Goal: Transaction & Acquisition: Purchase product/service

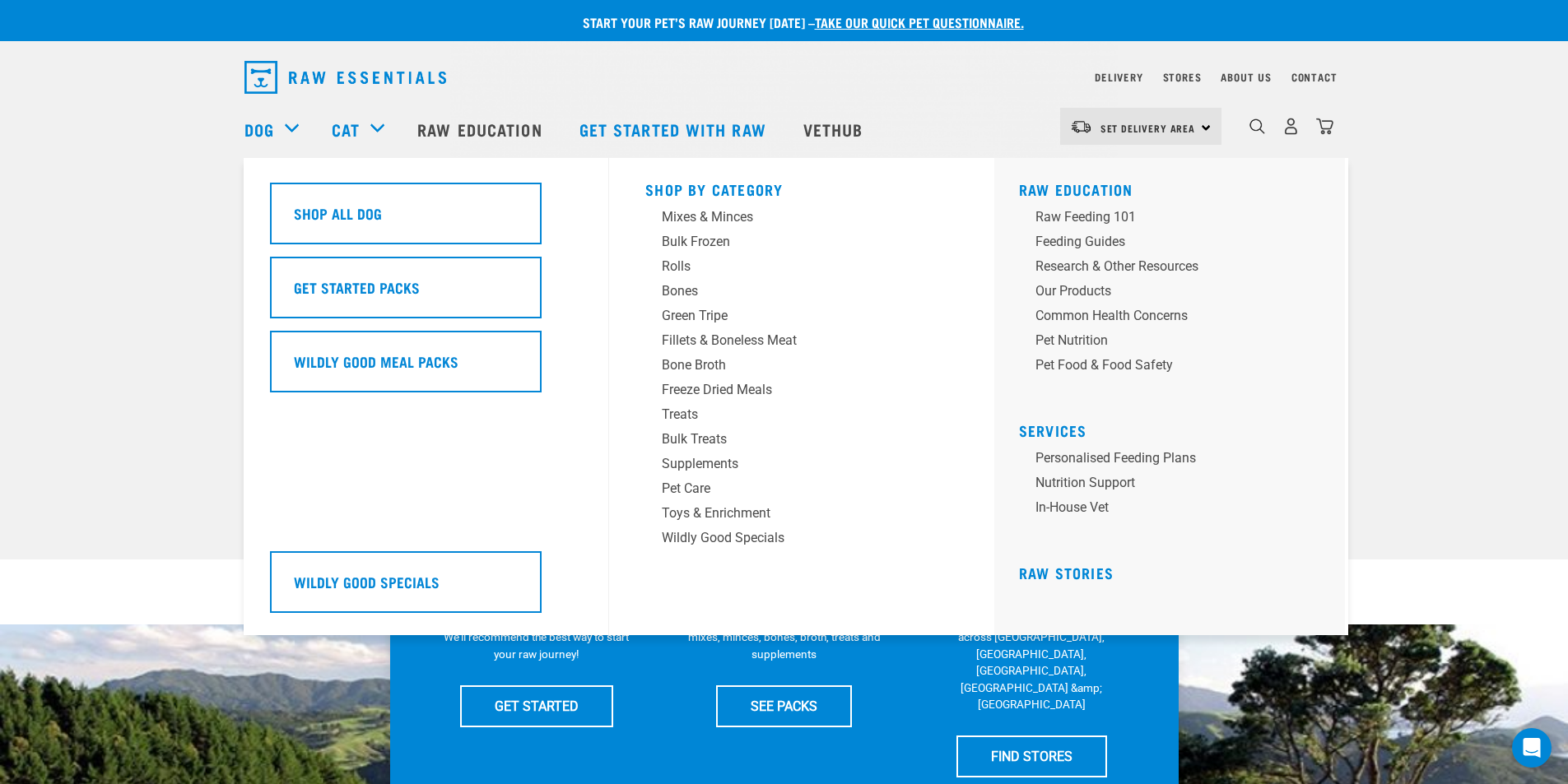
click at [279, 121] on div "Dog" at bounding box center [279, 130] width 71 height 66
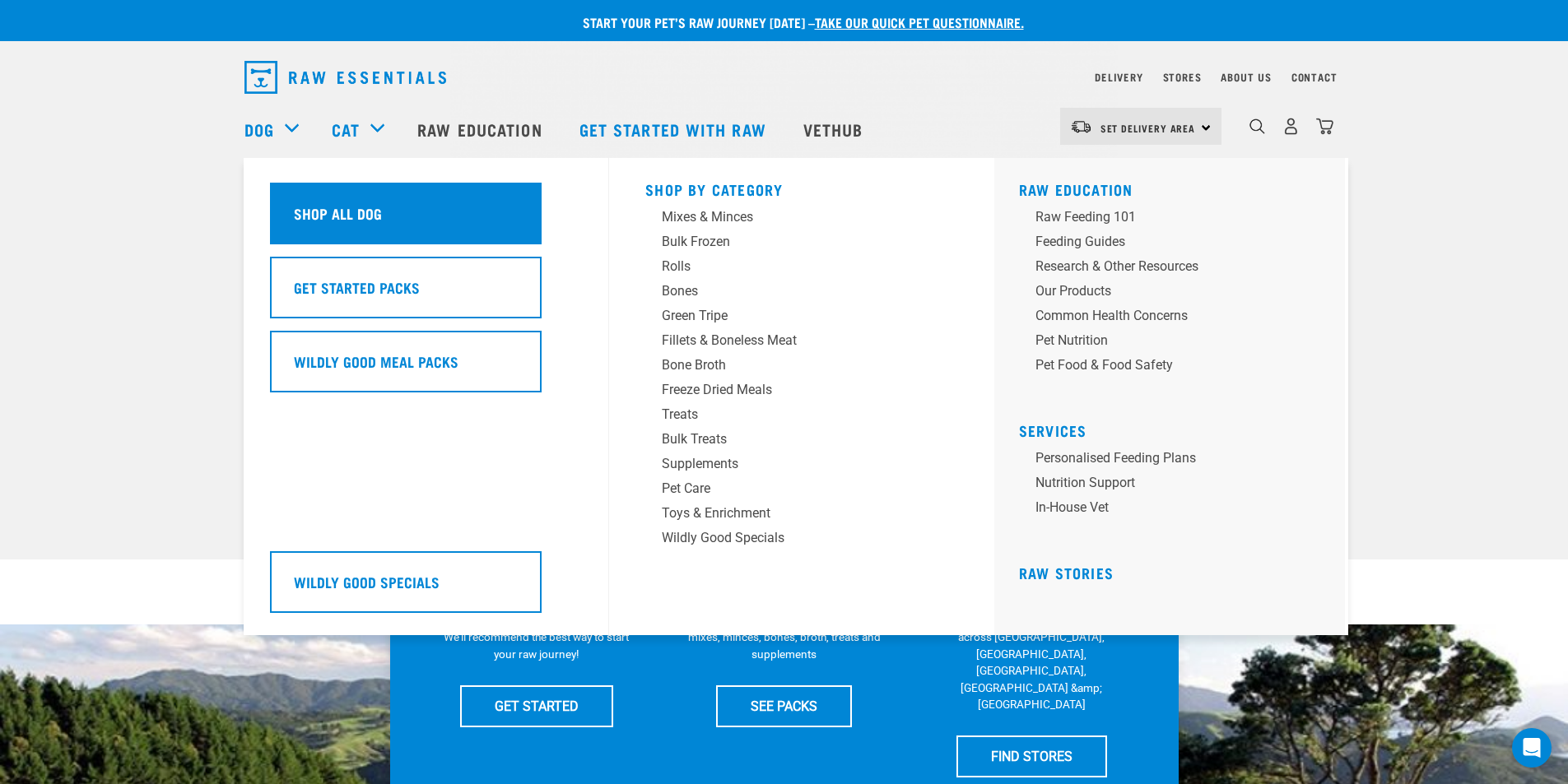
click at [334, 210] on h5 "Shop All Dog" at bounding box center [337, 213] width 88 height 21
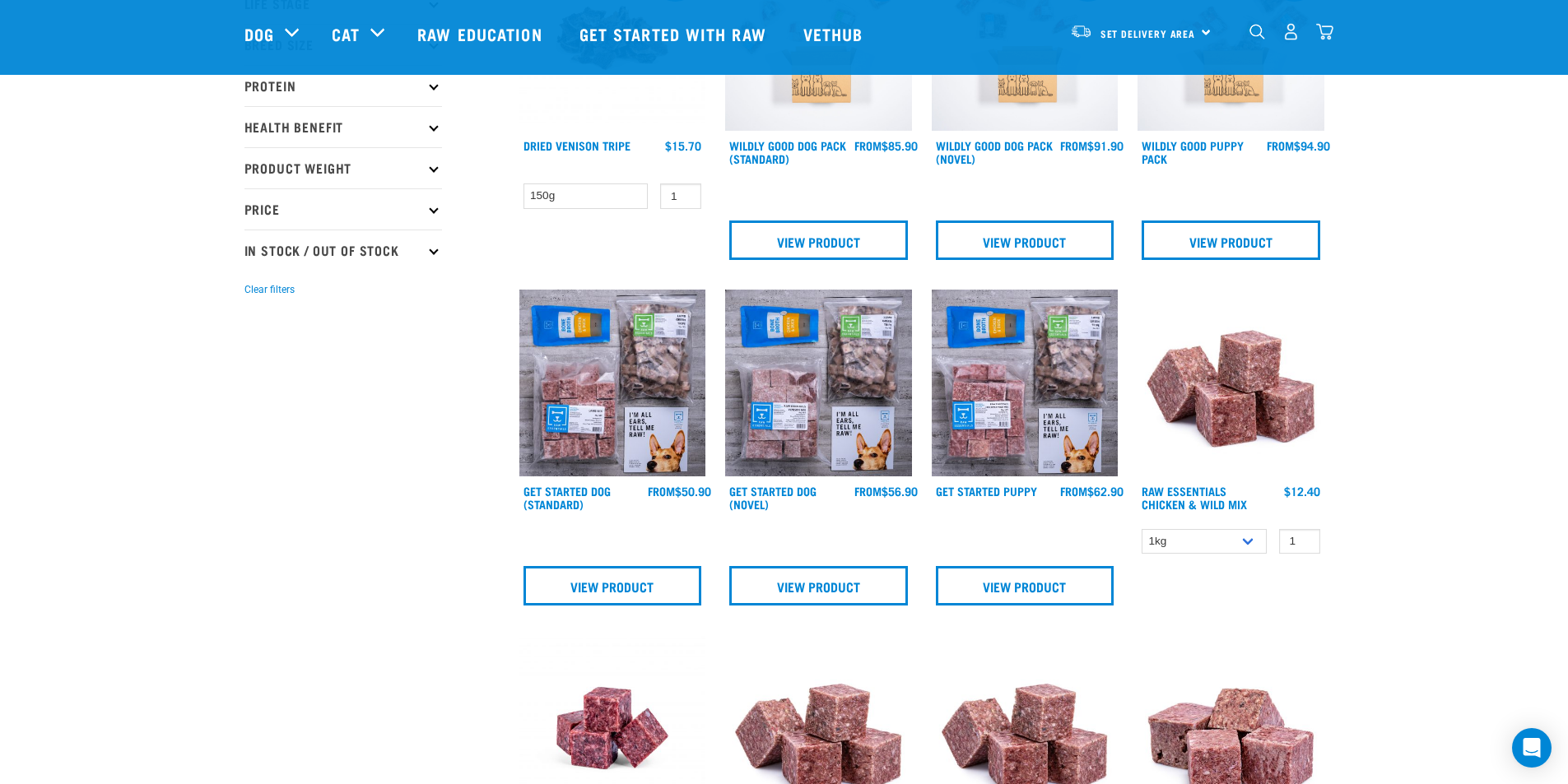
scroll to position [329, 0]
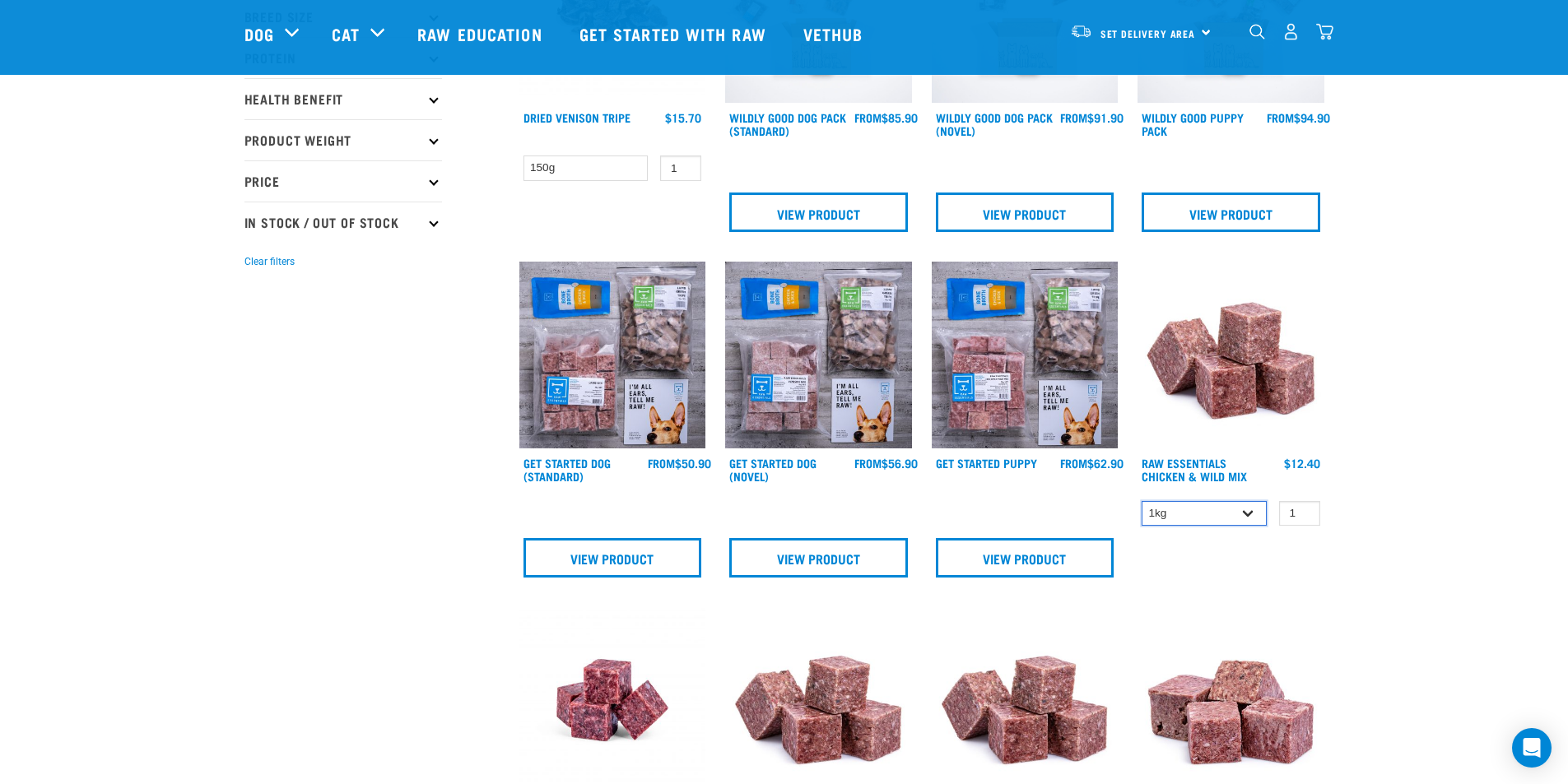
click at [1247, 512] on select "1kg 3kg Bulk (10kg)" at bounding box center [1204, 513] width 125 height 26
select select "731"
click at [1141, 501] on select "1kg 3kg Bulk (10kg)" at bounding box center [1204, 513] width 125 height 26
click at [1253, 374] on img at bounding box center [1231, 355] width 187 height 187
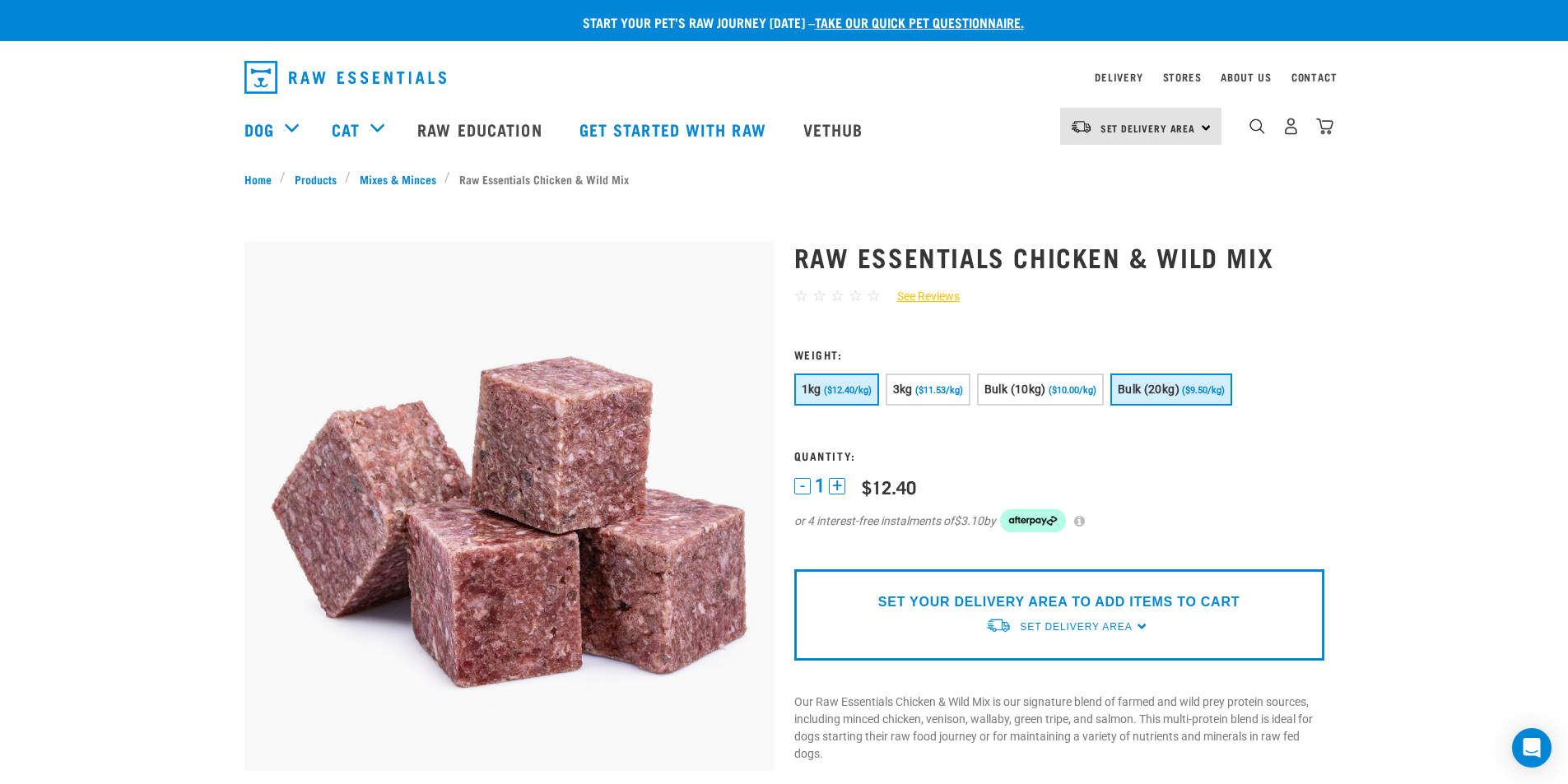
click at [1178, 384] on span "Bulk (20kg)" at bounding box center [1148, 389] width 62 height 13
click at [1138, 627] on div "SET YOUR DELIVERY AREA TO ADD ITEMS TO CART Set Delivery Area North Island Sout…" at bounding box center [1059, 615] width 530 height 91
click at [1136, 598] on p "SET YOUR DELIVERY AREA TO ADD ITEMS TO CART" at bounding box center [1059, 602] width 361 height 20
click at [1137, 602] on p "SET YOUR DELIVERY AREA TO ADD ITEMS TO CART" at bounding box center [1059, 602] width 361 height 20
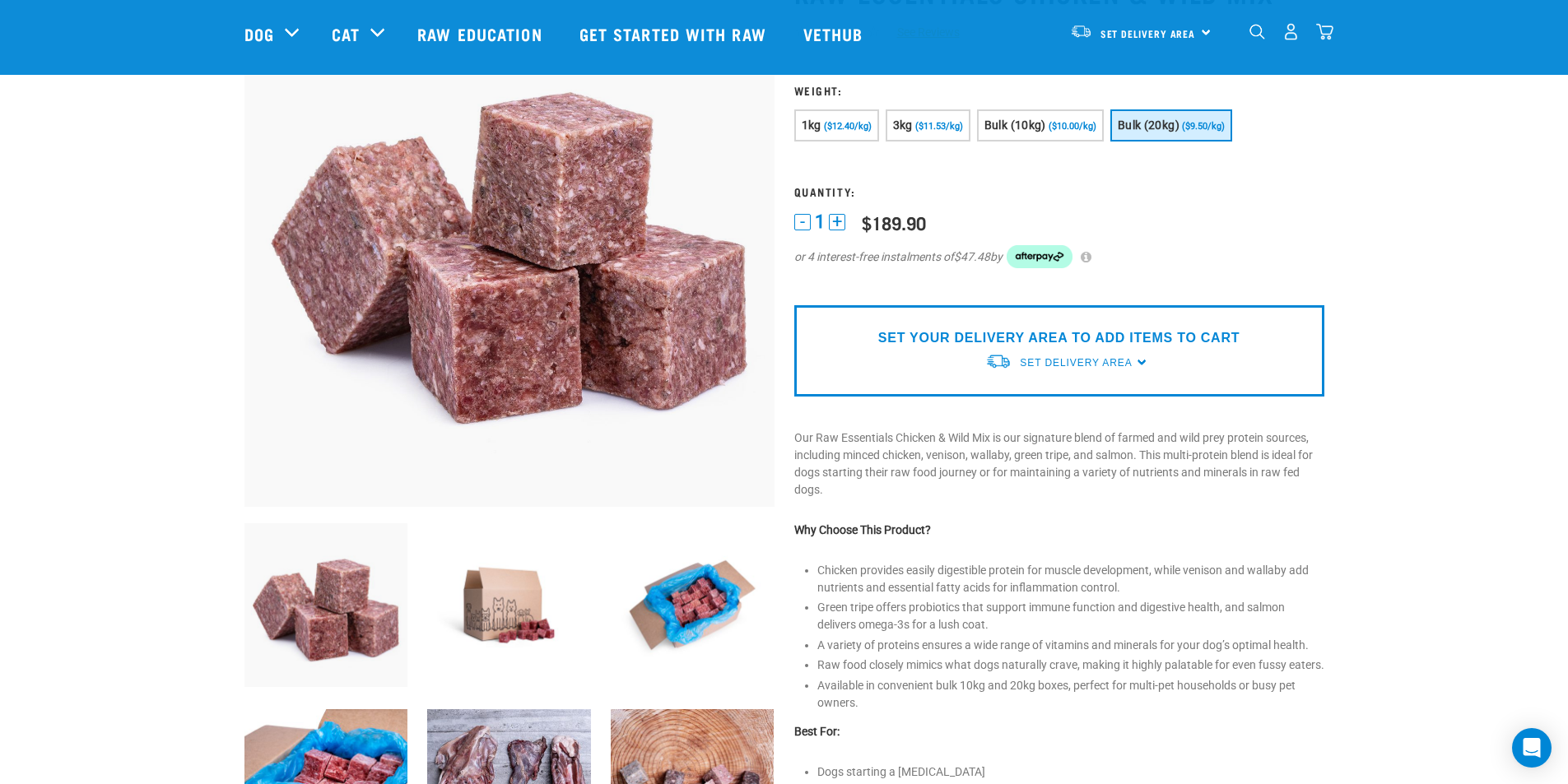
scroll to position [164, 0]
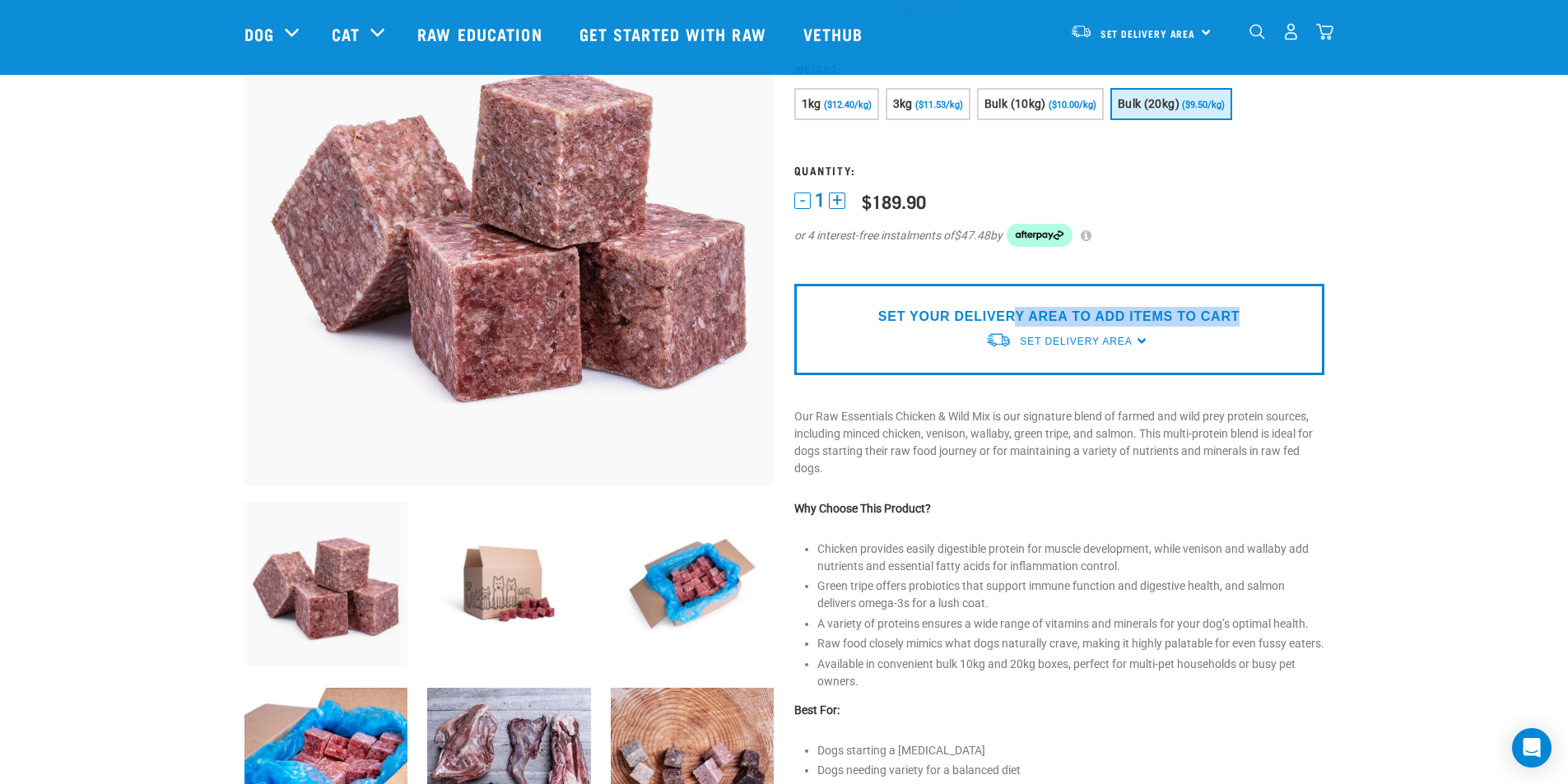
click at [1013, 323] on div "SET YOUR DELIVERY AREA TO ADD ITEMS TO CART Set Delivery Area North Island Sout…" at bounding box center [1059, 329] width 530 height 91
drag, startPoint x: 970, startPoint y: 321, endPoint x: 996, endPoint y: 324, distance: 26.2
click at [991, 324] on p "SET YOUR DELIVERY AREA TO ADD ITEMS TO CART" at bounding box center [1059, 316] width 361 height 20
click at [1138, 345] on div "SET YOUR DELIVERY AREA TO ADD ITEMS TO CART Set Delivery Area North Island Sout…" at bounding box center [1059, 329] width 530 height 91
drag, startPoint x: 1142, startPoint y: 339, endPoint x: 1113, endPoint y: 343, distance: 29.3
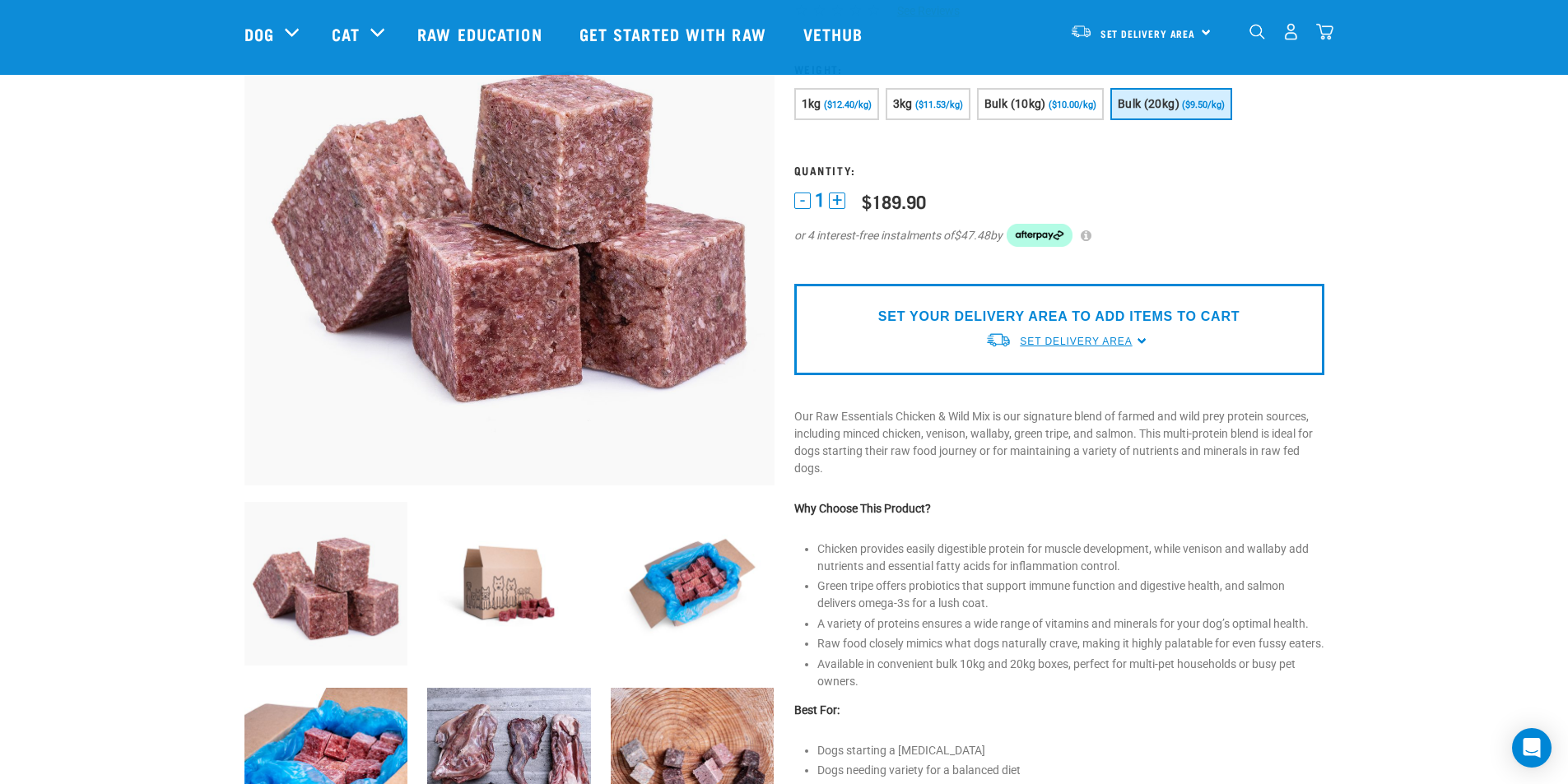
click at [1134, 342] on div "SET YOUR DELIVERY AREA TO ADD ITEMS TO CART Set Delivery Area North Island Sout…" at bounding box center [1059, 329] width 530 height 91
click at [1098, 339] on span "Set Delivery Area" at bounding box center [1075, 341] width 112 height 12
click at [1025, 378] on link "[GEOGRAPHIC_DATA]" at bounding box center [1066, 379] width 164 height 27
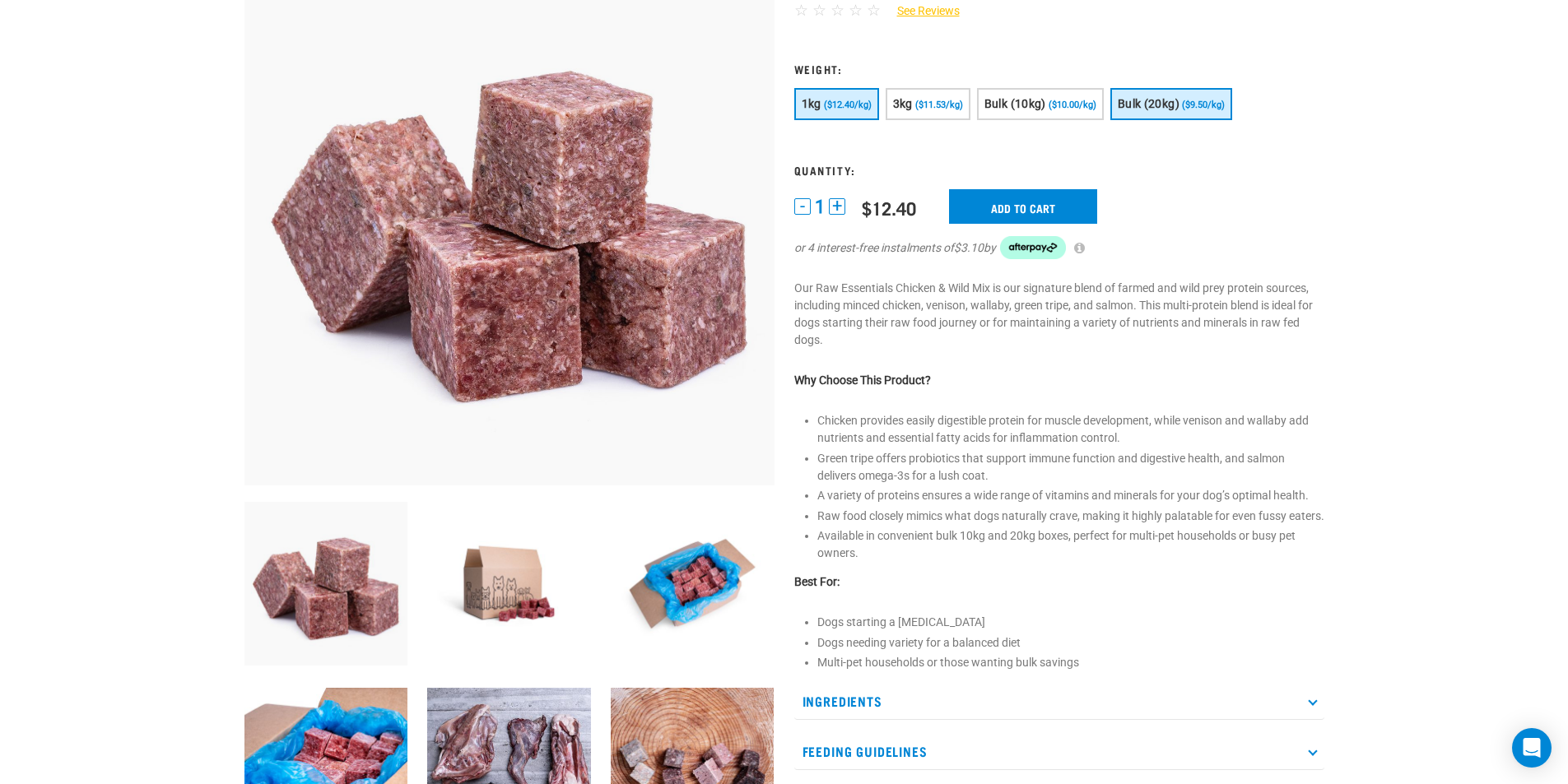
click at [1177, 97] on span "Bulk (20kg)" at bounding box center [1148, 104] width 62 height 13
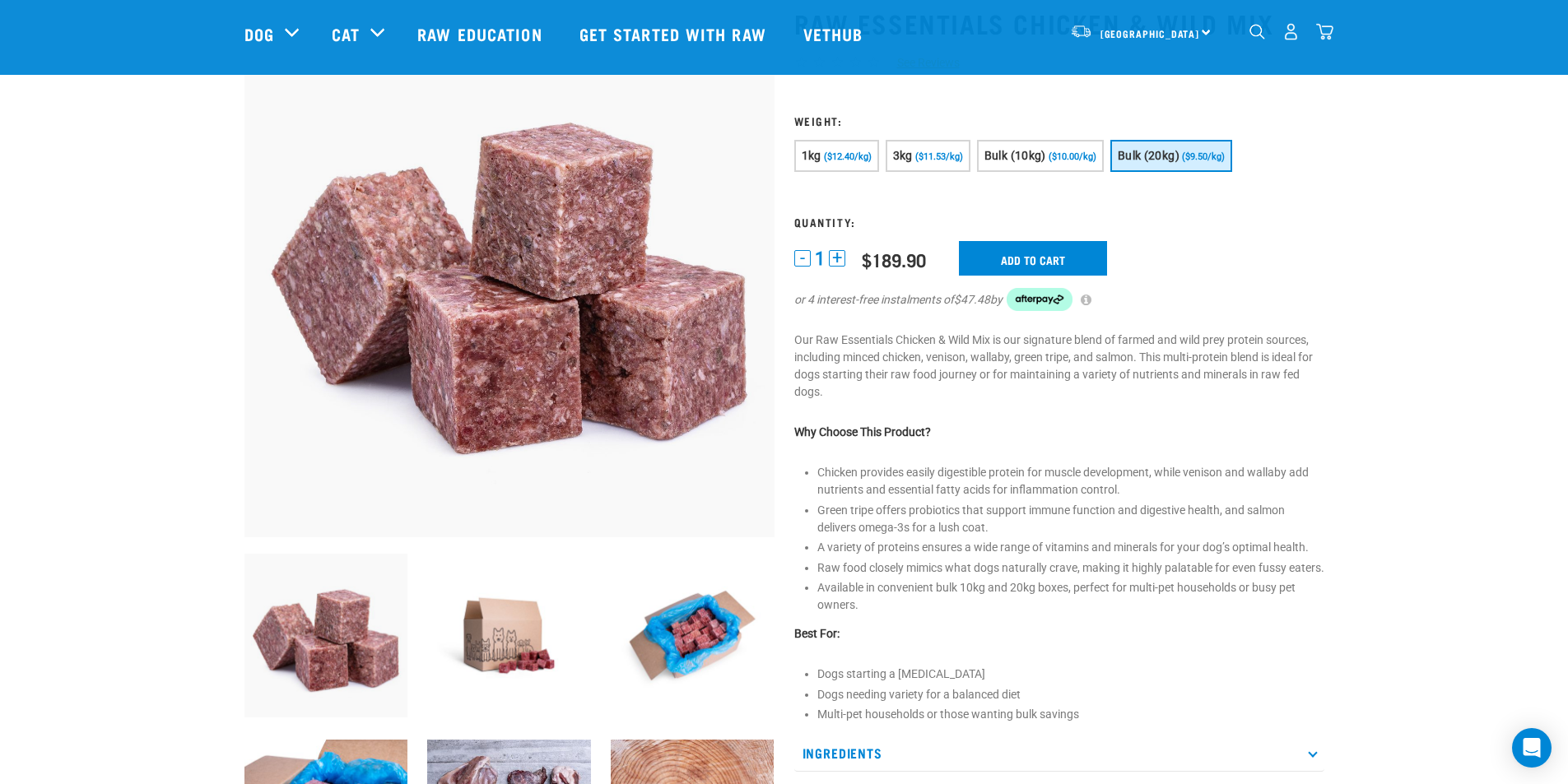
scroll to position [38, 0]
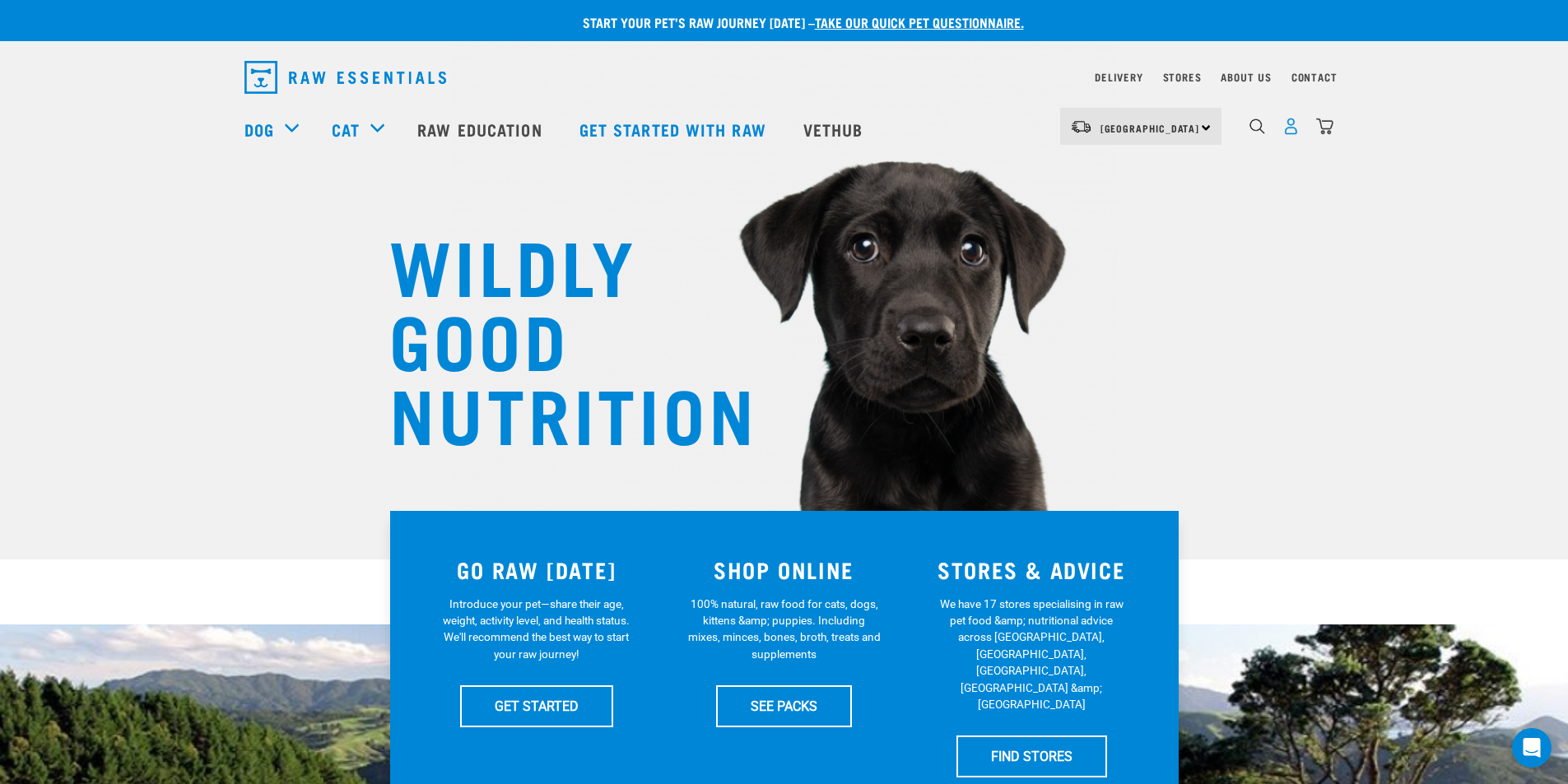
click at [1290, 132] on img "dropdown navigation" at bounding box center [1290, 126] width 17 height 17
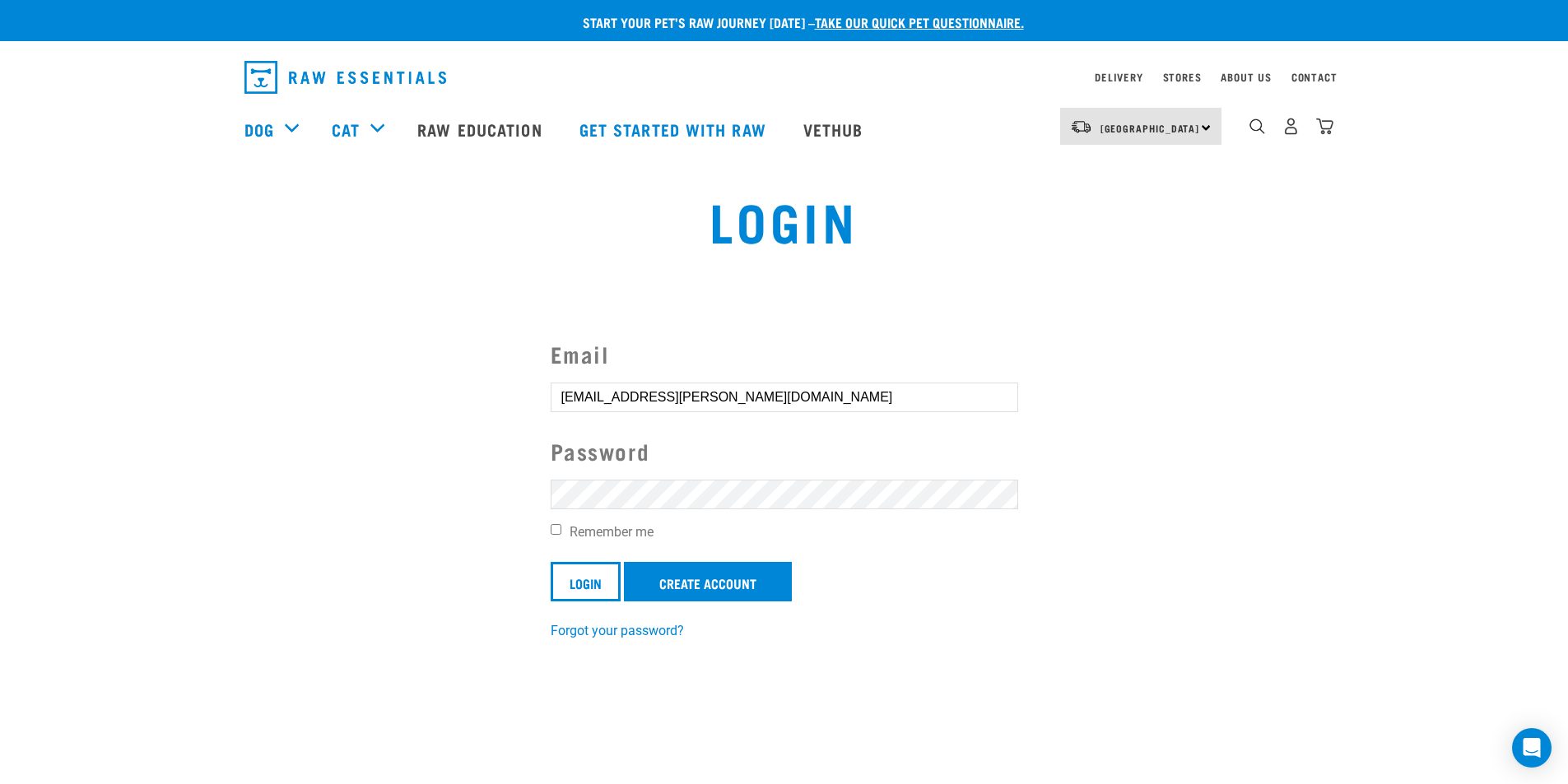
click at [556, 528] on input "Remember me" at bounding box center [556, 529] width 11 height 11
checkbox input "true"
click at [585, 584] on input "Login" at bounding box center [586, 581] width 70 height 39
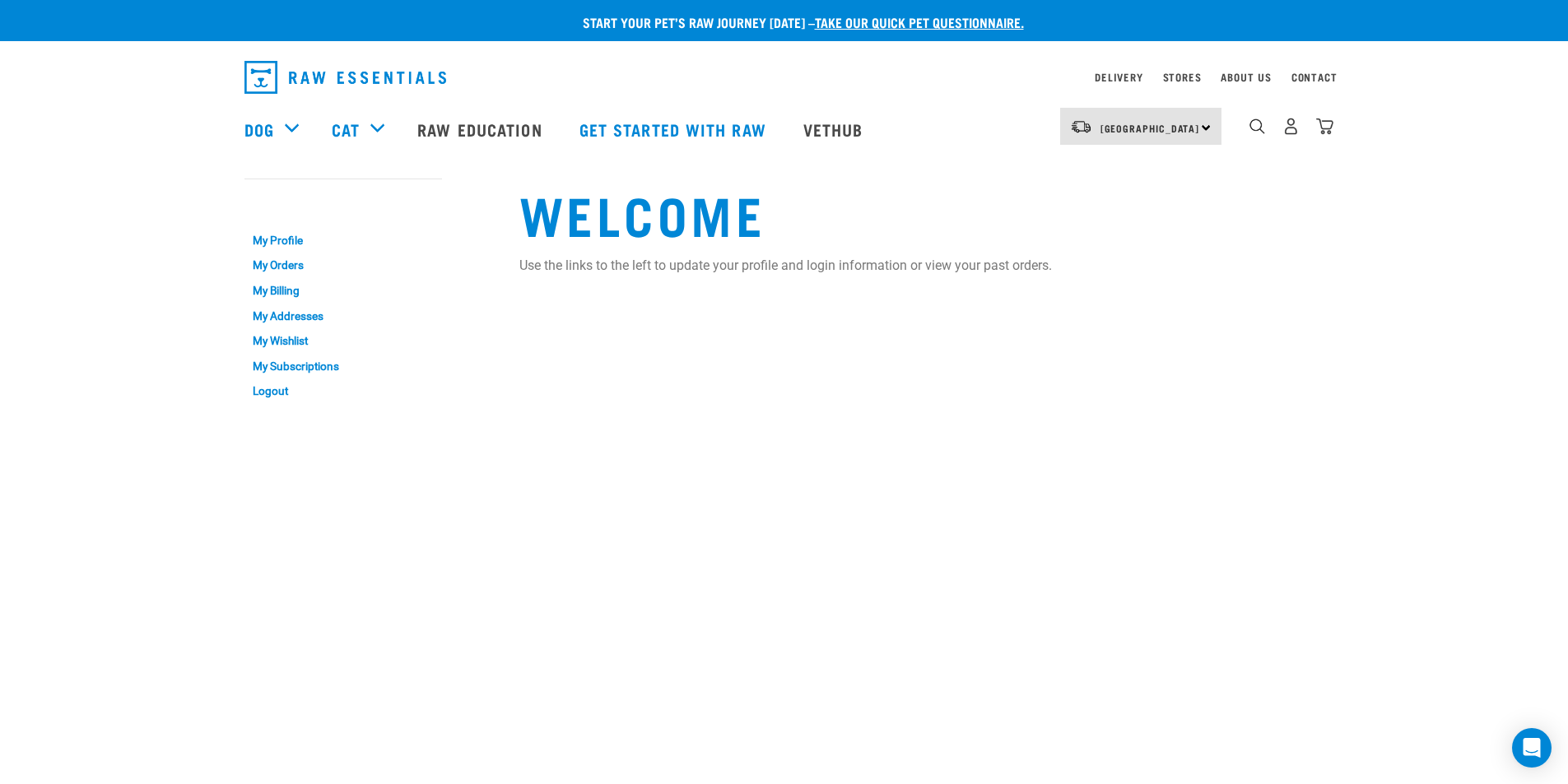
click at [1208, 128] on div "[GEOGRAPHIC_DATA] [GEOGRAPHIC_DATA]" at bounding box center [1140, 126] width 161 height 37
click at [1119, 166] on link "[GEOGRAPHIC_DATA]" at bounding box center [1139, 173] width 158 height 36
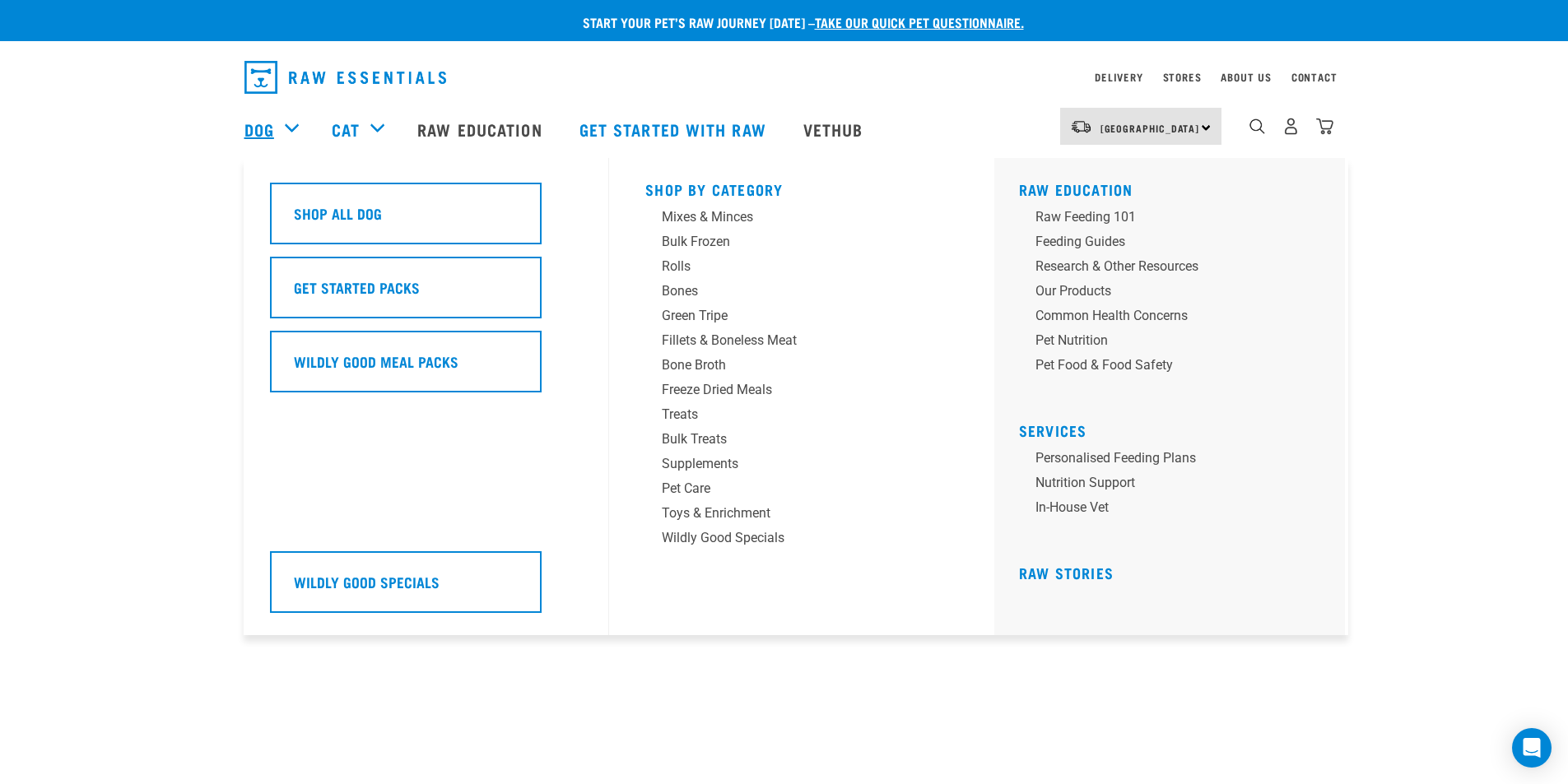
click at [252, 122] on link "Dog" at bounding box center [259, 130] width 30 height 25
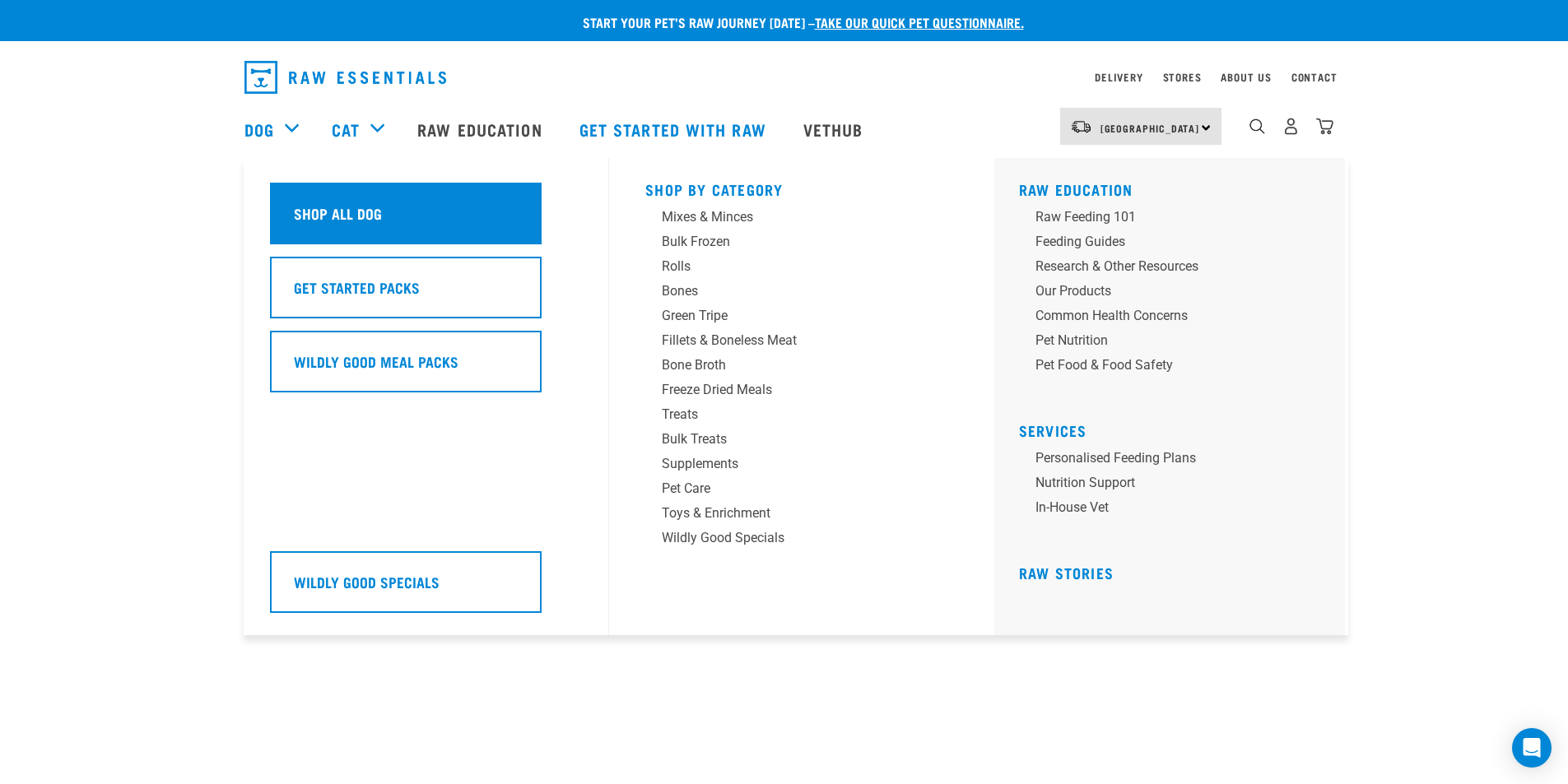
click at [330, 210] on h5 "Shop All Dog" at bounding box center [337, 213] width 88 height 21
click at [347, 210] on h5 "Shop All Dog" at bounding box center [337, 213] width 88 height 21
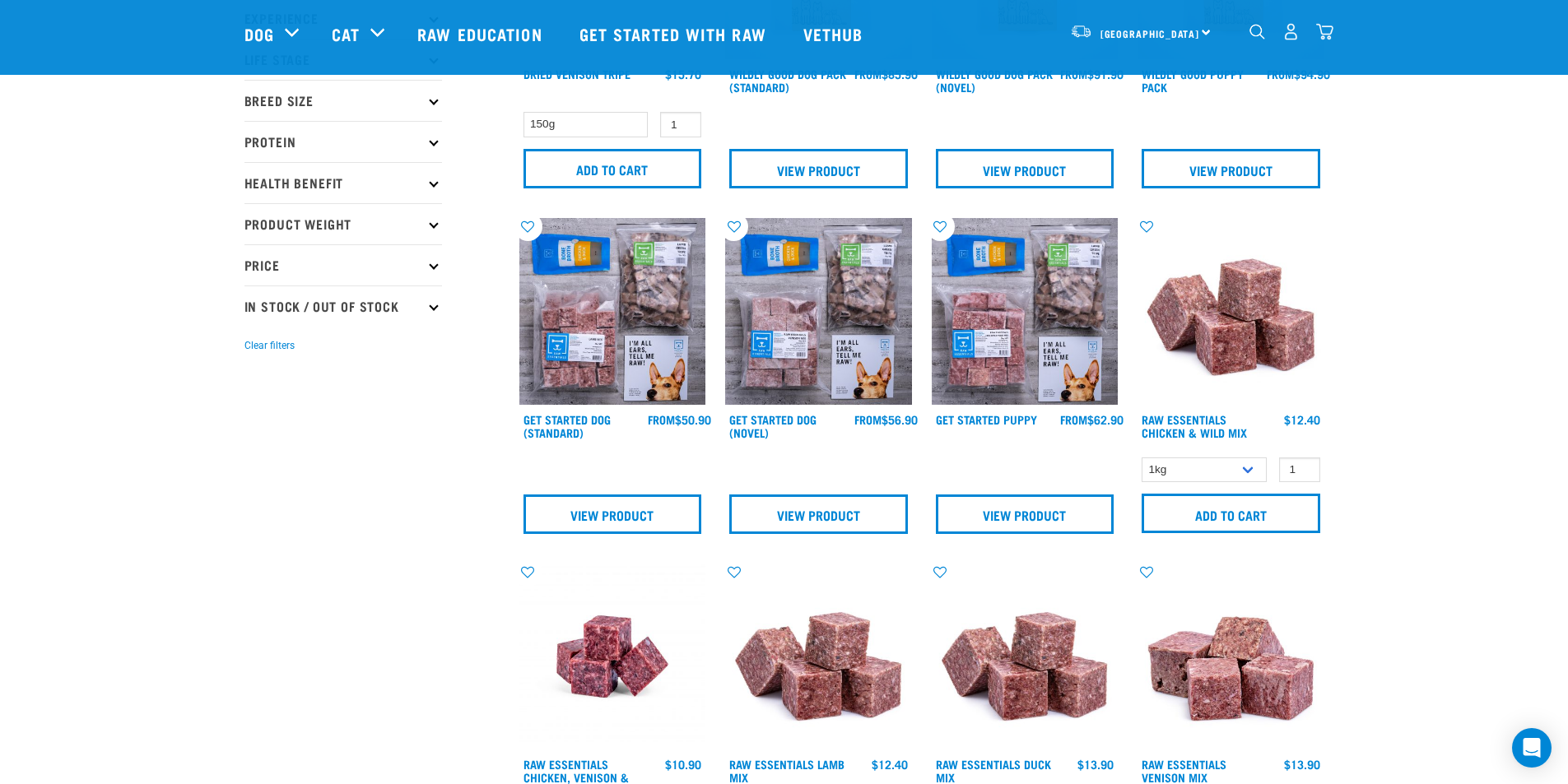
scroll to position [247, 0]
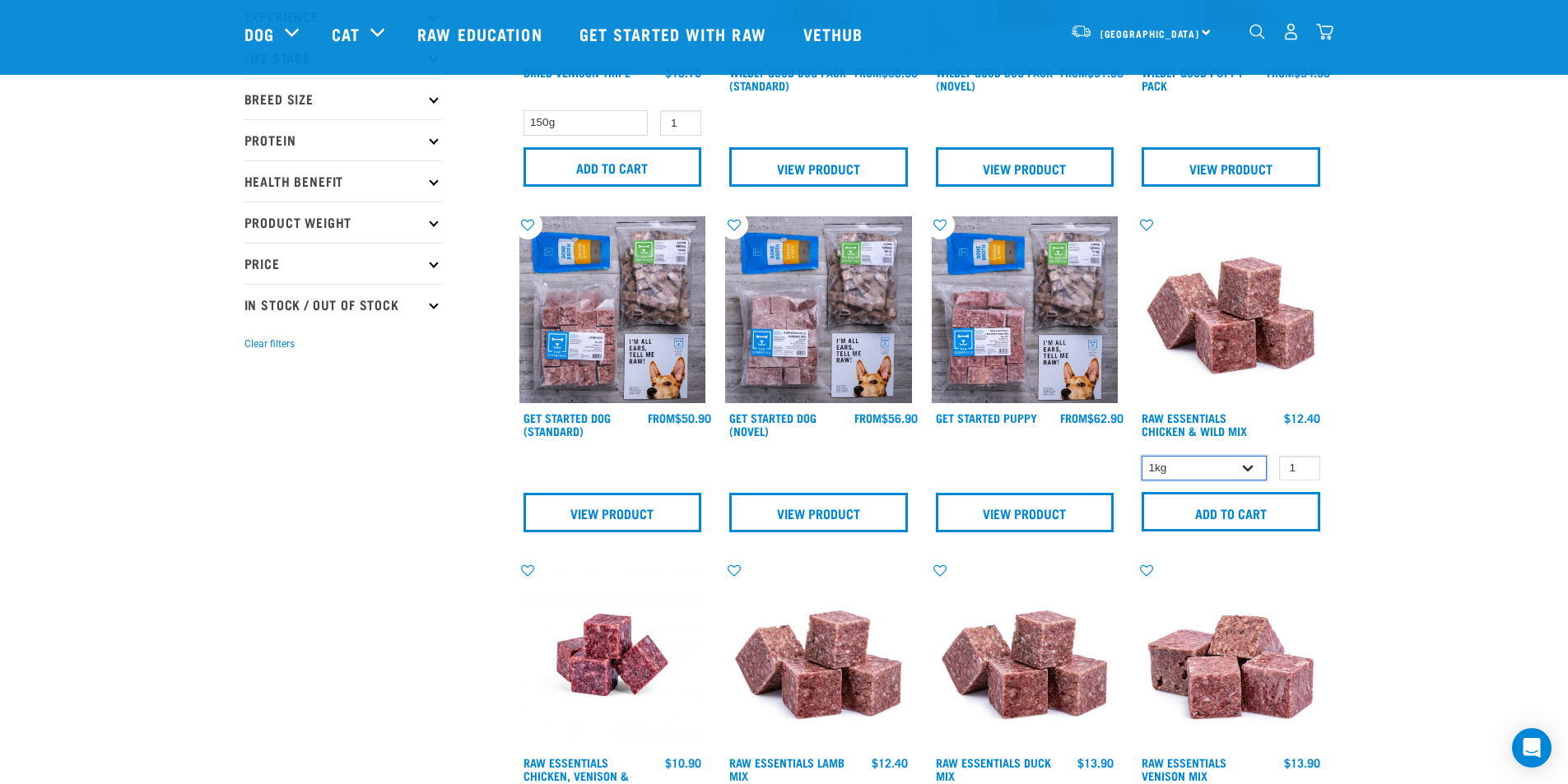
click at [1248, 468] on select "1kg 3kg Bulk (10kg)" at bounding box center [1204, 468] width 125 height 26
select select "731"
click at [1141, 456] on select "1kg 3kg Bulk (10kg)" at bounding box center [1204, 468] width 125 height 26
click at [1245, 517] on input "Add to cart" at bounding box center [1231, 511] width 179 height 39
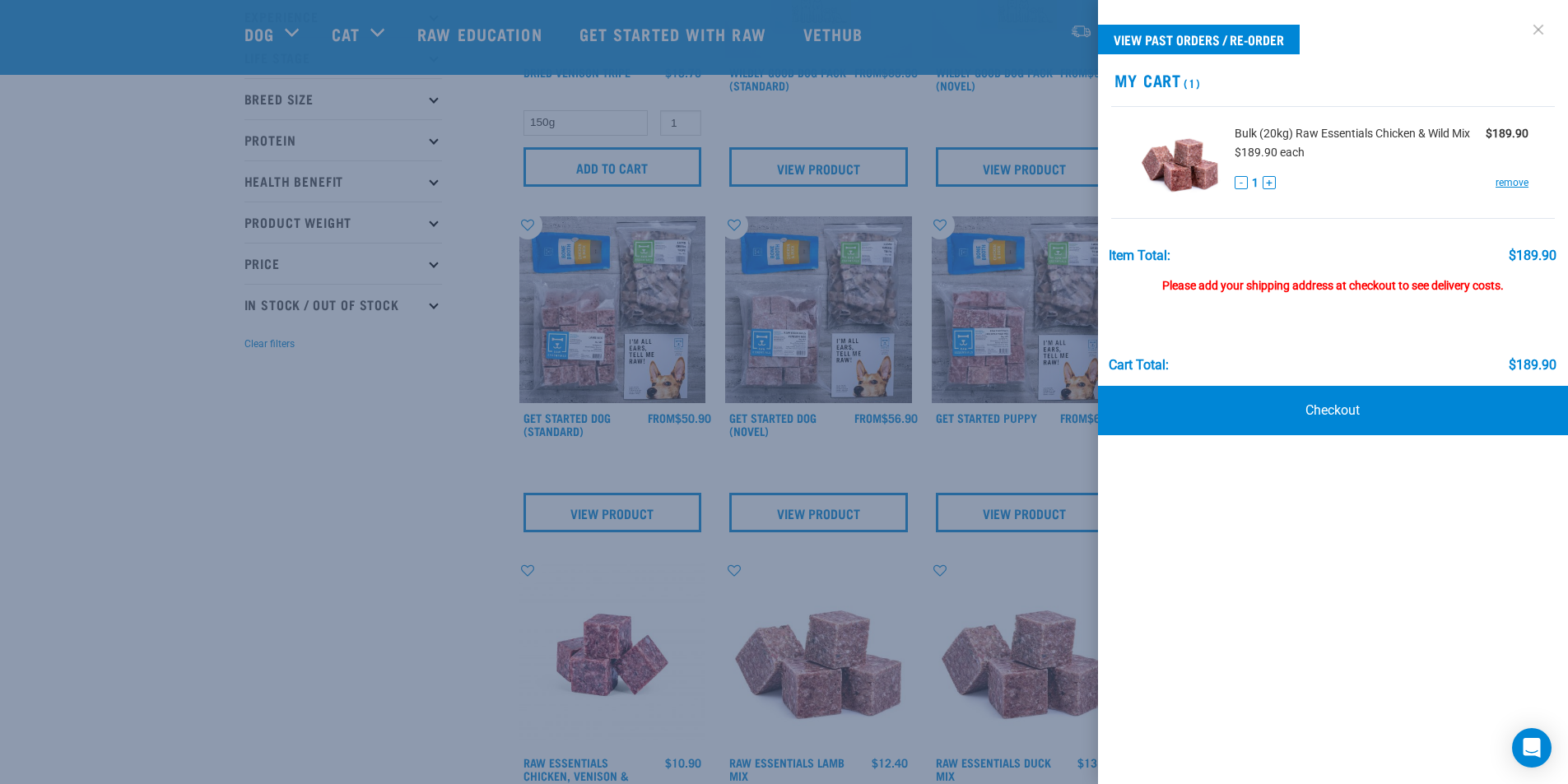
click at [1541, 29] on link at bounding box center [1538, 29] width 26 height 26
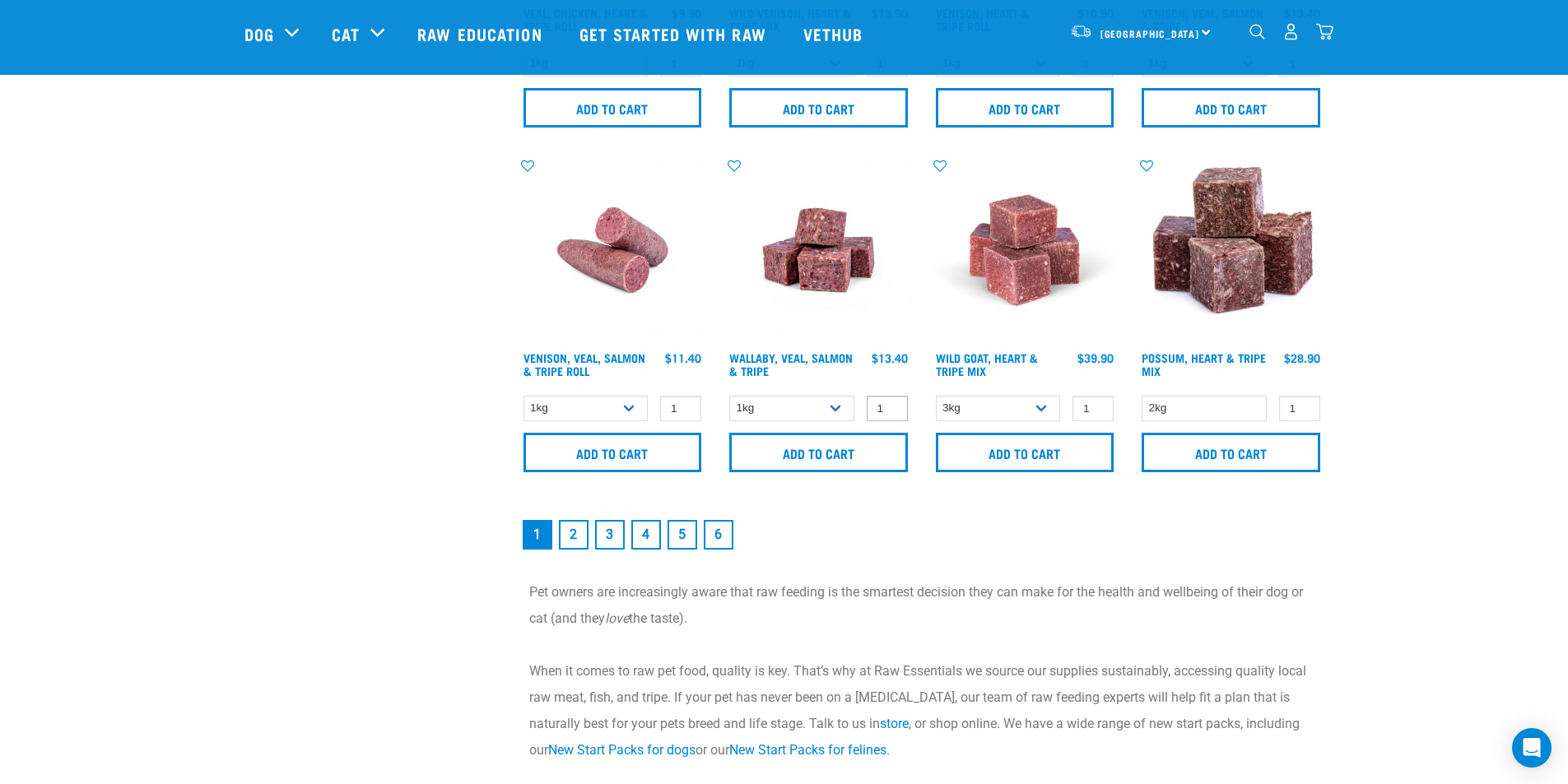
scroll to position [2385, 0]
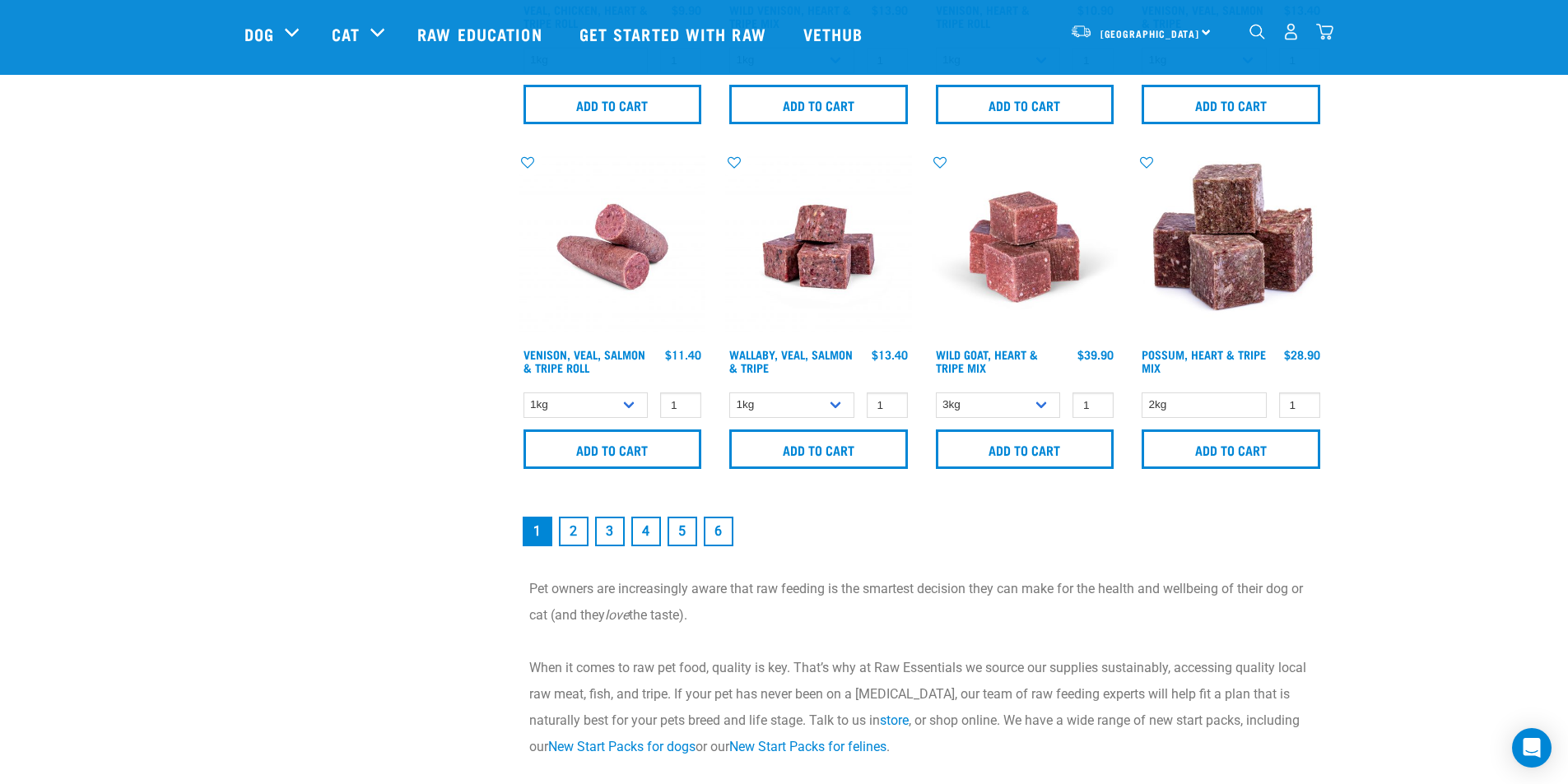
click at [578, 528] on link "2" at bounding box center [573, 531] width 30 height 30
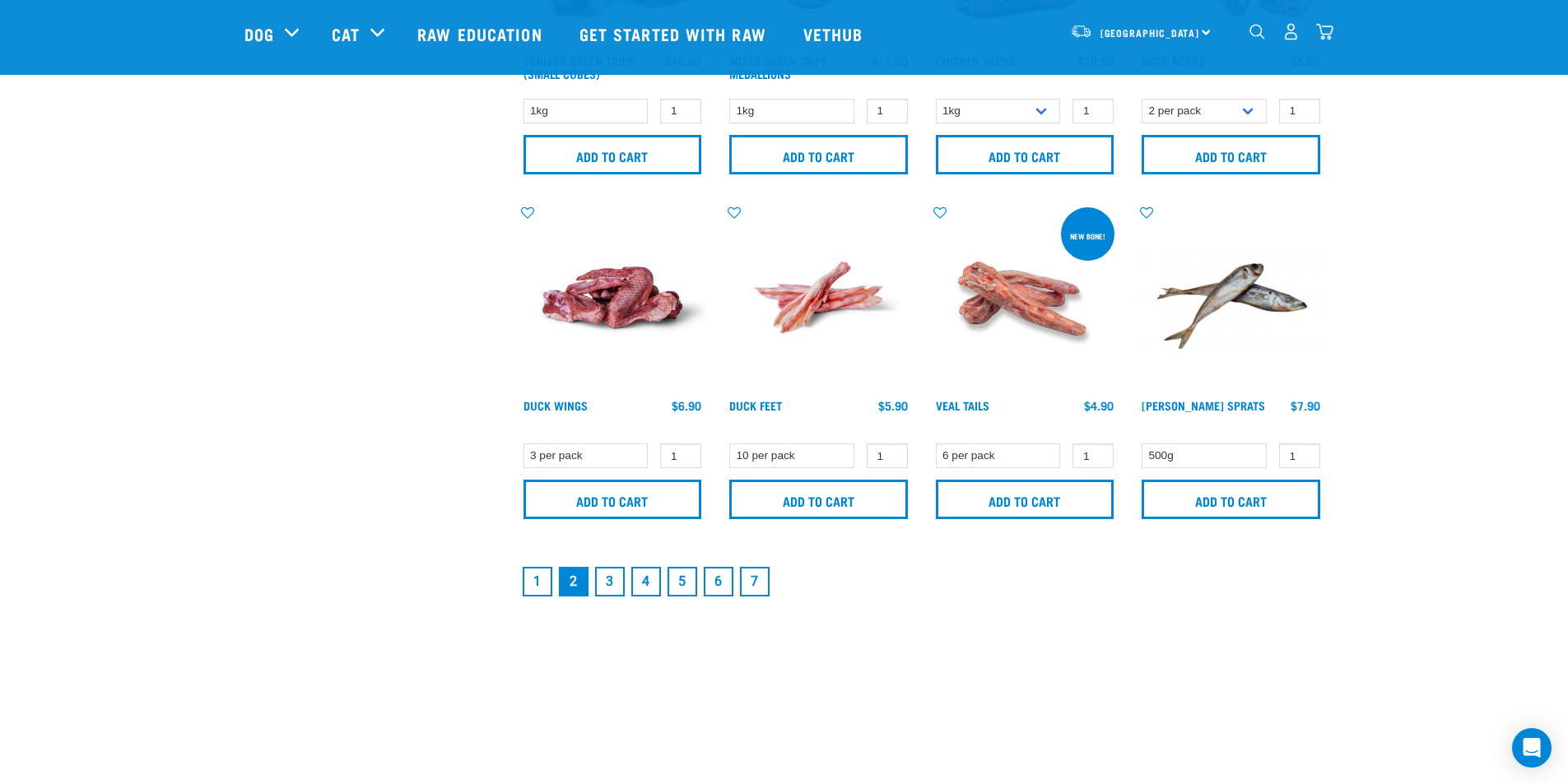
scroll to position [2550, 0]
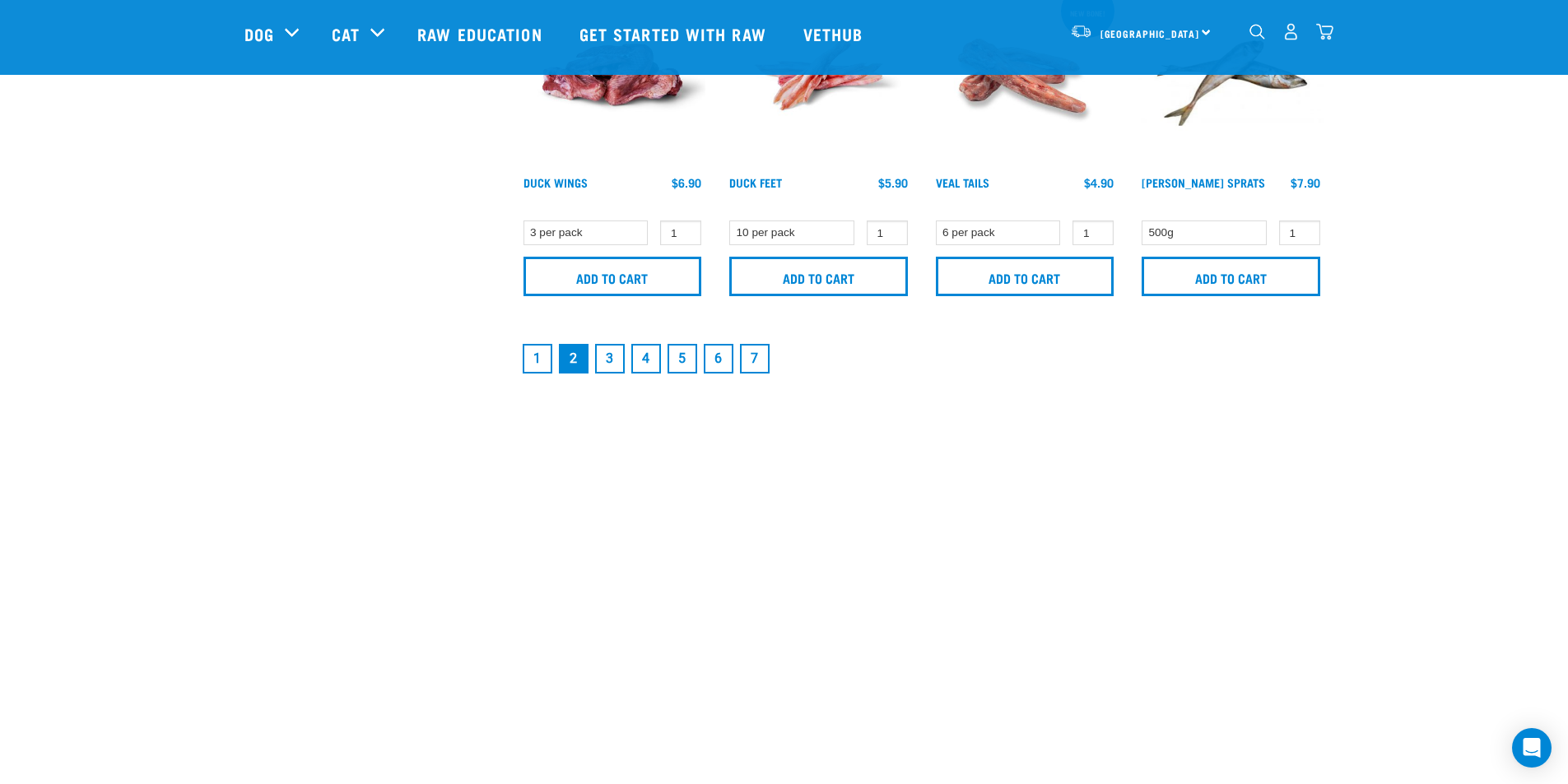
click at [612, 355] on link "3" at bounding box center [609, 358] width 30 height 30
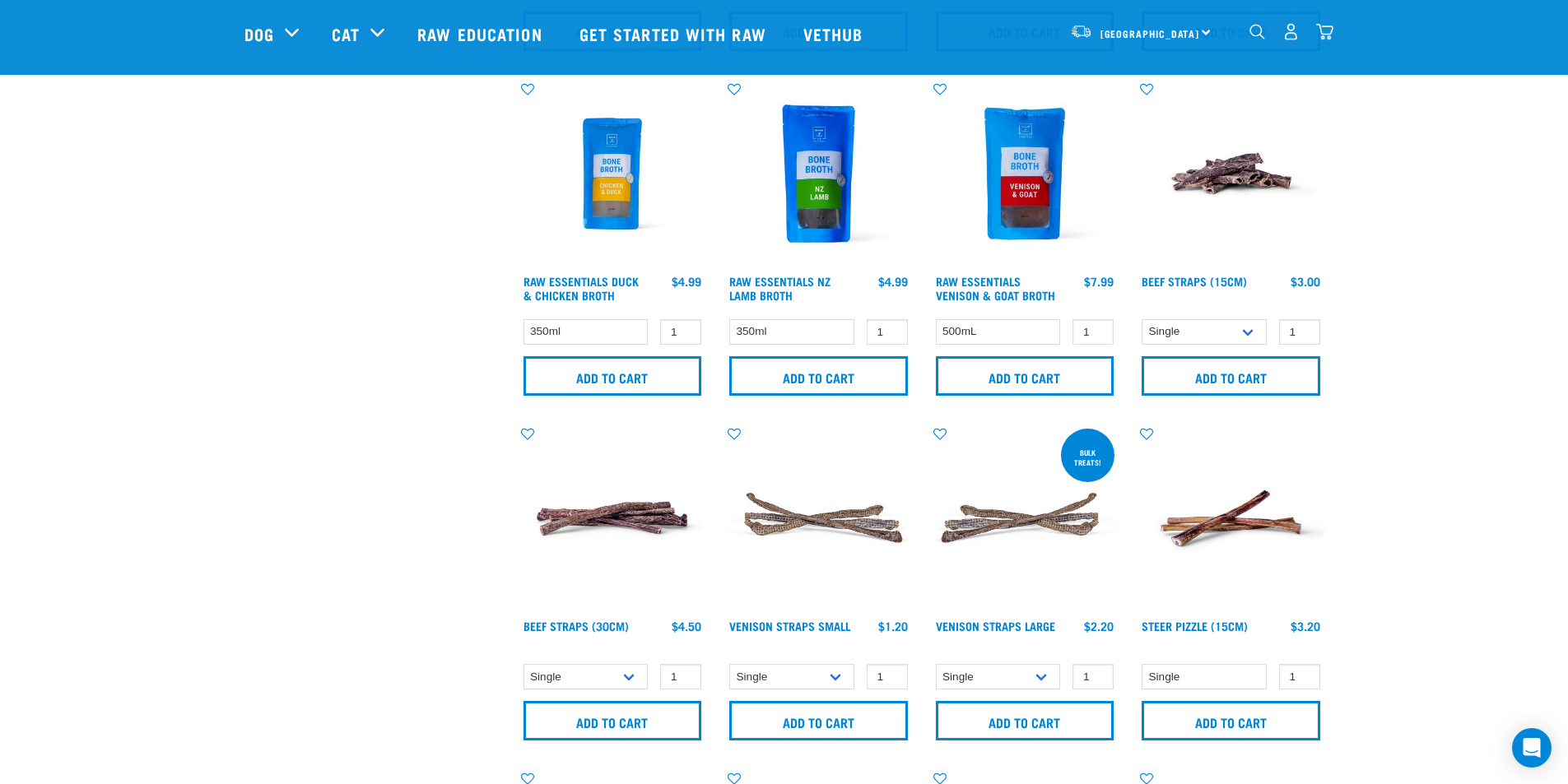
scroll to position [1069, 0]
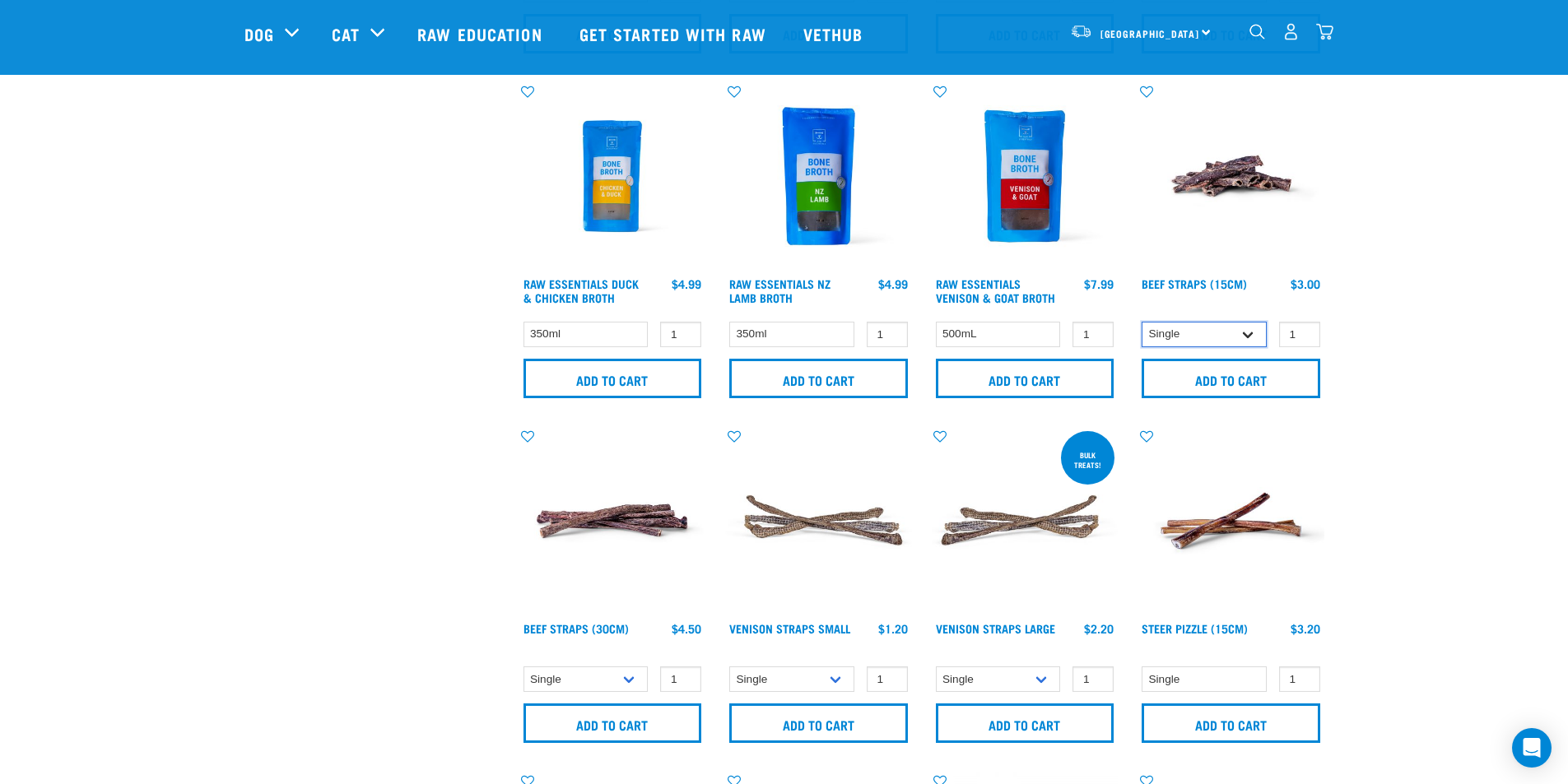
click at [1250, 333] on select "Single 6 per pack 25 per pack" at bounding box center [1204, 334] width 125 height 26
click at [1141, 322] on select "Single 6 per pack 25 per pack" at bounding box center [1204, 334] width 125 height 26
click at [1250, 336] on select "Single 6 per pack 25 per pack" at bounding box center [1204, 334] width 125 height 26
click at [1141, 322] on select "Single 6 per pack 25 per pack" at bounding box center [1204, 334] width 125 height 26
click at [1253, 333] on select "Single 6 per pack 25 per pack" at bounding box center [1204, 334] width 125 height 26
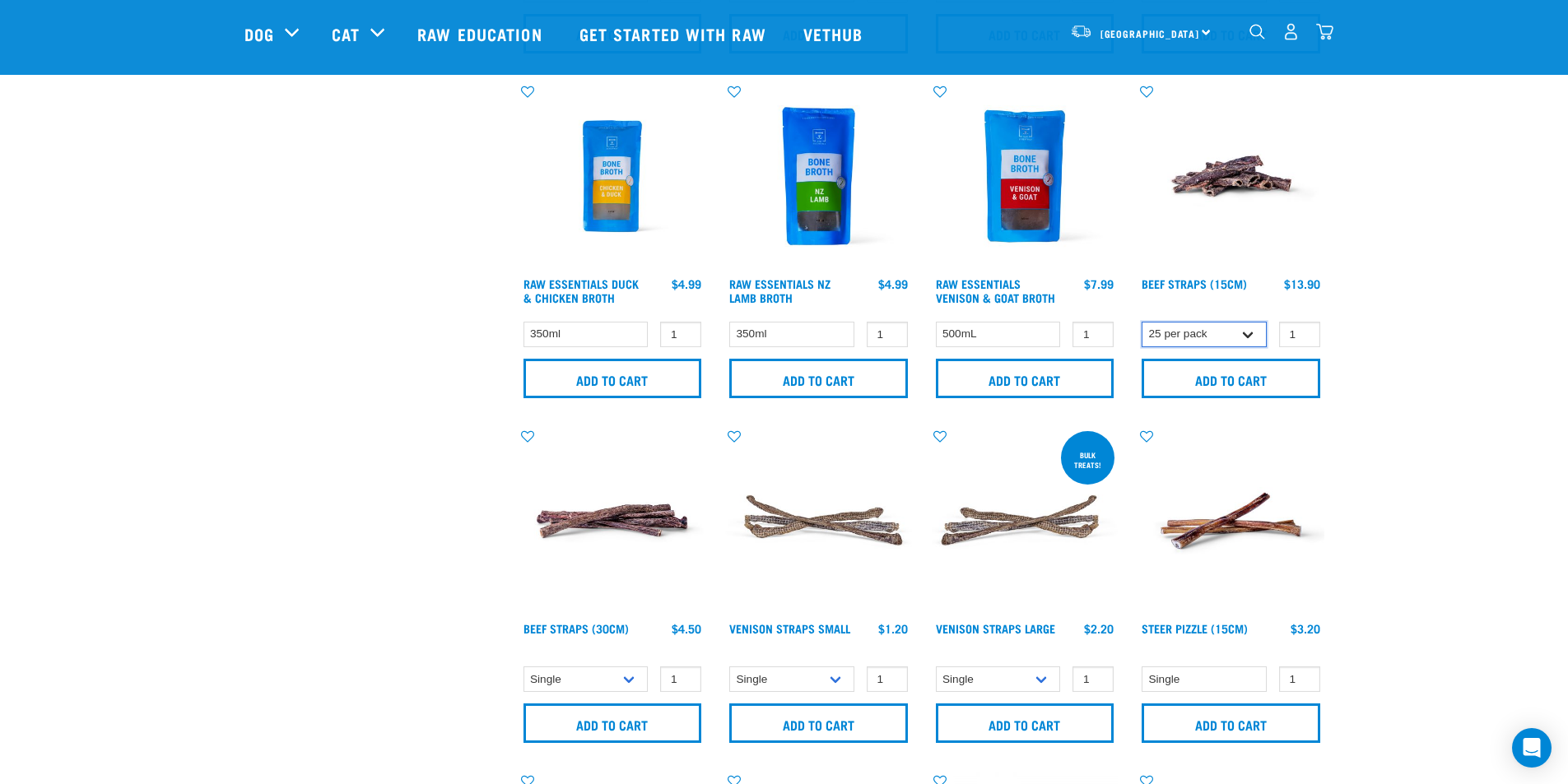
click at [1141, 322] on select "Single 6 per pack 25 per pack" at bounding box center [1204, 334] width 125 height 26
click at [1247, 333] on select "Single 6 per pack 25 per pack" at bounding box center [1204, 334] width 125 height 26
click at [1141, 322] on select "Single 6 per pack 25 per pack" at bounding box center [1204, 334] width 125 height 26
click at [1251, 327] on select "Single 6 per pack 25 per pack" at bounding box center [1204, 334] width 125 height 26
click at [1141, 322] on select "Single 6 per pack 25 per pack" at bounding box center [1204, 334] width 125 height 26
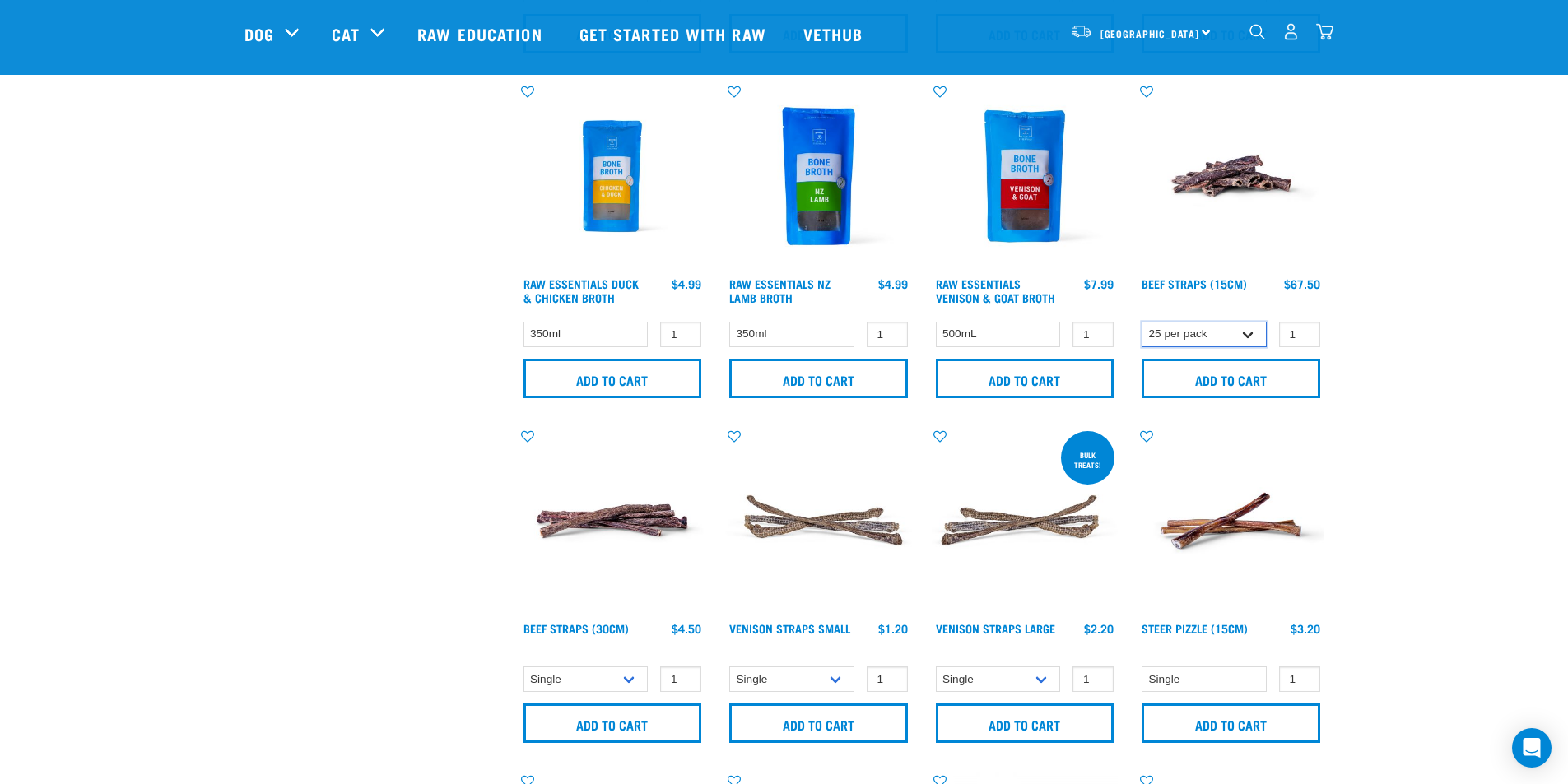
click at [1247, 341] on select "Single 6 per pack 25 per pack" at bounding box center [1204, 334] width 125 height 26
select select "726"
click at [1141, 322] on select "Single 6 per pack 25 per pack" at bounding box center [1204, 334] width 125 height 26
click at [1247, 335] on select "Single 6 per pack 25 per pack" at bounding box center [1204, 334] width 125 height 26
click at [627, 679] on select "Single 6 per pack 25 per pack" at bounding box center [586, 679] width 125 height 26
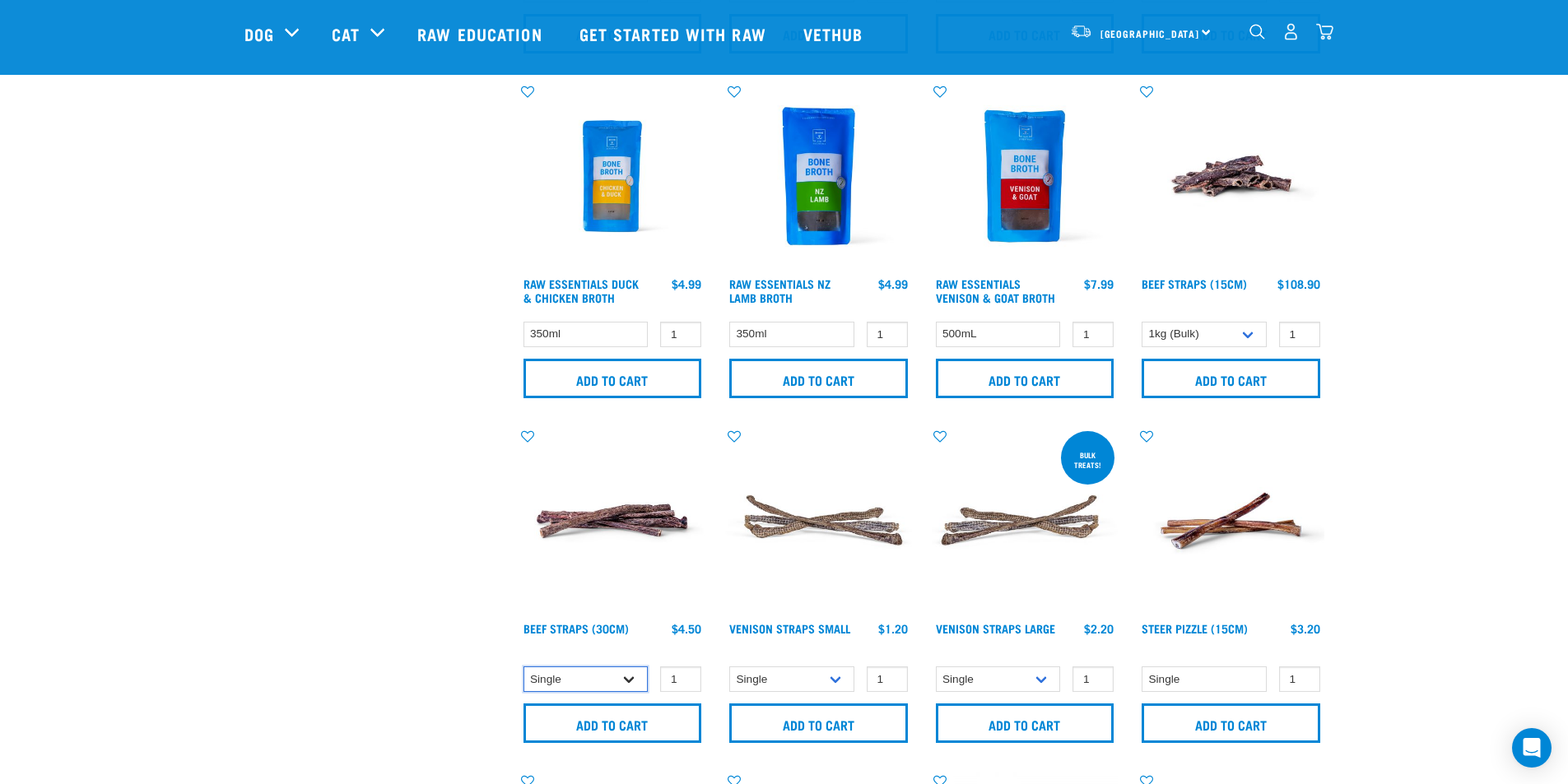
select select "15446"
click at [523, 666] on select "Single 6 per pack 25 per pack" at bounding box center [586, 679] width 125 height 26
click at [1245, 333] on select "Single 6 per pack 25 per pack" at bounding box center [1204, 334] width 125 height 26
select select "15447"
click at [1141, 322] on select "Single 6 per pack 25 per pack" at bounding box center [1204, 334] width 125 height 26
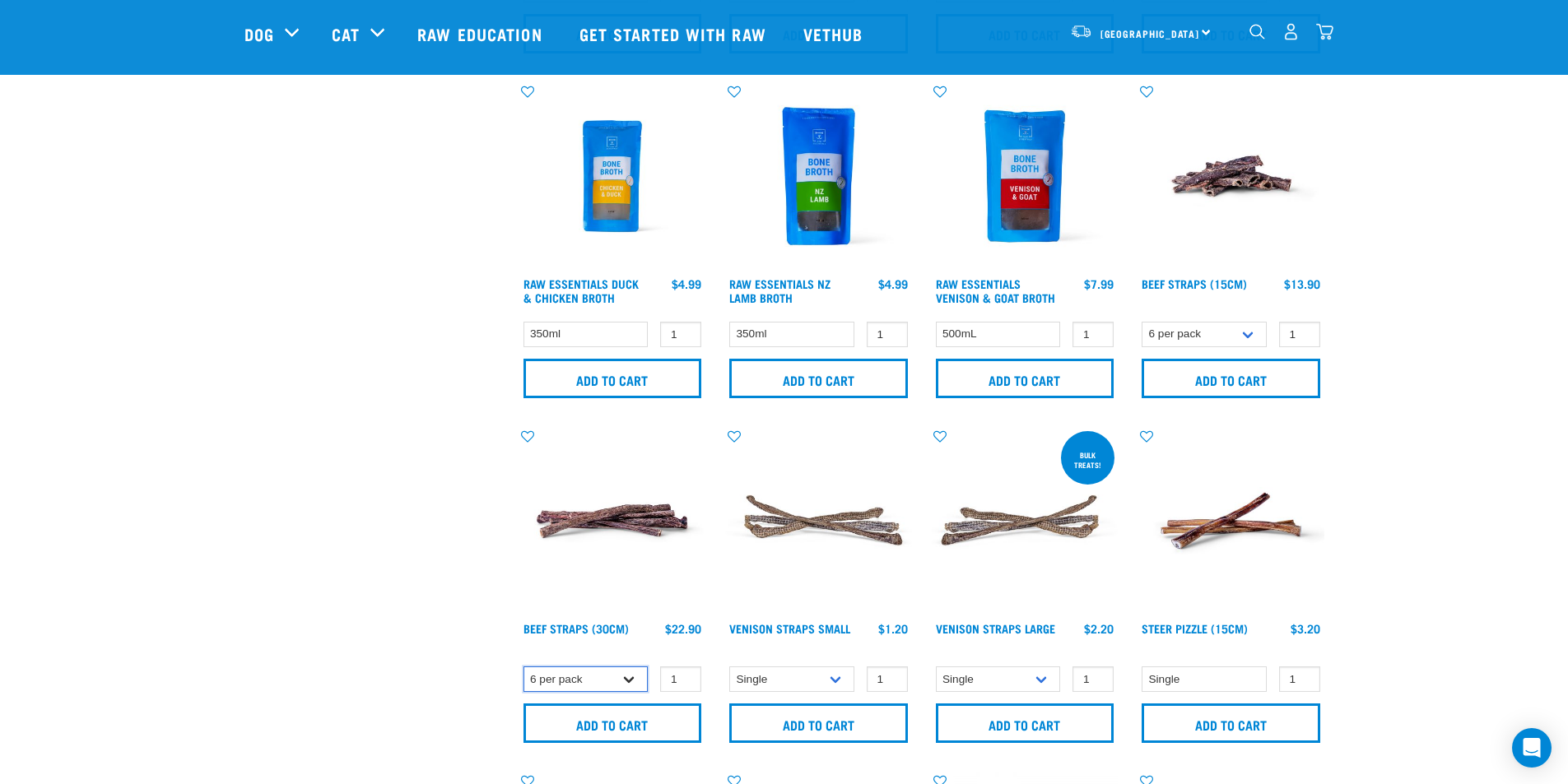
click at [625, 679] on select "Single 6 per pack 25 per pack" at bounding box center [586, 679] width 125 height 26
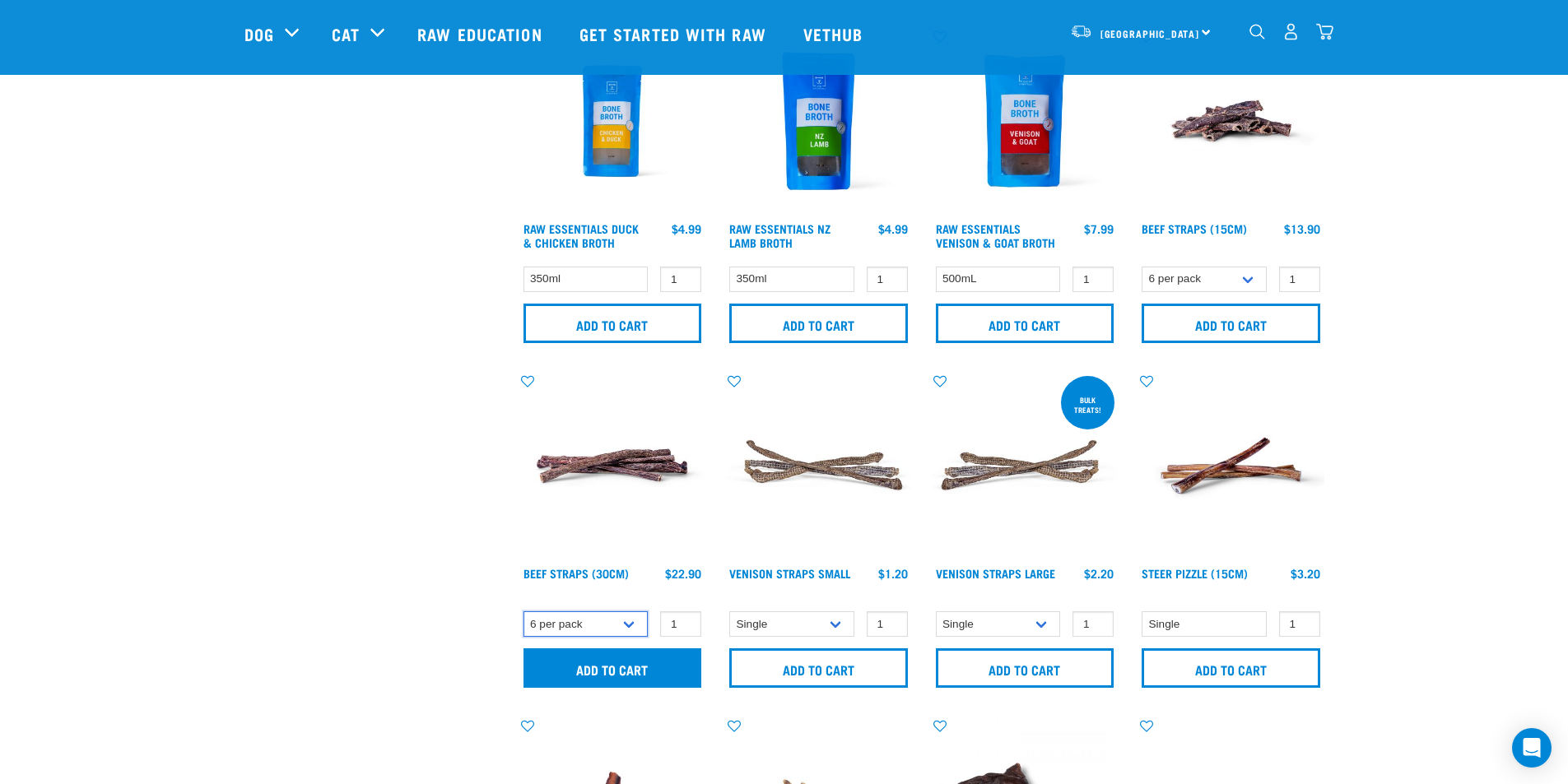
scroll to position [1151, 0]
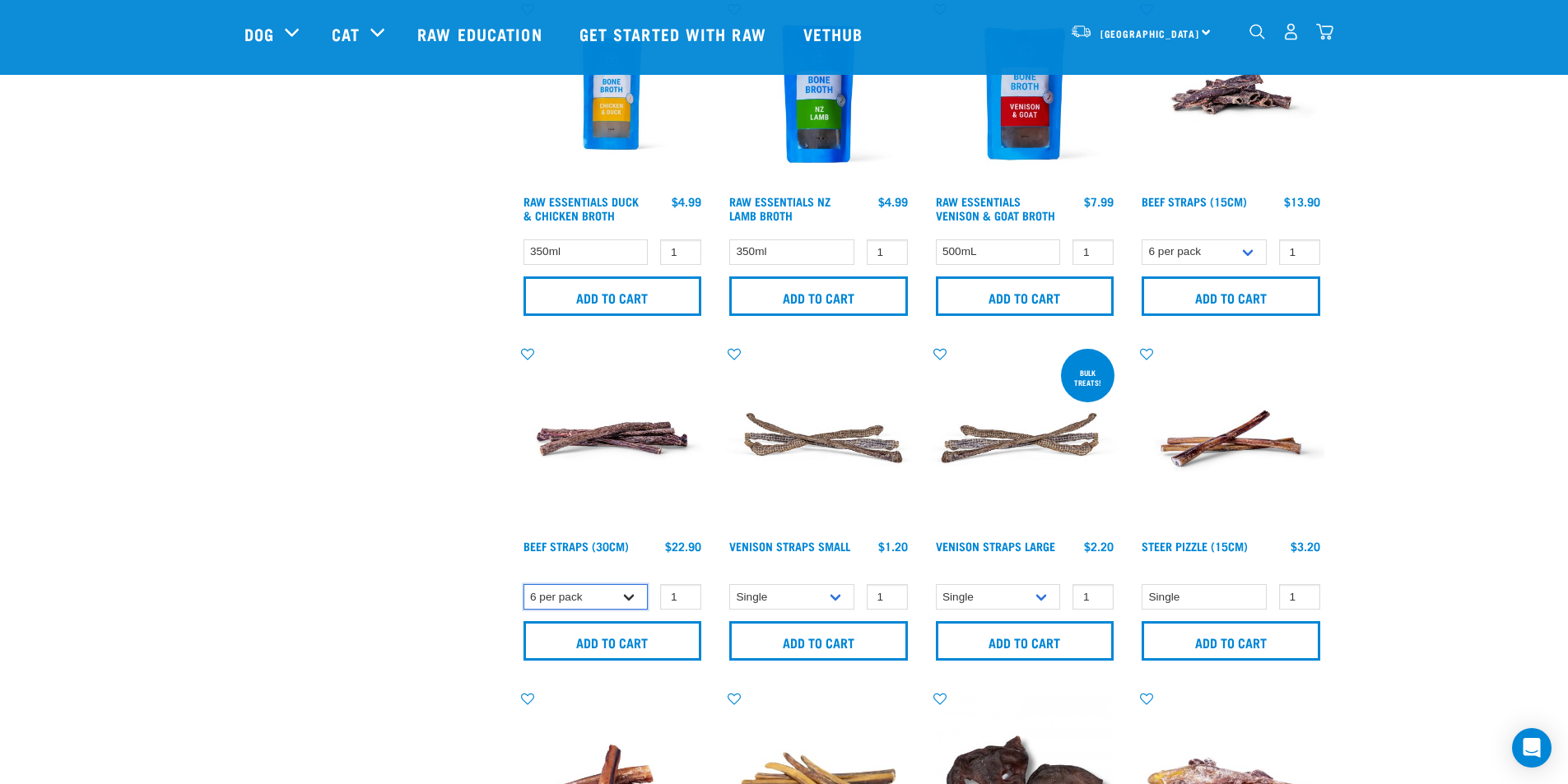
click at [623, 603] on select "Single 6 per pack 25 per pack" at bounding box center [586, 596] width 125 height 26
select select "251920"
click at [523, 584] on select "Single 6 per pack 25 per pack" at bounding box center [586, 596] width 125 height 26
click at [1247, 252] on select "Single 6 per pack 25 per pack" at bounding box center [1204, 252] width 125 height 26
select select "251919"
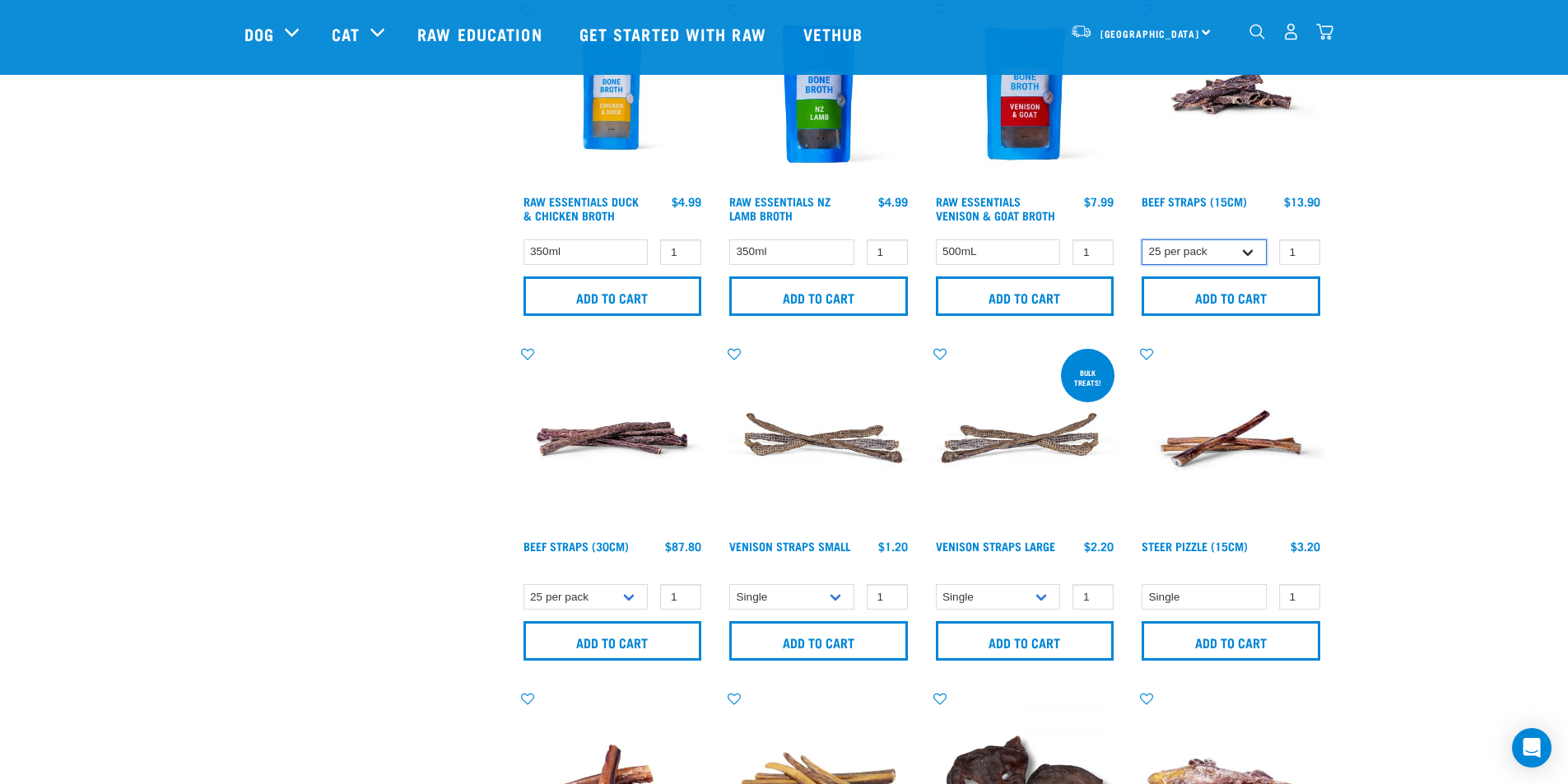
click at [1141, 240] on select "Single 6 per pack 25 per pack" at bounding box center [1204, 252] width 125 height 26
click at [1248, 251] on select "Single 6 per pack 25 per pack" at bounding box center [1204, 252] width 125 height 26
click at [1302, 246] on input "2" at bounding box center [1300, 252] width 41 height 26
click at [1302, 256] on input "1" at bounding box center [1300, 252] width 41 height 26
type input "0"
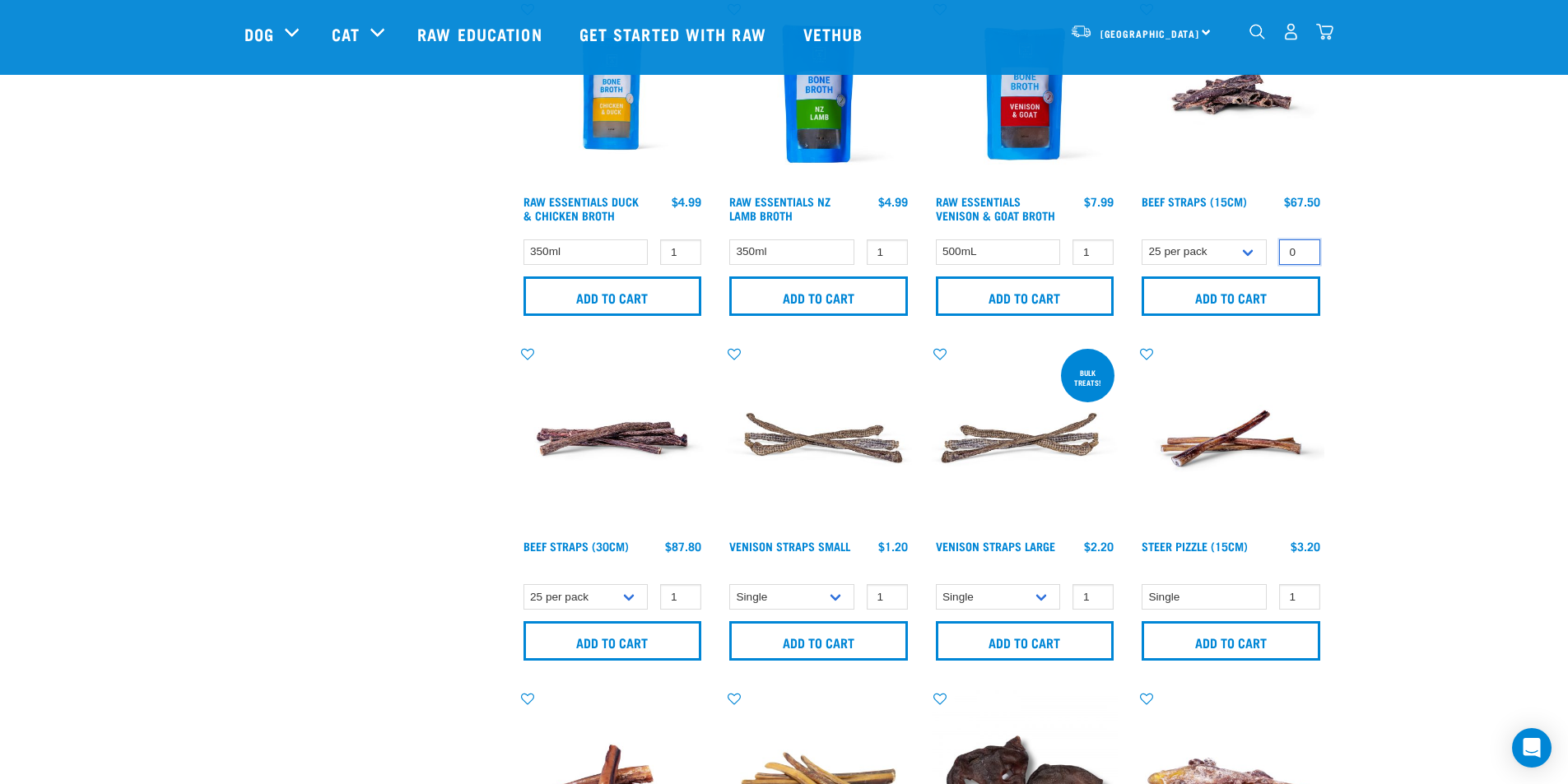
click at [1305, 257] on input "0" at bounding box center [1300, 252] width 41 height 26
click at [1351, 235] on div "Start your pet’s raw journey today – take our quick pet questionnaire. Delivery…" at bounding box center [784, 312] width 1568 height 2927
click at [615, 640] on input "Add to cart" at bounding box center [613, 641] width 179 height 39
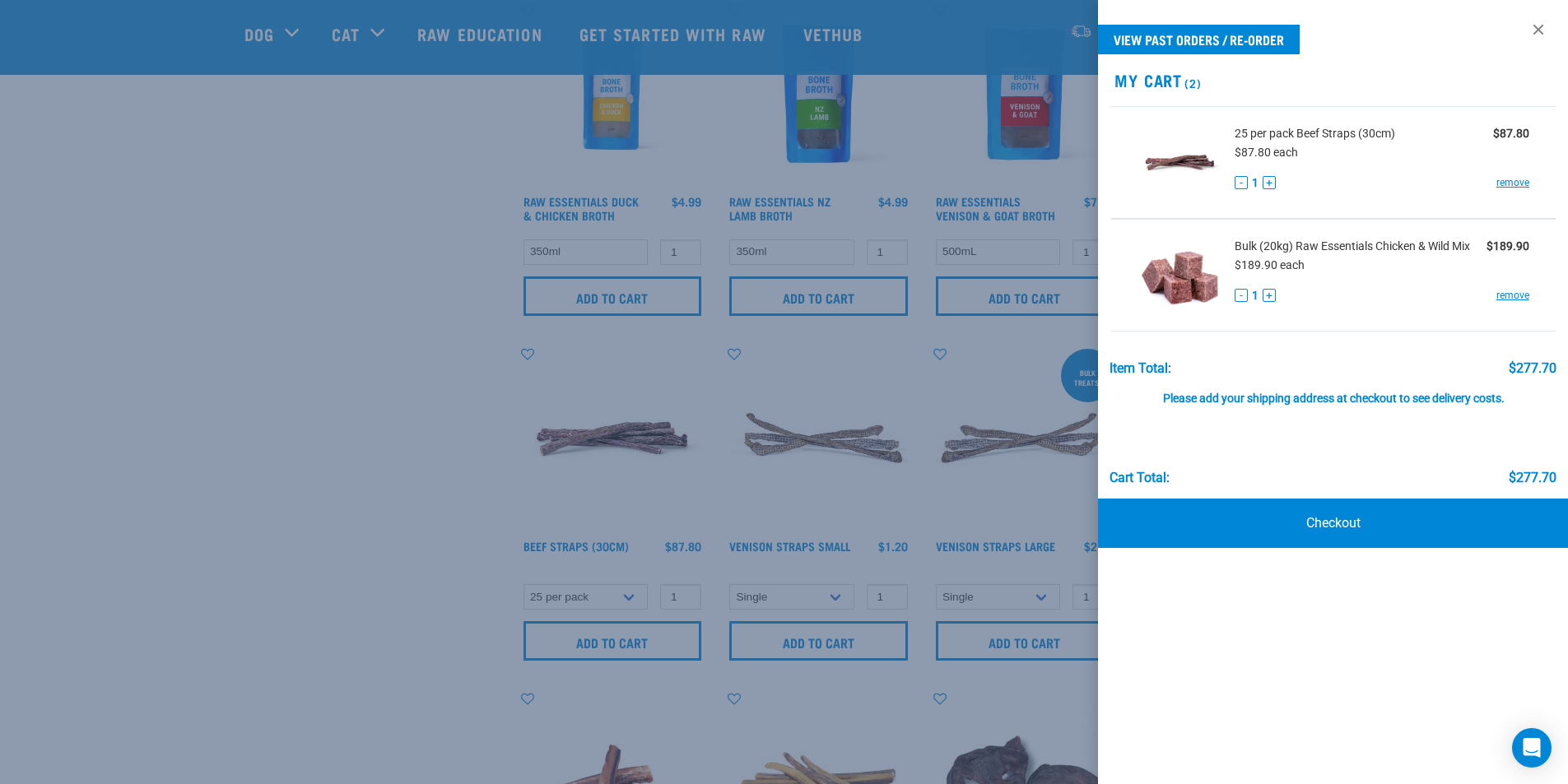
click at [423, 359] on div at bounding box center [784, 392] width 1568 height 784
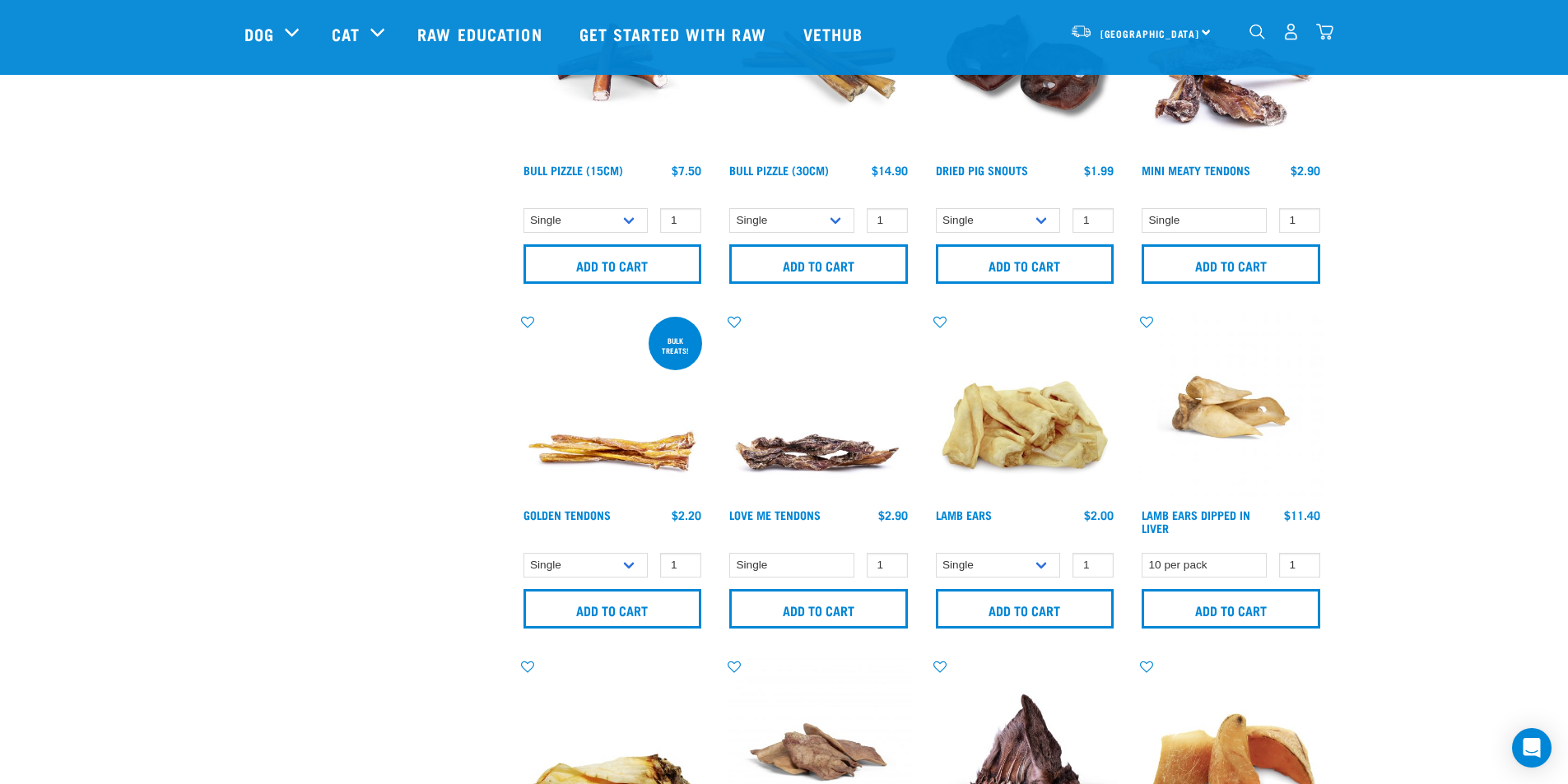
scroll to position [1892, 0]
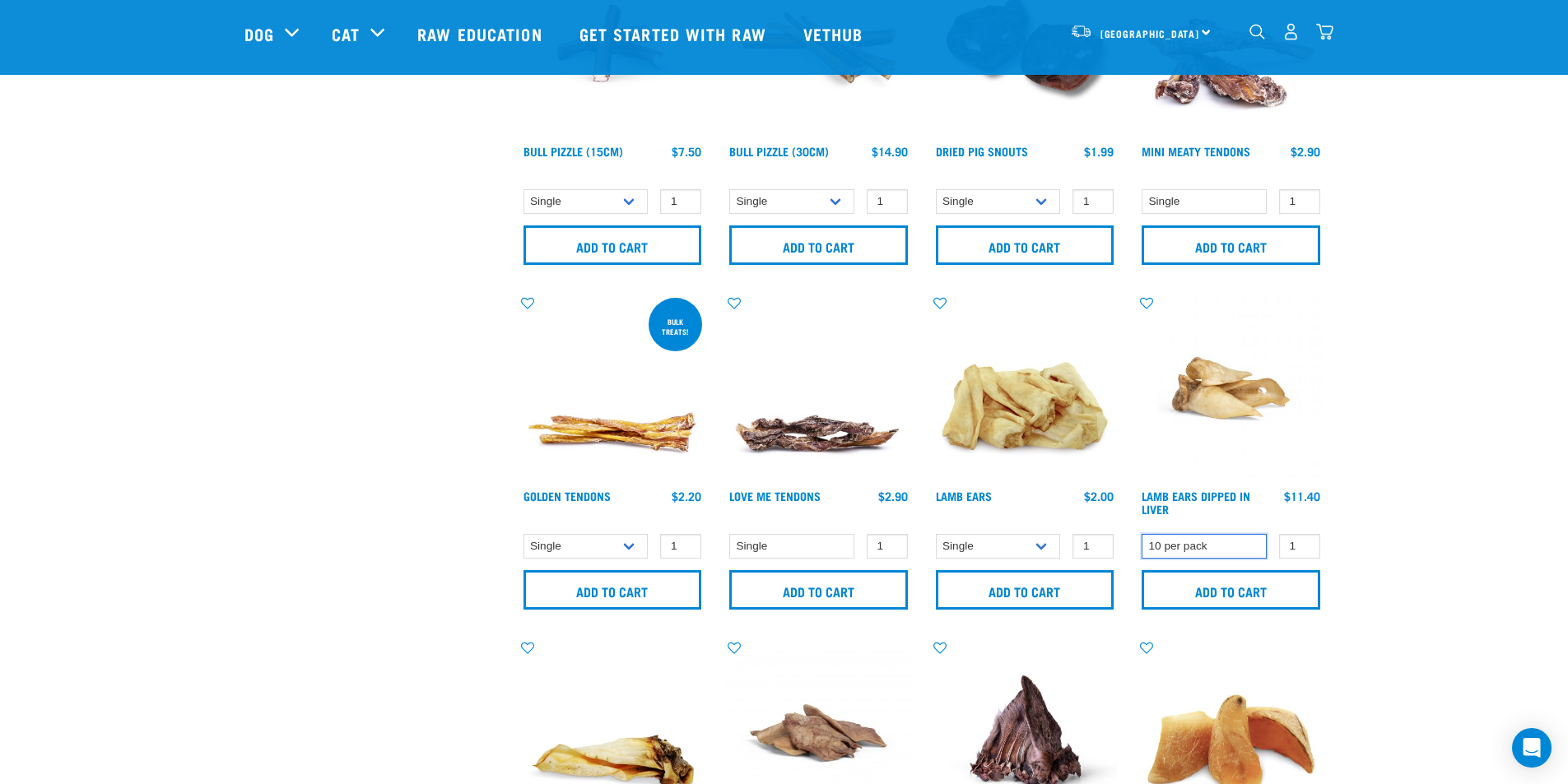
click at [1247, 548] on select "10 per pack" at bounding box center [1204, 546] width 125 height 26
drag, startPoint x: 1248, startPoint y: 547, endPoint x: 1278, endPoint y: 527, distance: 36.1
click at [1248, 546] on select "10 per pack" at bounding box center [1204, 546] width 125 height 26
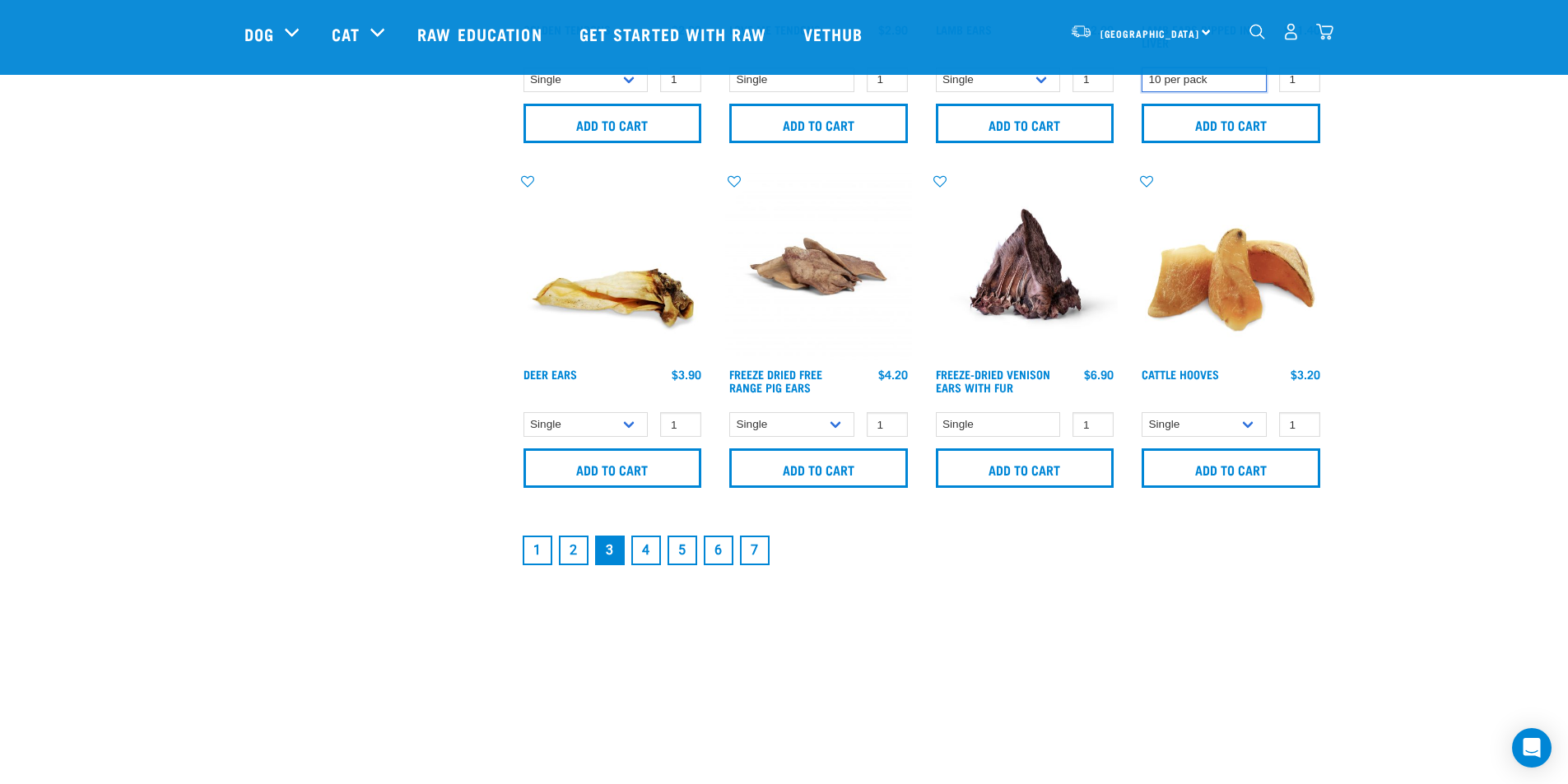
scroll to position [2385, 0]
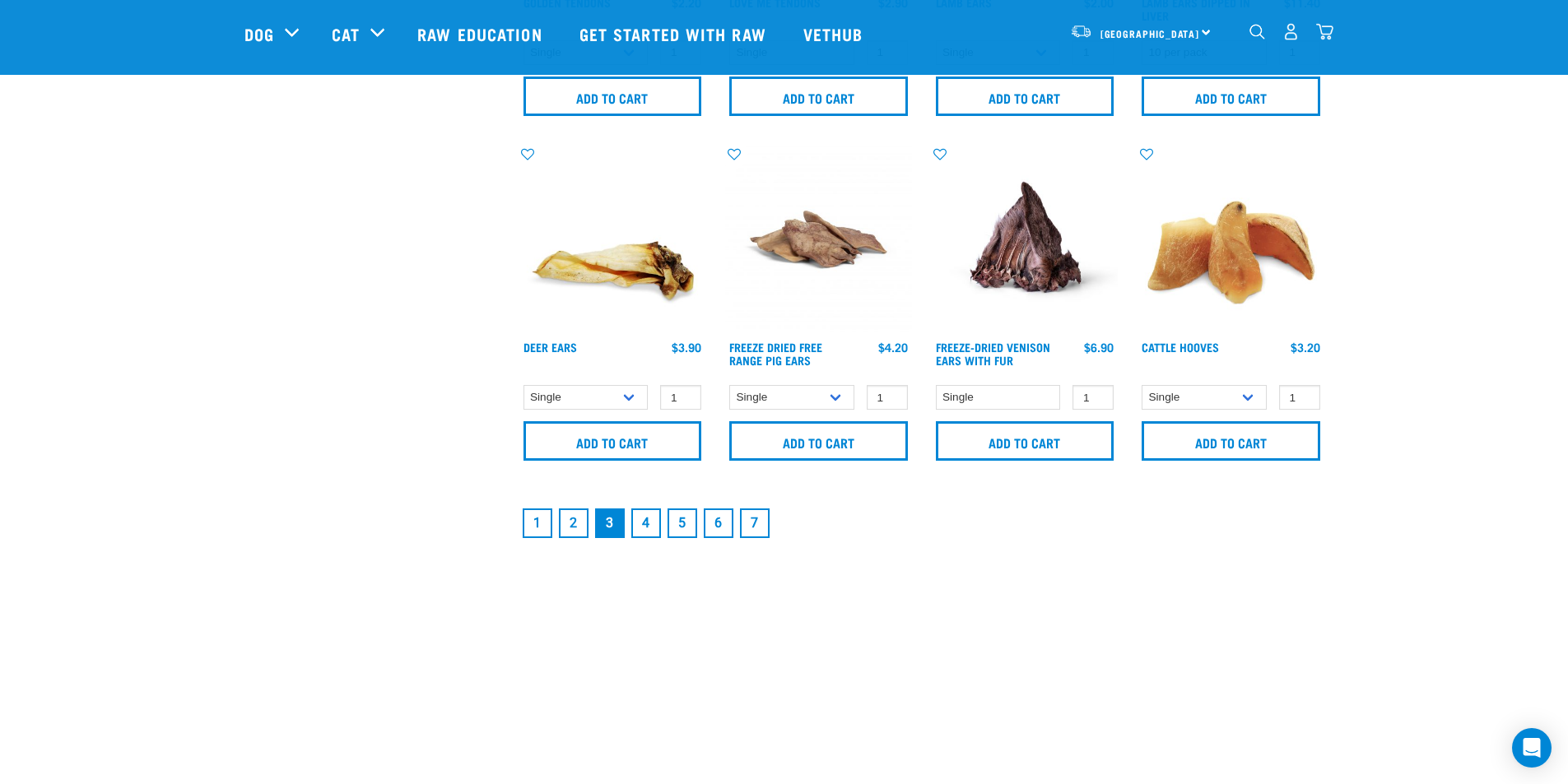
click at [646, 518] on link "4" at bounding box center [646, 523] width 30 height 30
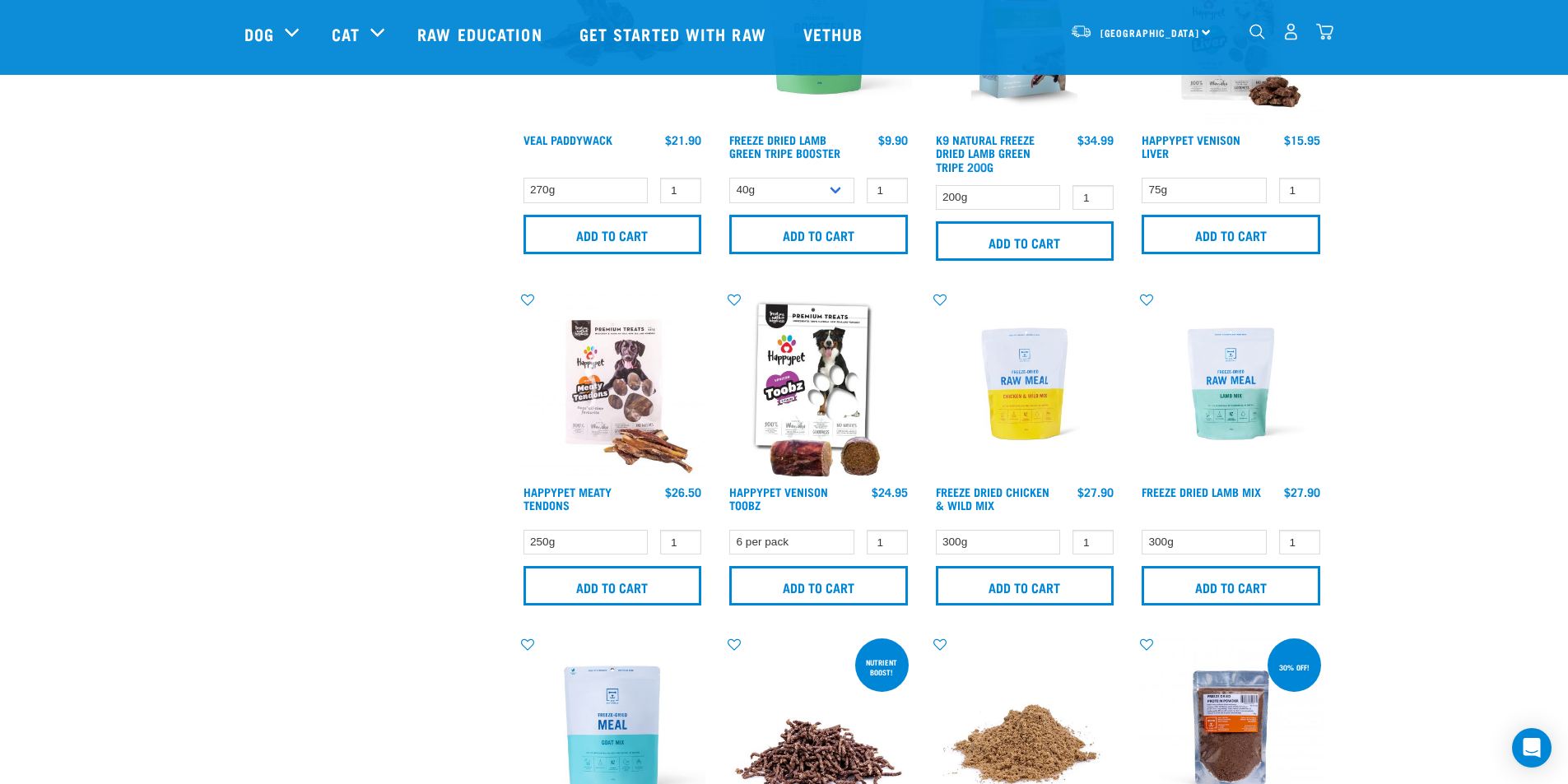
scroll to position [1974, 0]
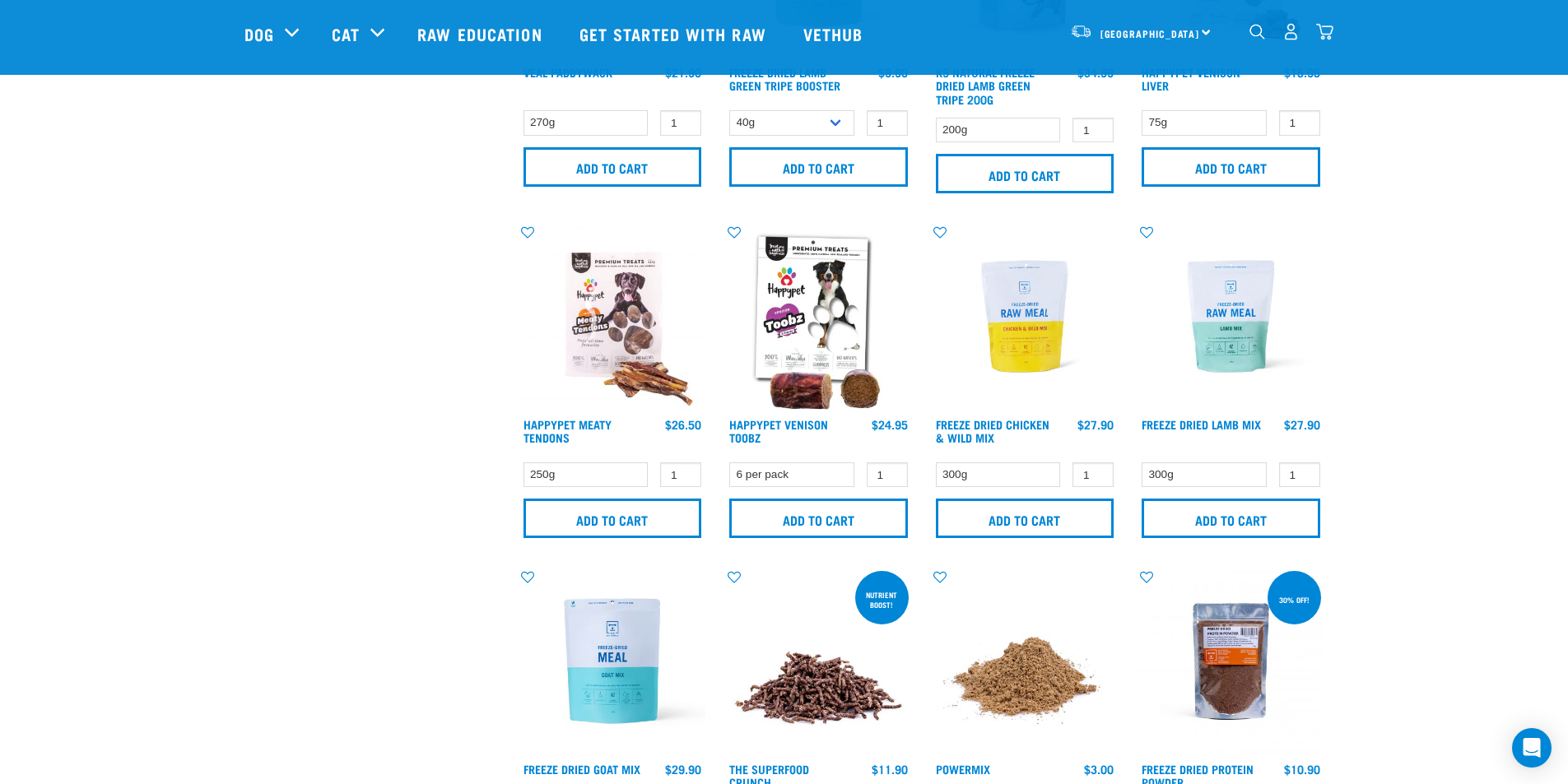
click at [1029, 348] on img at bounding box center [1025, 316] width 187 height 187
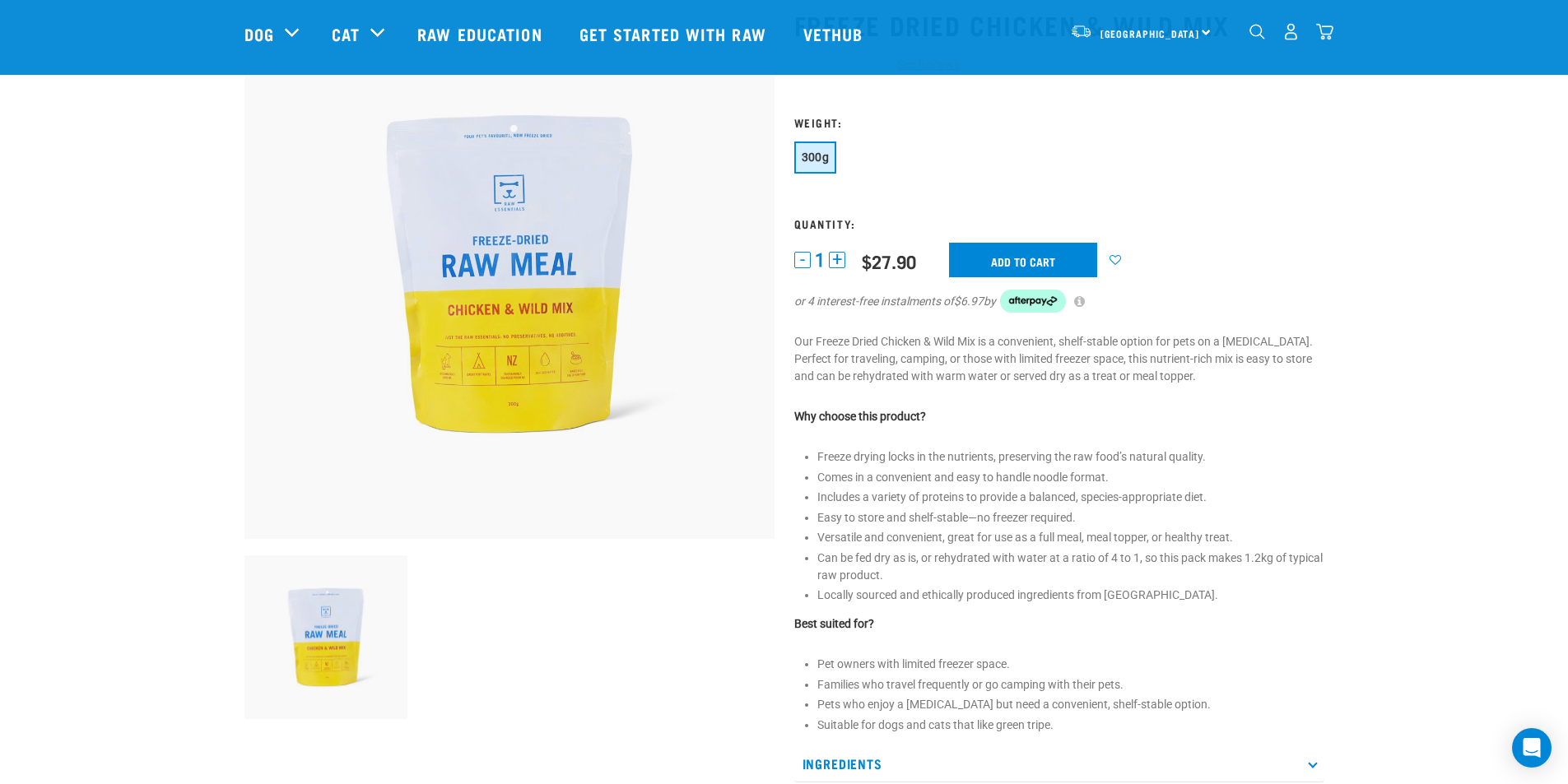
scroll to position [82, 0]
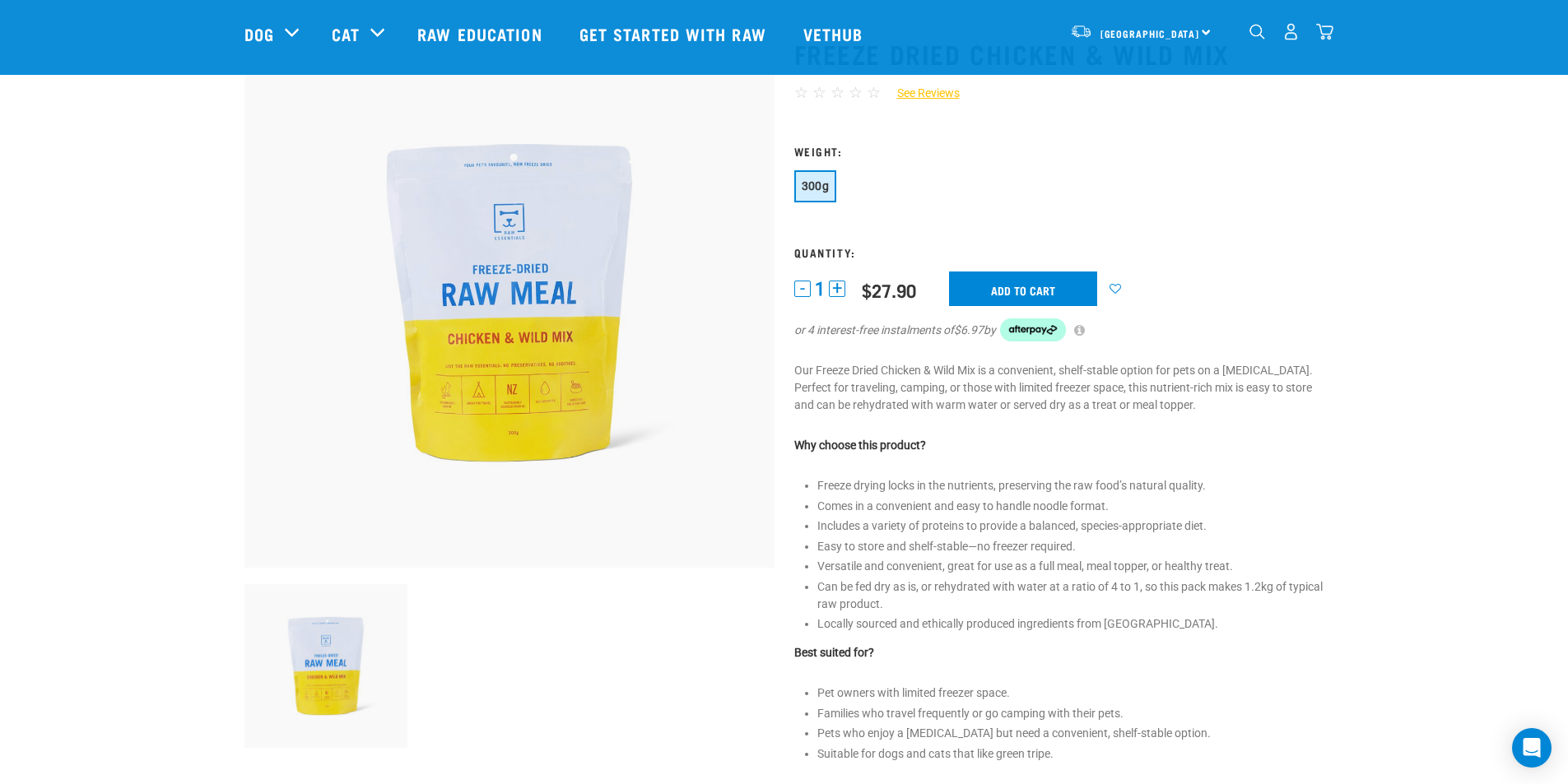
click at [530, 394] on img at bounding box center [509, 302] width 530 height 530
click at [520, 398] on img at bounding box center [509, 302] width 530 height 530
click at [842, 286] on button "+" at bounding box center [837, 289] width 16 height 16
click at [1031, 283] on input "Add to cart" at bounding box center [1023, 289] width 148 height 35
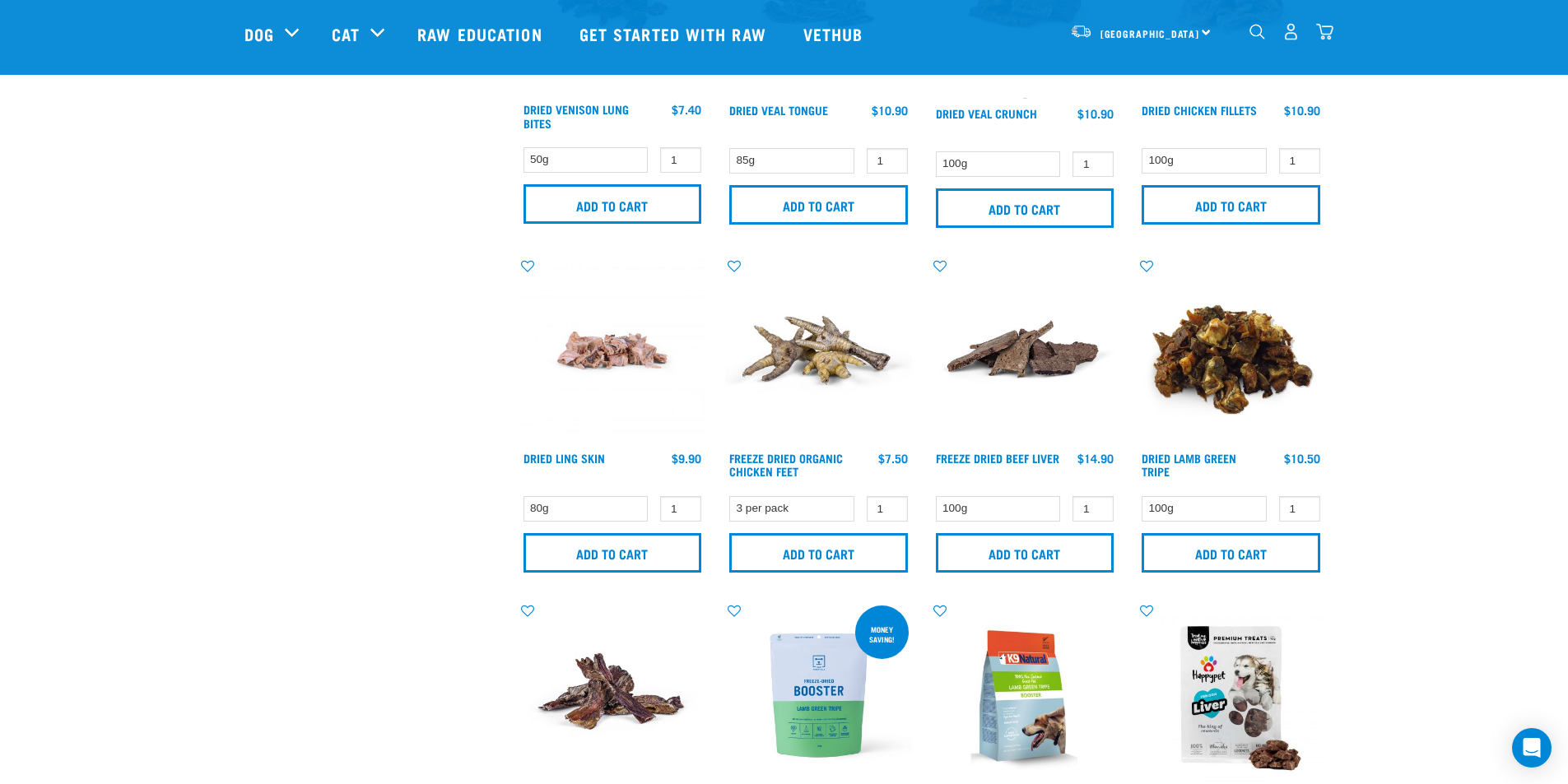
scroll to position [1190, 0]
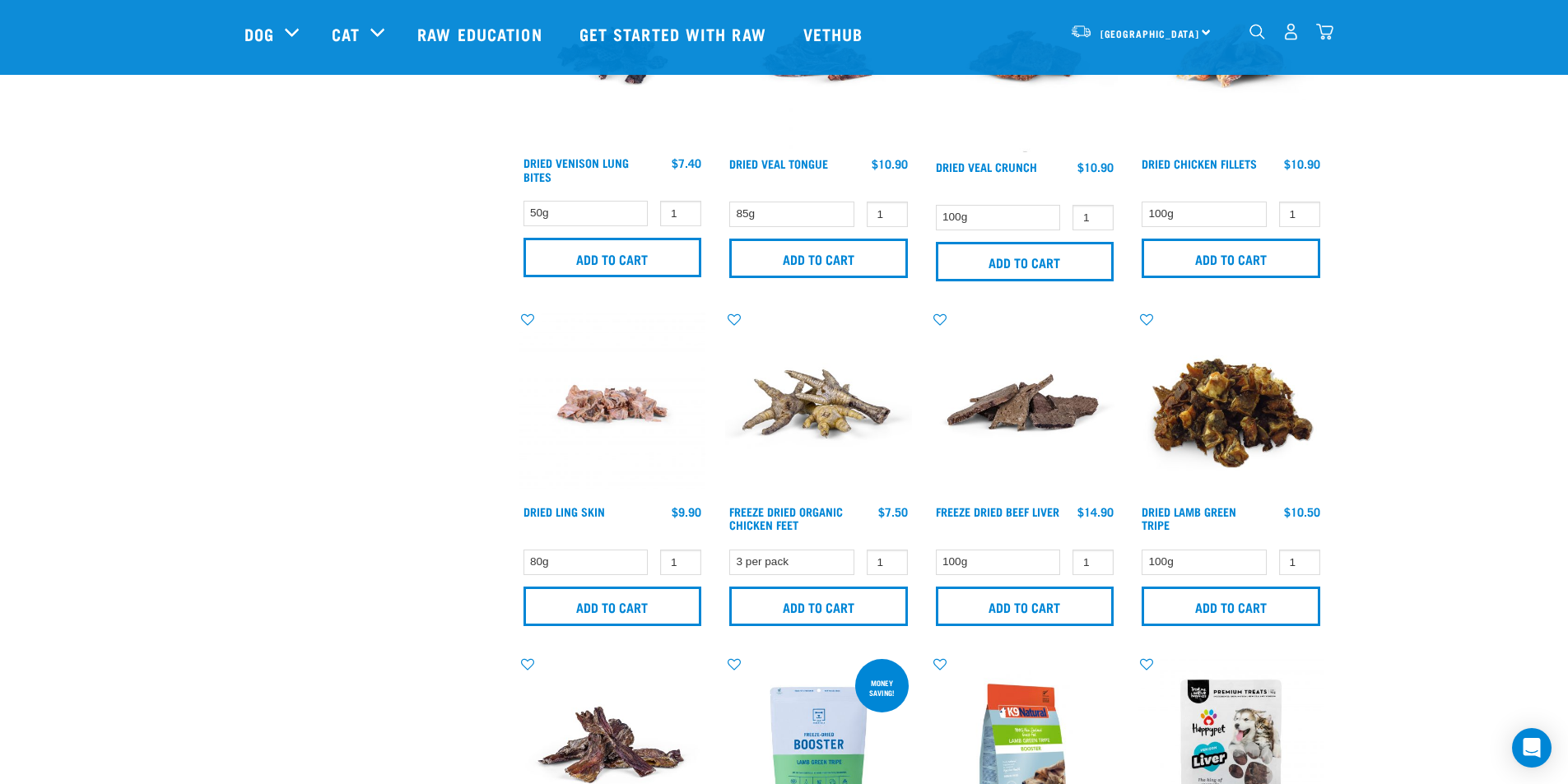
click at [1251, 34] on img "dropdown navigation" at bounding box center [1257, 31] width 15 height 15
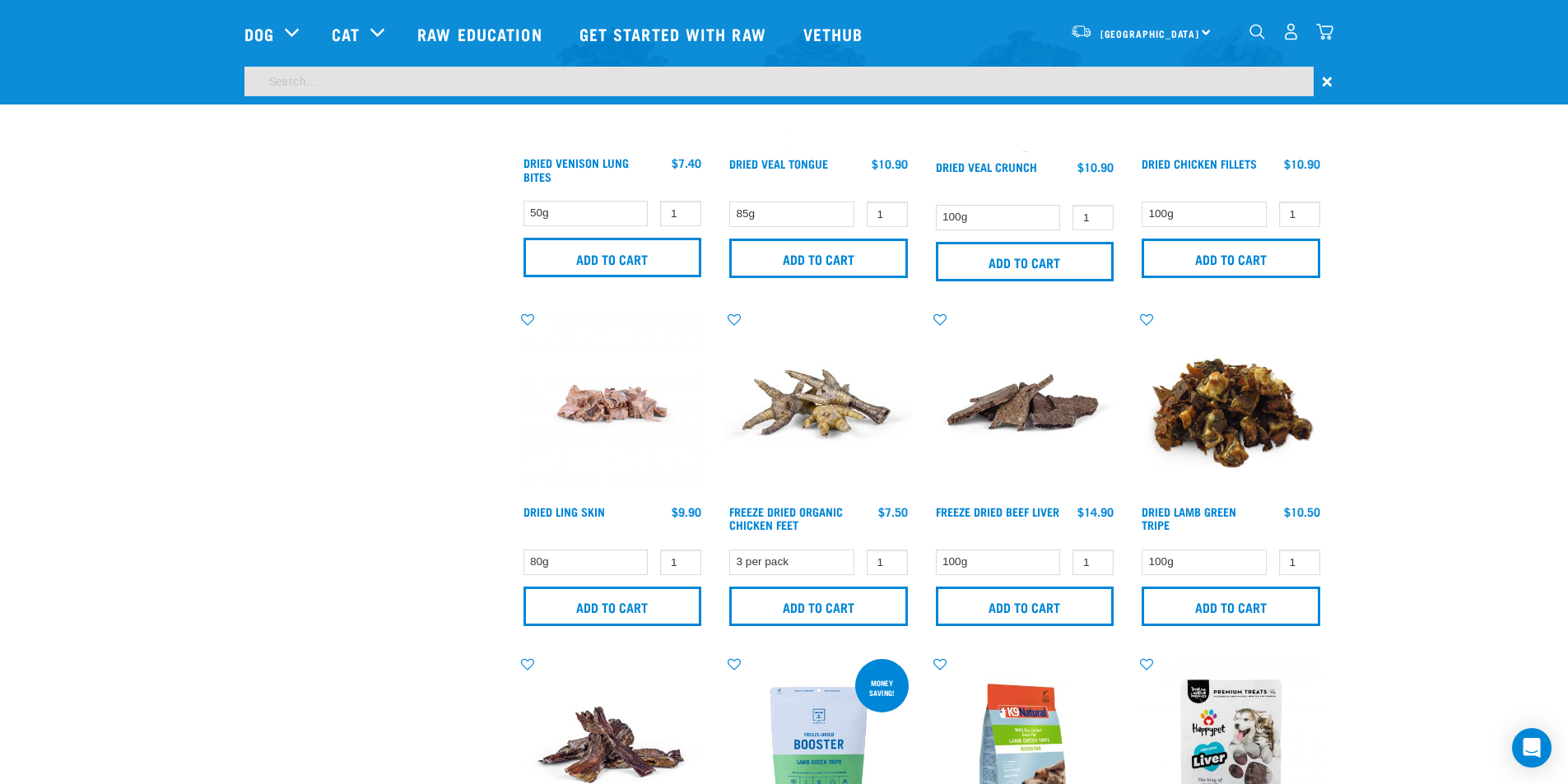
scroll to position [1141, 0]
click at [551, 79] on input "search" at bounding box center [778, 81] width 1069 height 30
type input "salmon bites"
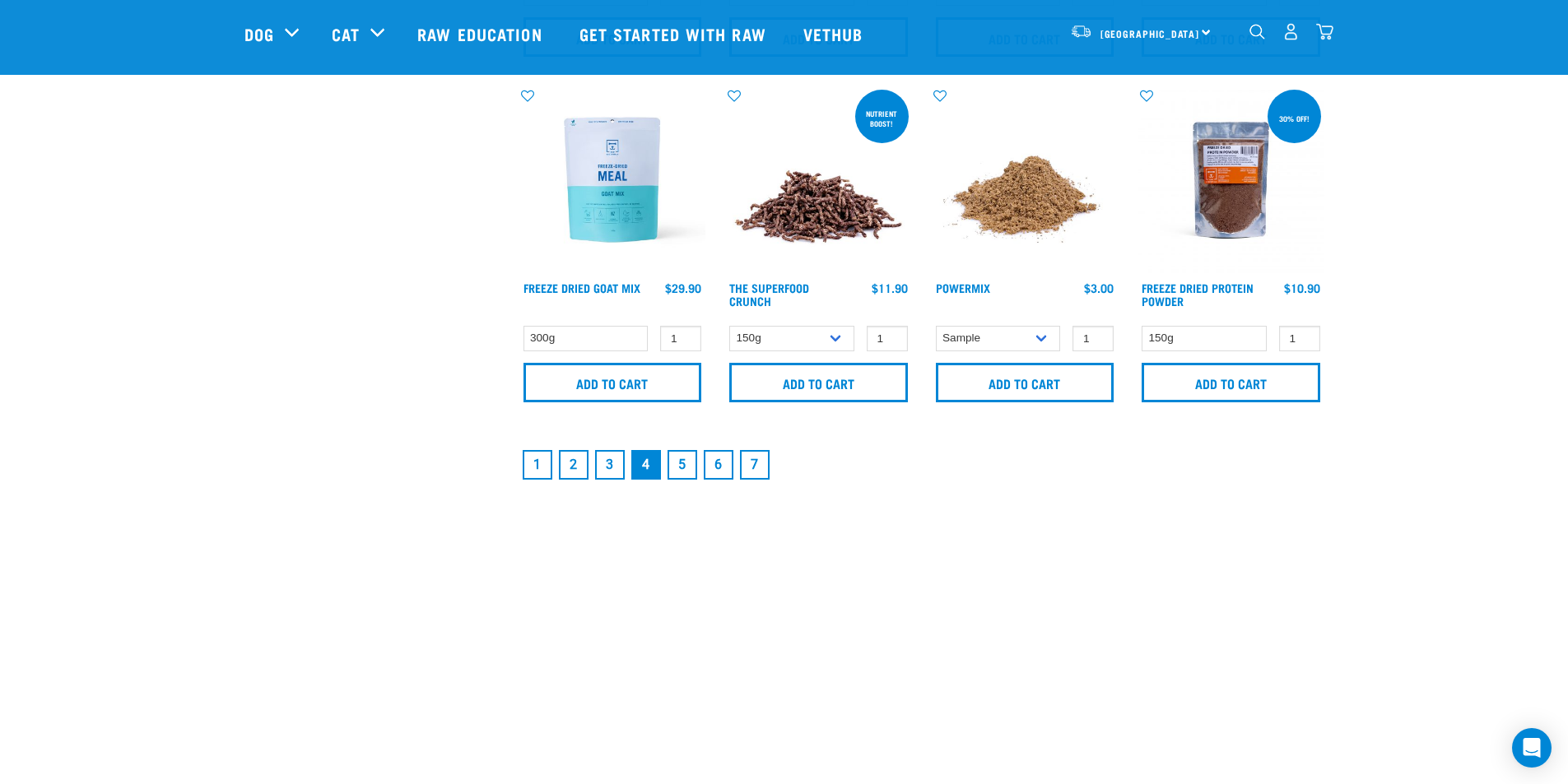
scroll to position [2463, 0]
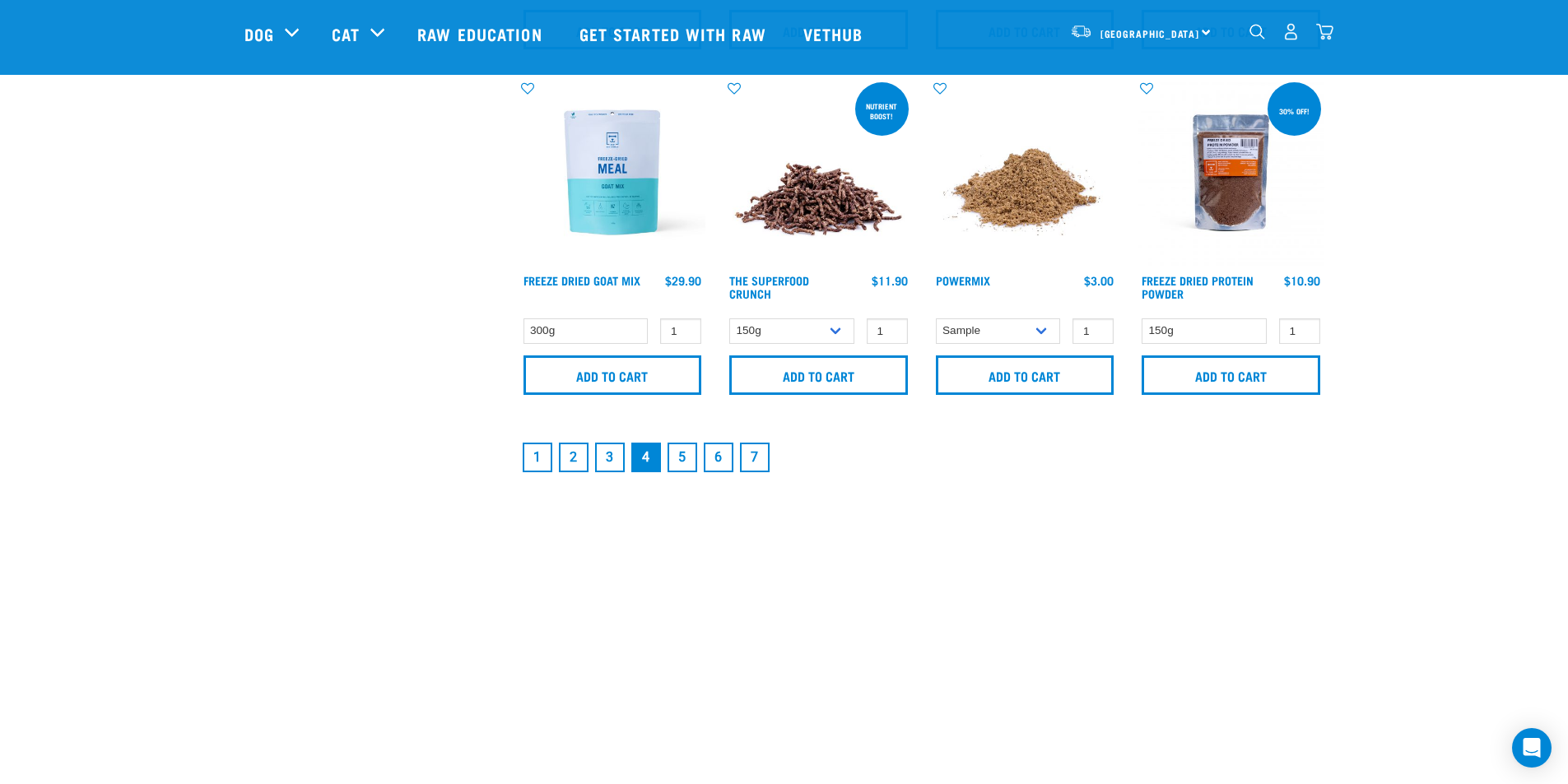
click at [682, 464] on link "5" at bounding box center [682, 457] width 30 height 30
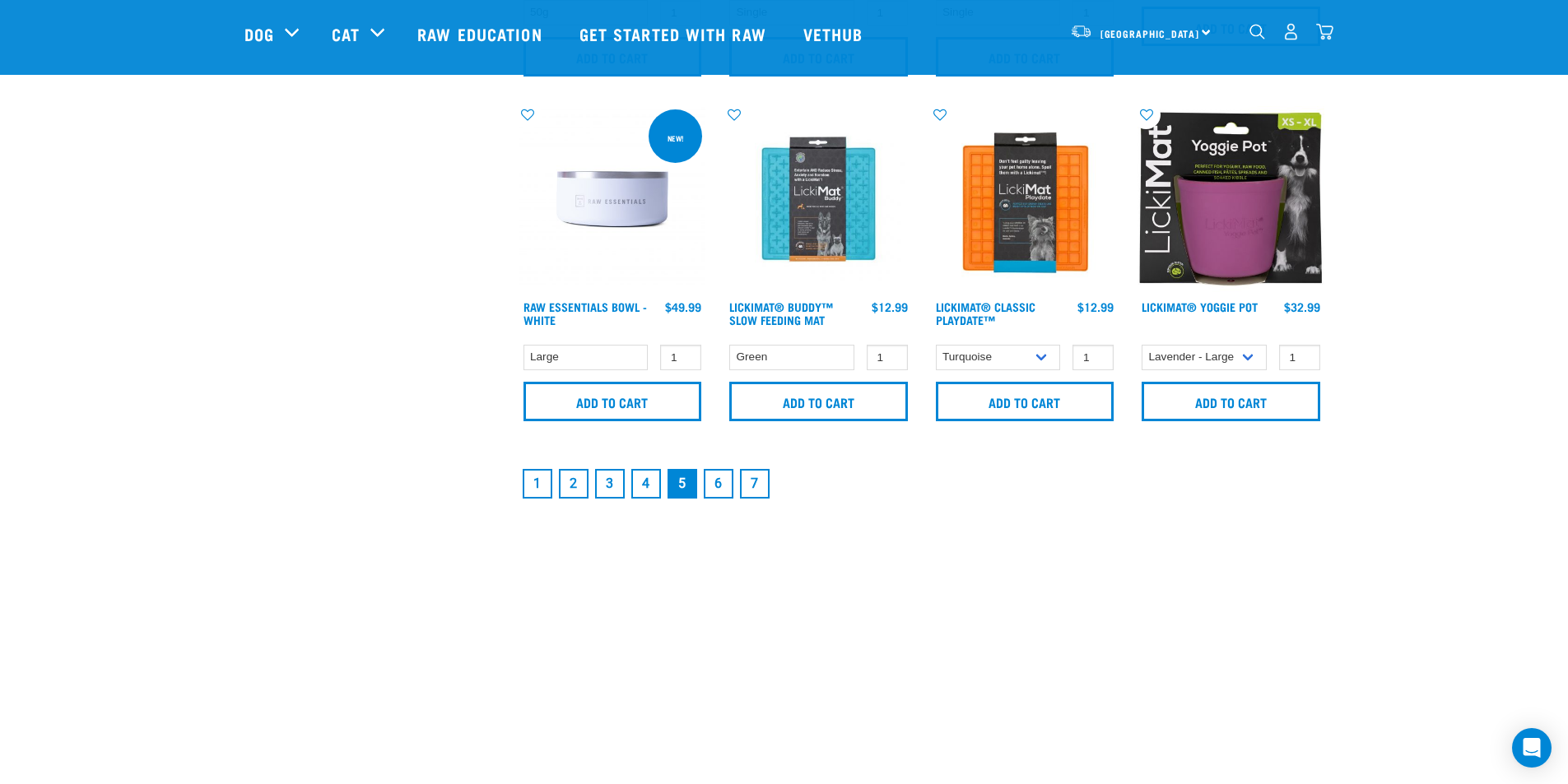
scroll to position [2467, 0]
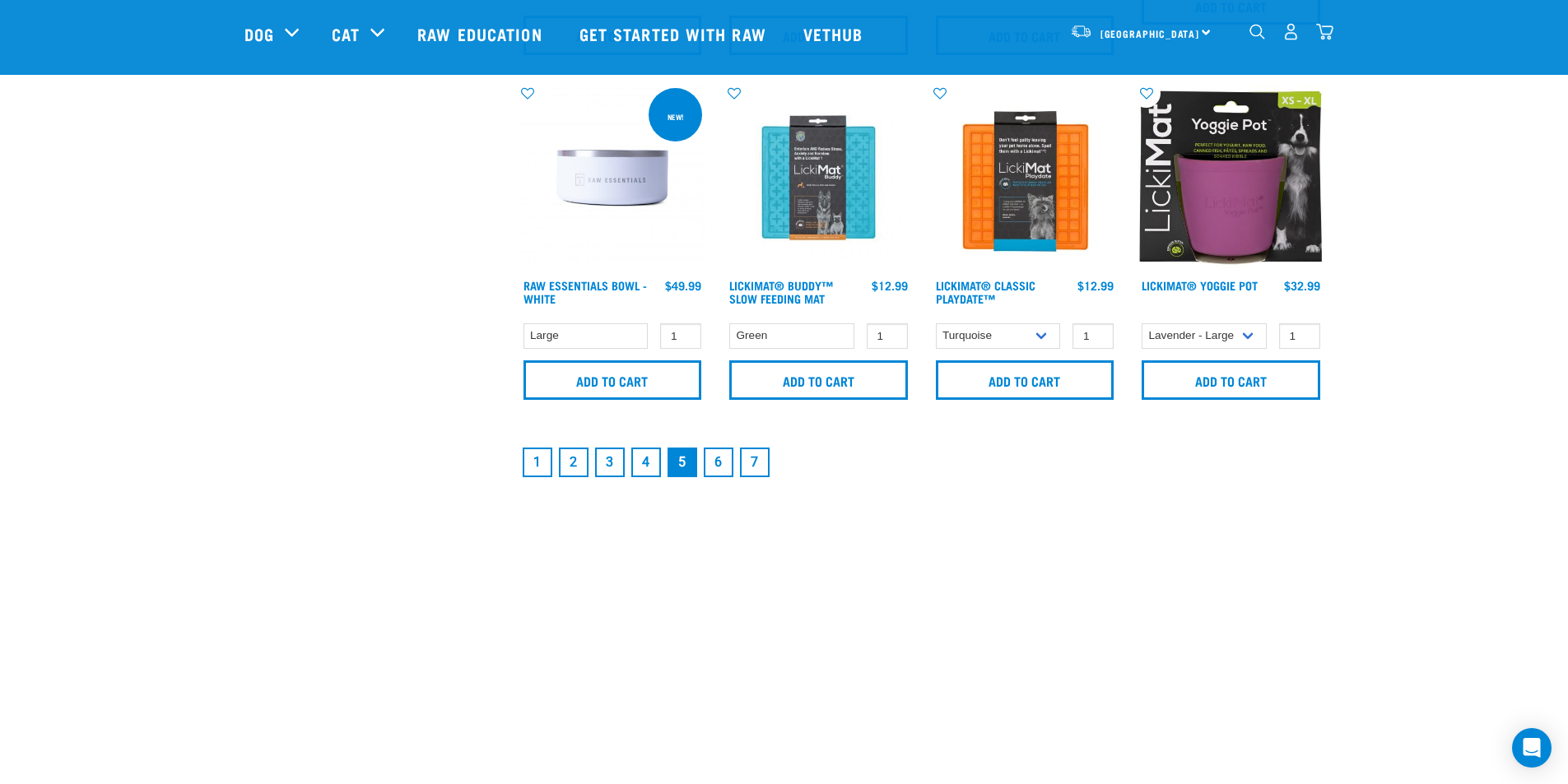
click at [716, 460] on link "6" at bounding box center [718, 462] width 30 height 30
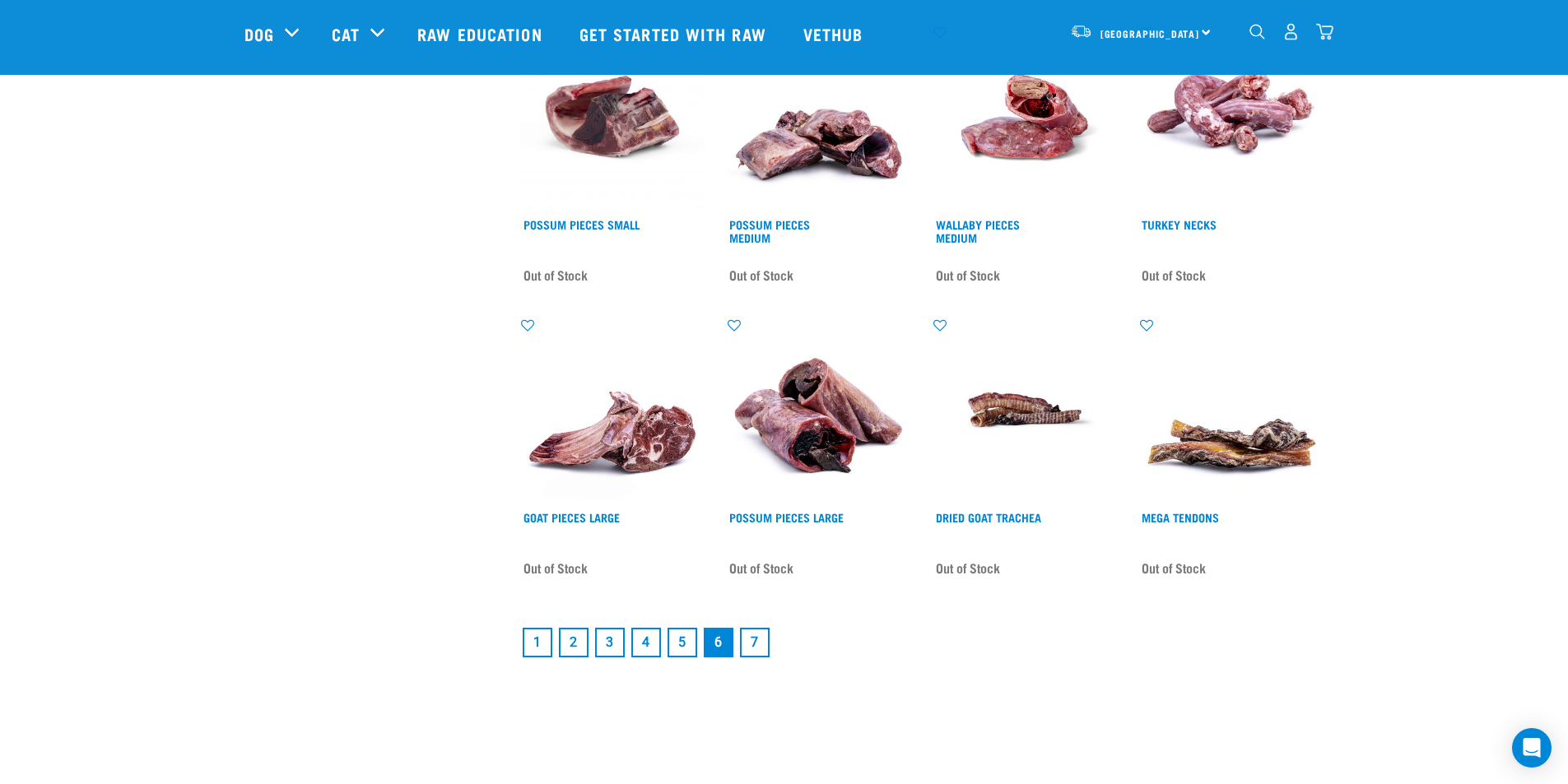
scroll to position [2138, 0]
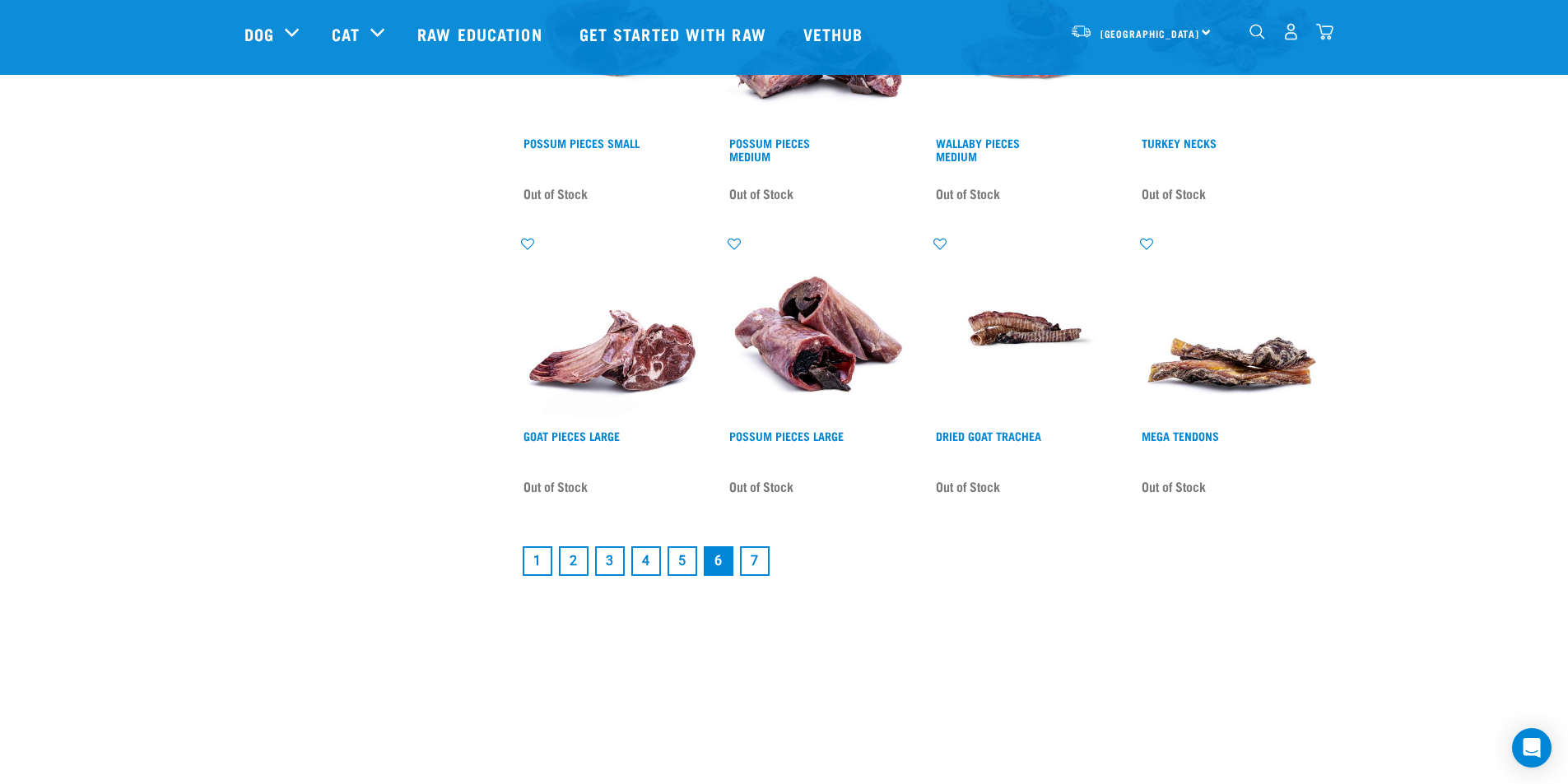
click at [750, 558] on link "7" at bounding box center [754, 561] width 30 height 30
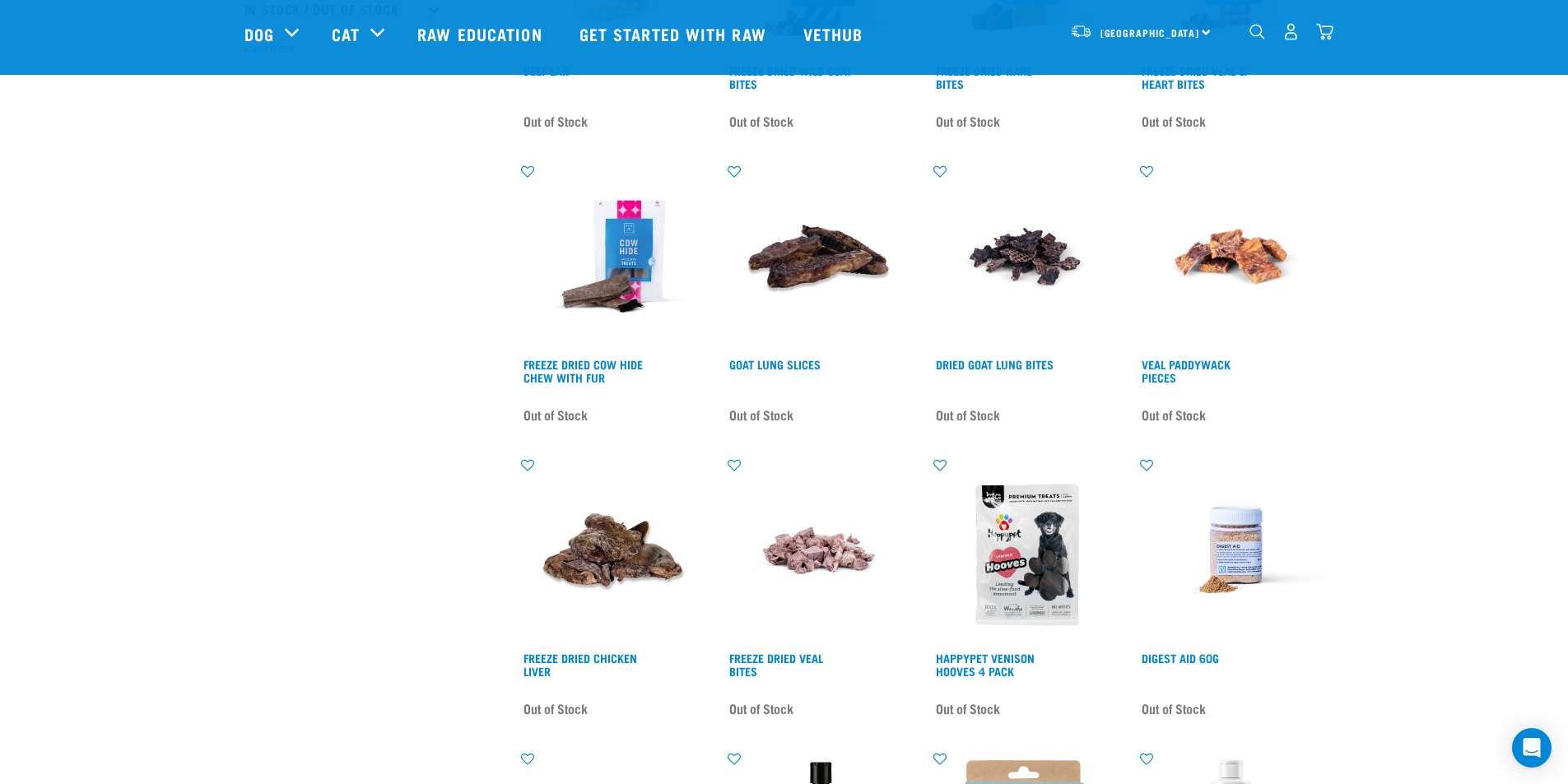
scroll to position [493, 0]
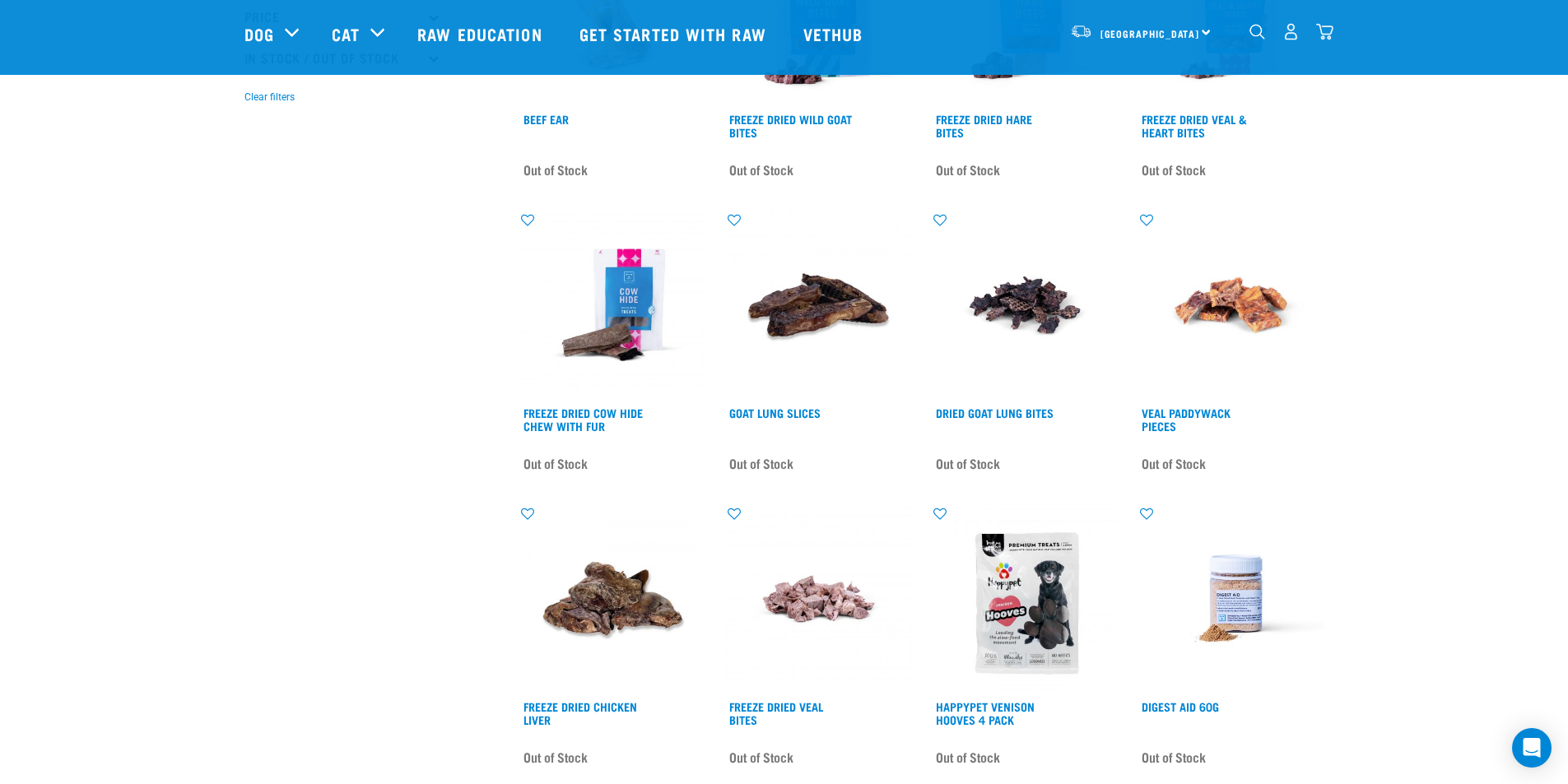
click at [1256, 36] on img "dropdown navigation" at bounding box center [1257, 31] width 15 height 15
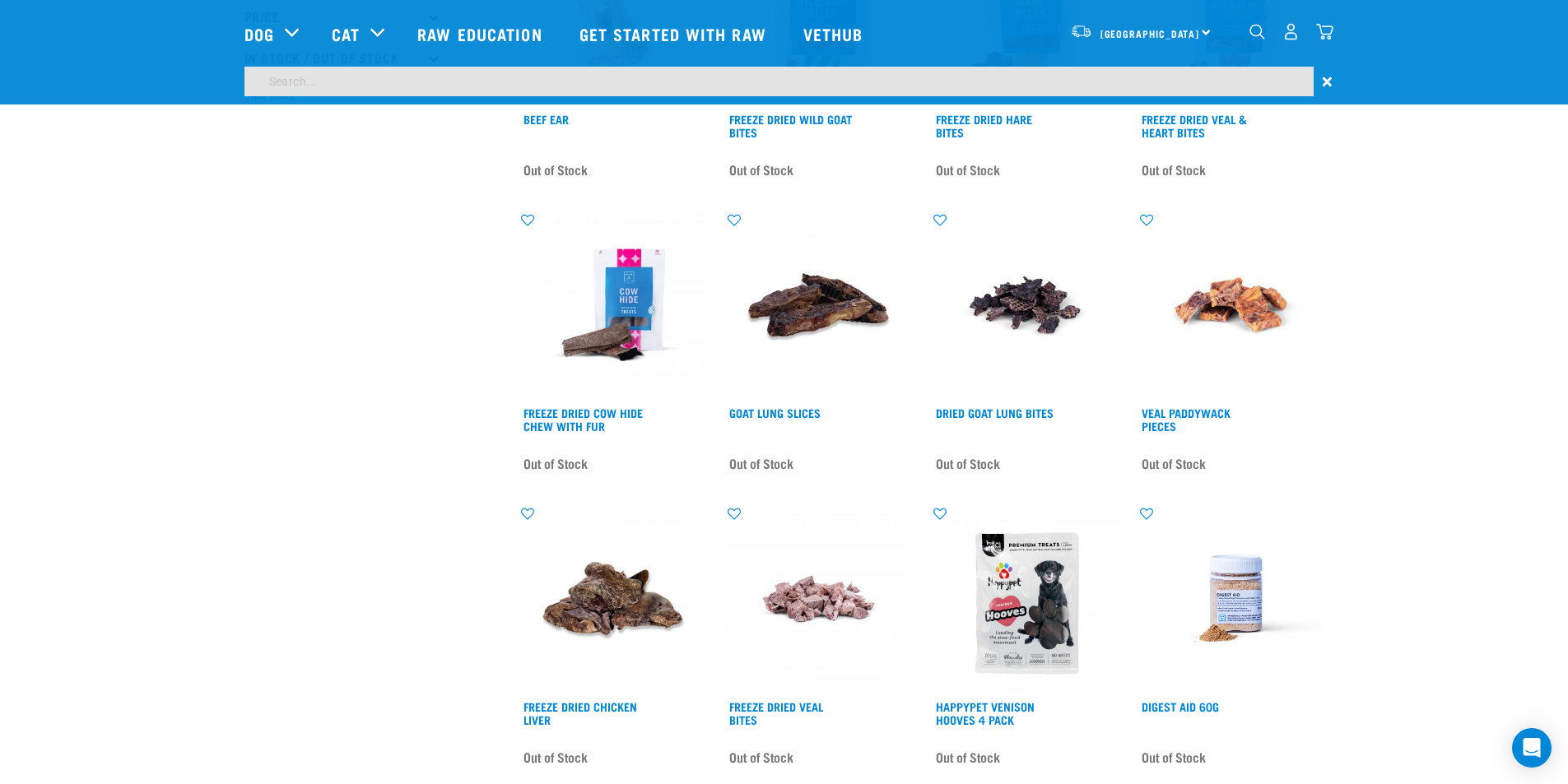
click at [1260, 34] on img "dropdown navigation" at bounding box center [1257, 31] width 15 height 15
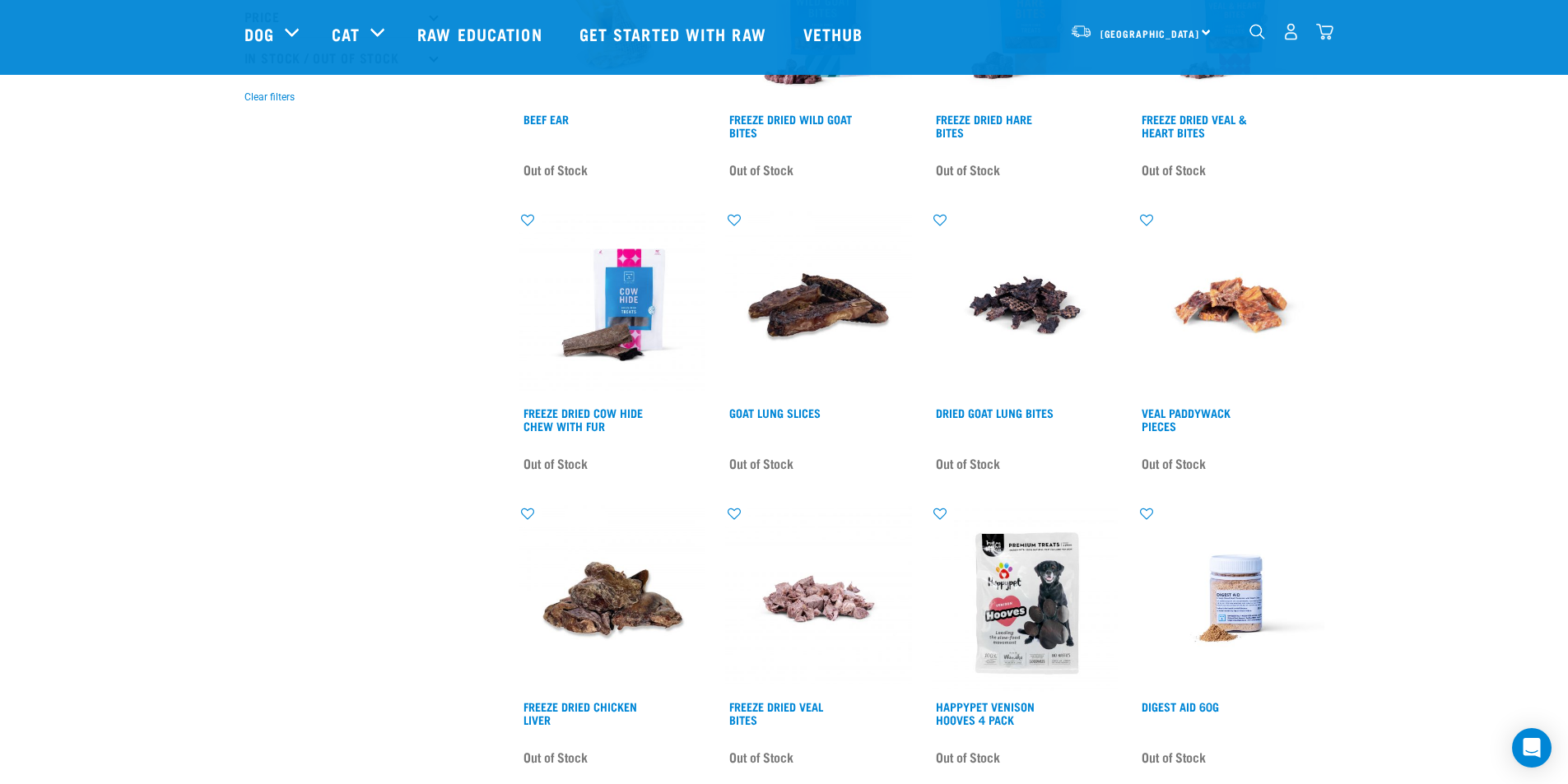
click at [1257, 38] on img "dropdown navigation" at bounding box center [1257, 31] width 15 height 15
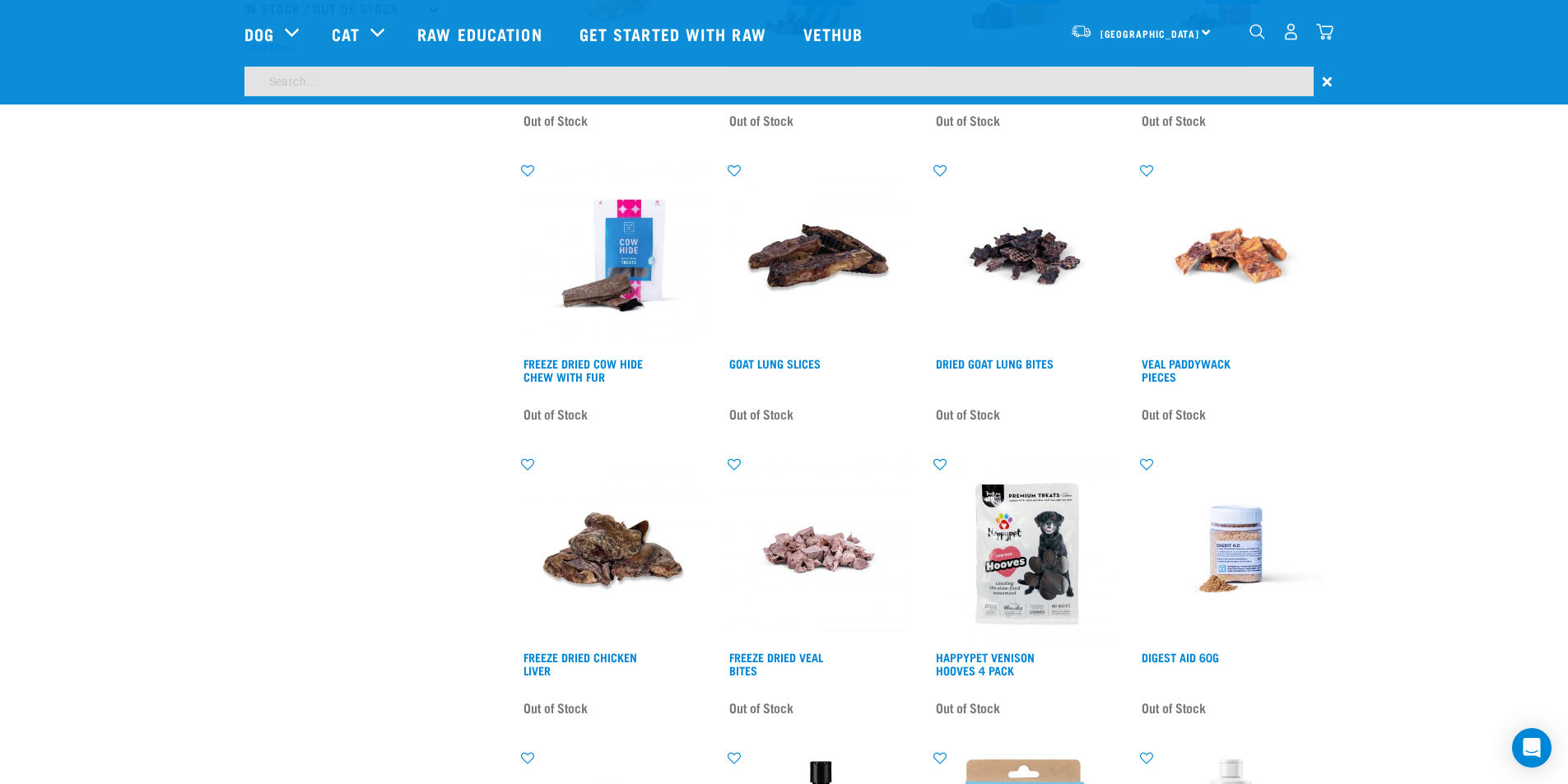
scroll to position [444, 0]
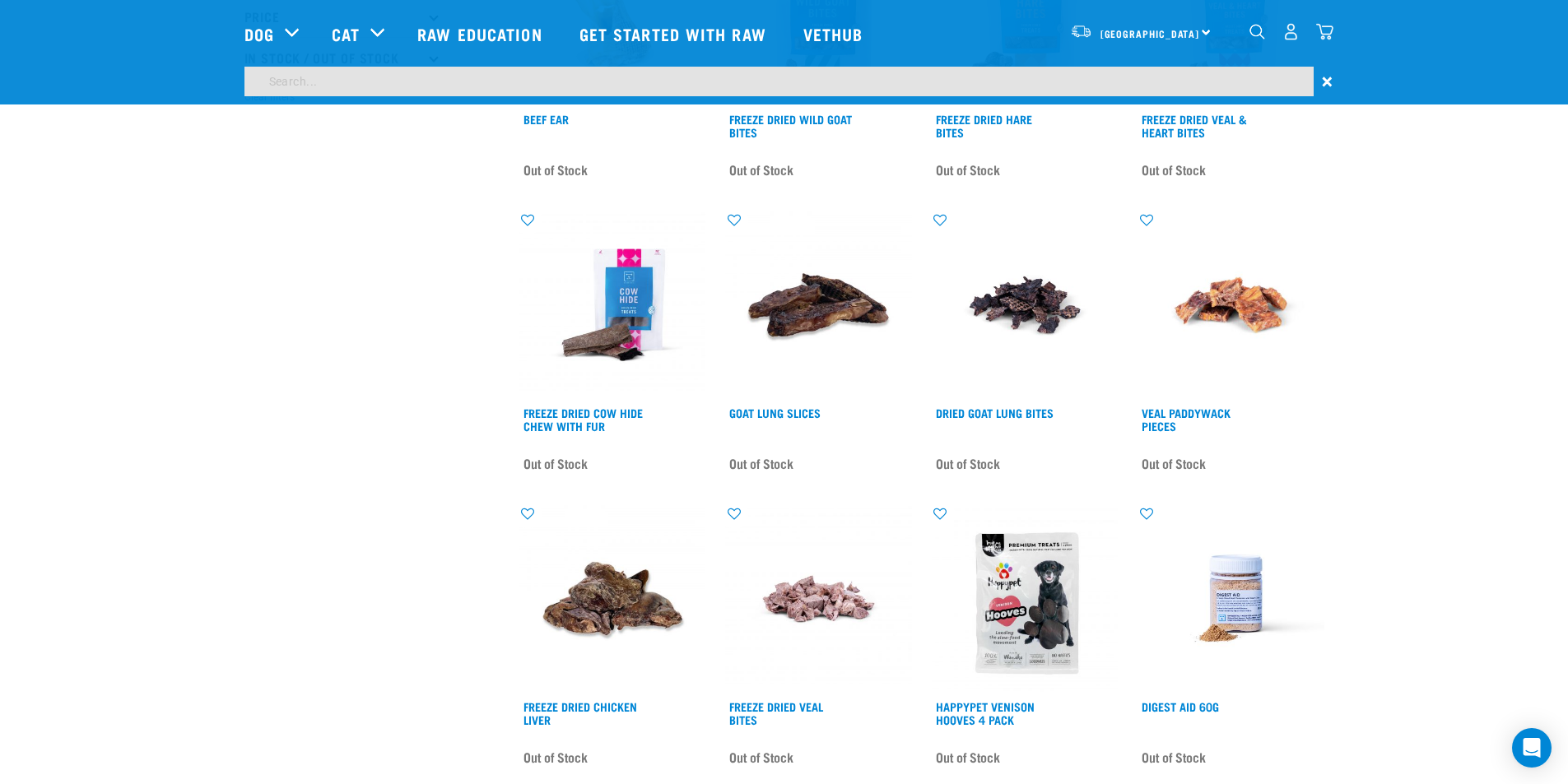
click at [620, 78] on input "search" at bounding box center [778, 81] width 1069 height 30
type input "salmon"
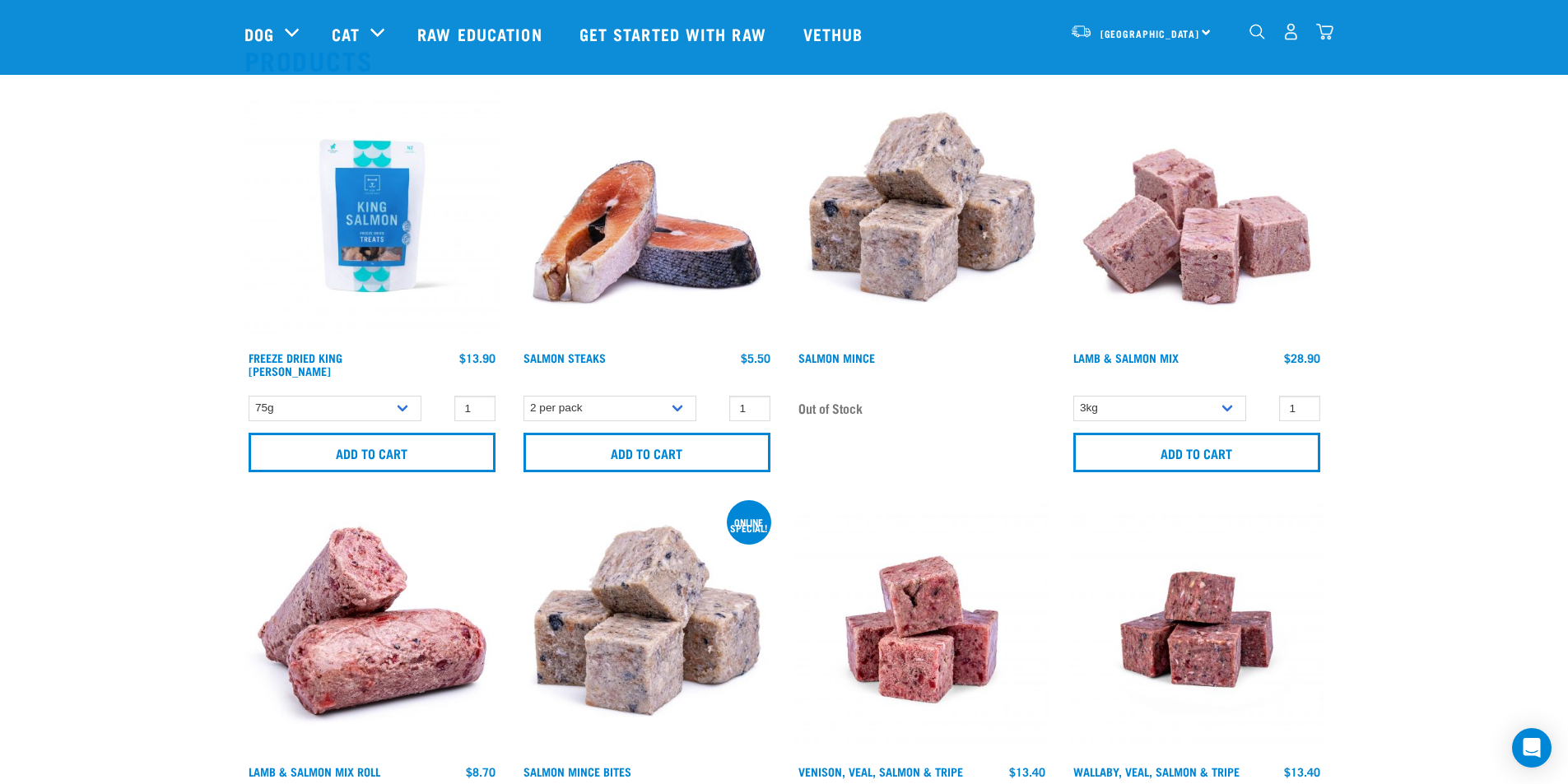
scroll to position [247, 0]
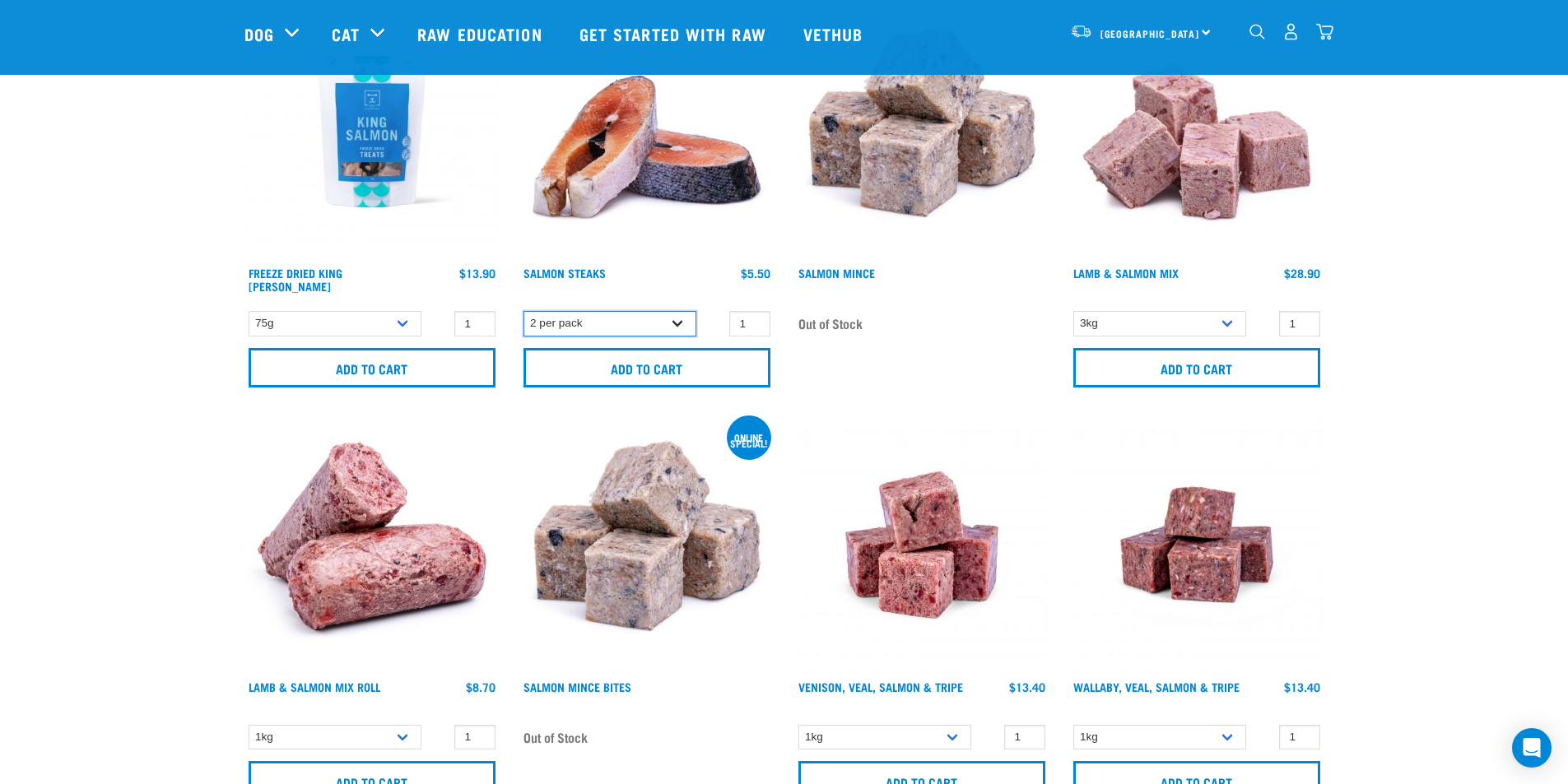
click at [685, 319] on select "2 per pack 3 per pack" at bounding box center [609, 324] width 173 height 26
select select "350742"
click at [523, 311] on select "2 per pack 3 per pack" at bounding box center [609, 324] width 173 height 26
click at [394, 158] on img at bounding box center [371, 131] width 255 height 255
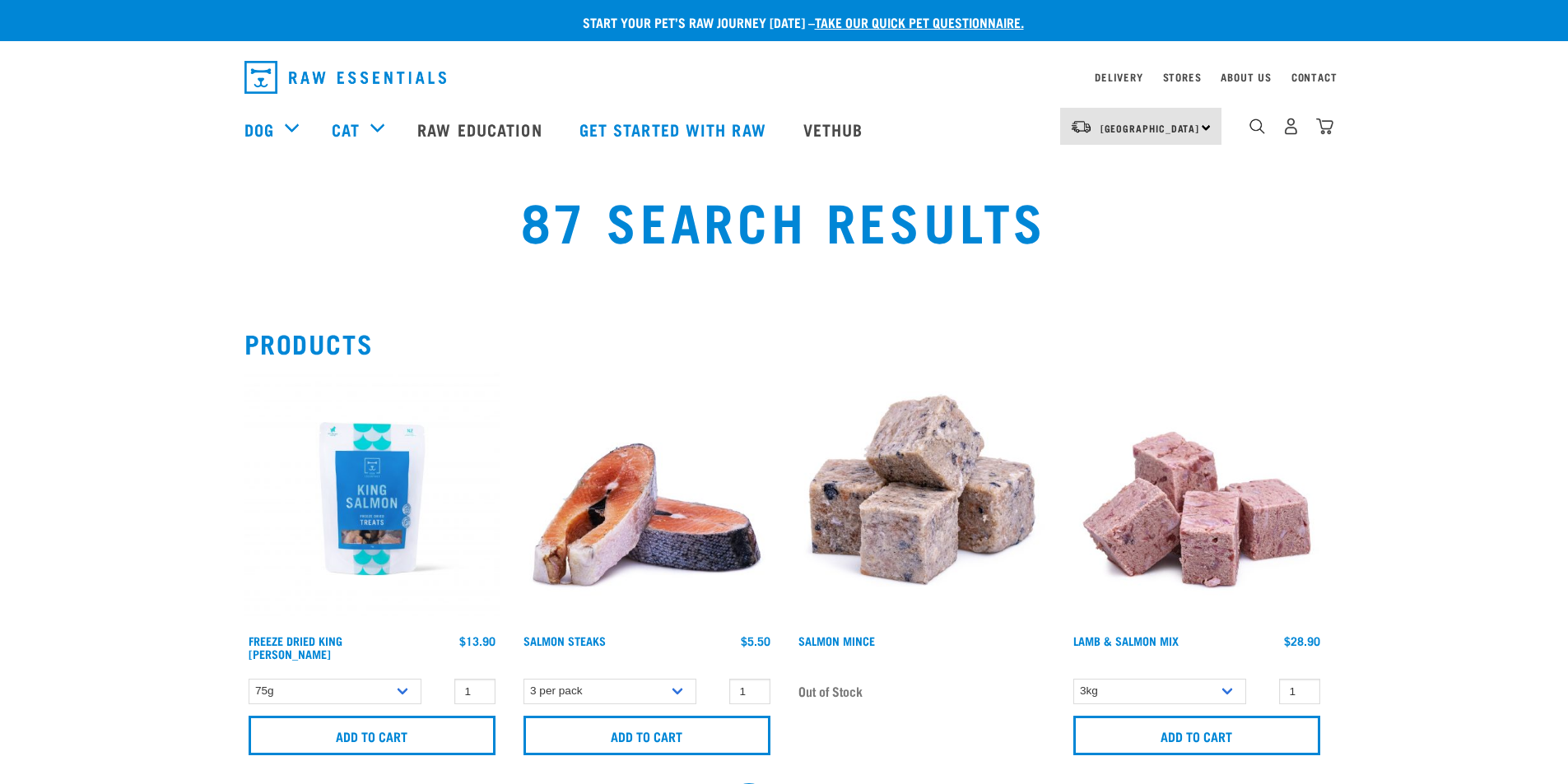
select select "350742"
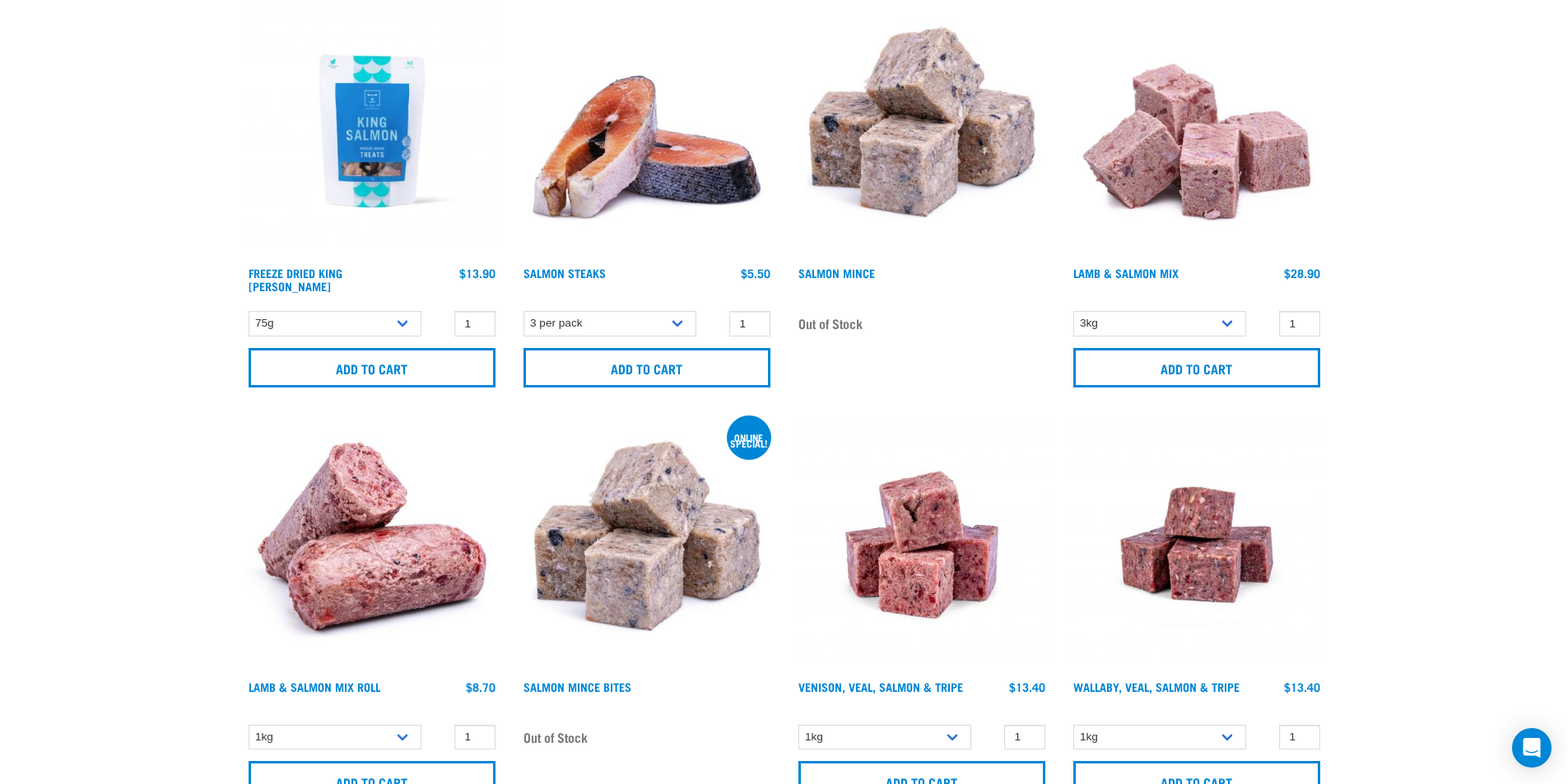
click at [631, 165] on img at bounding box center [647, 131] width 255 height 255
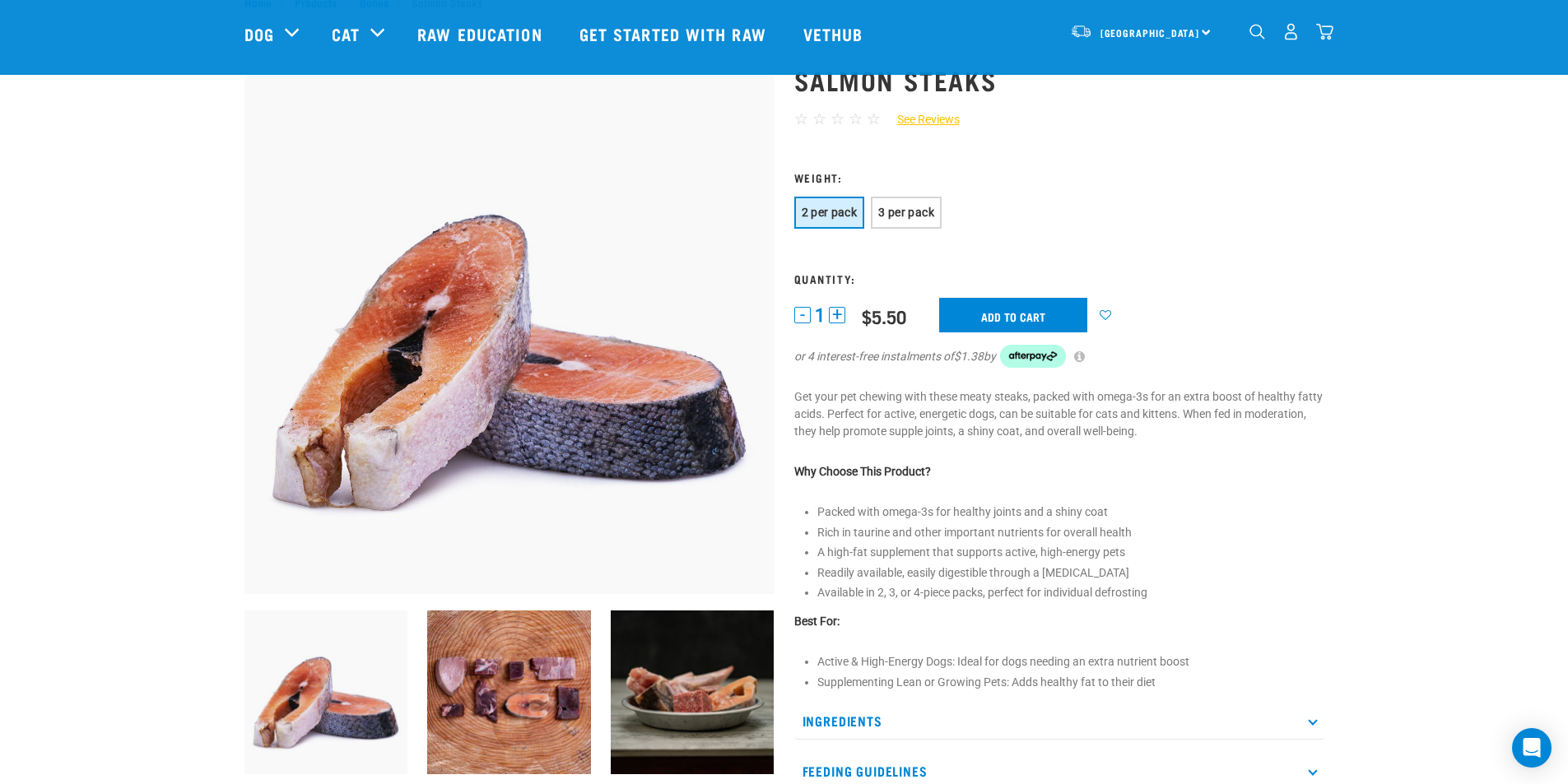
scroll to position [164, 0]
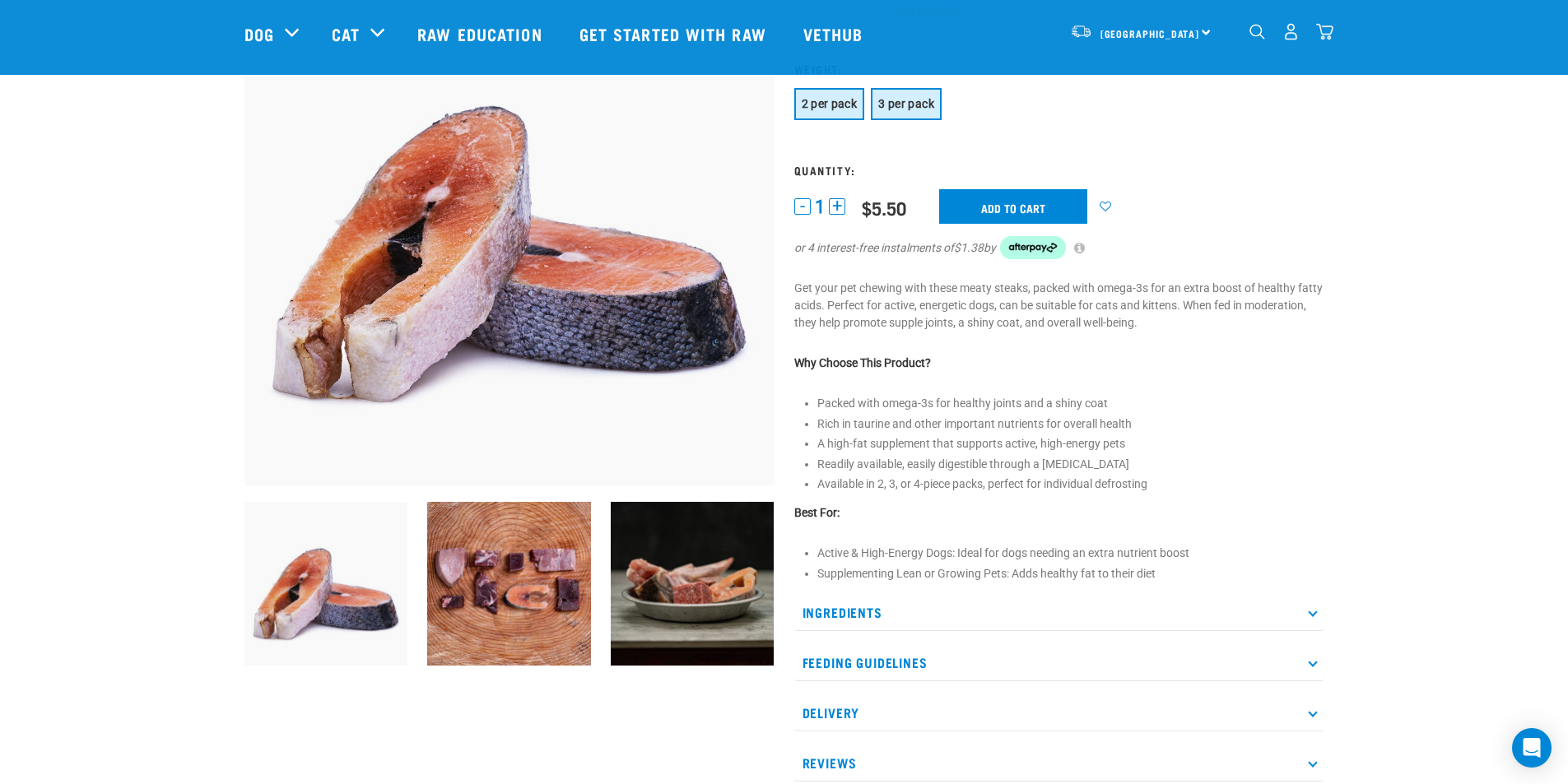
click at [904, 101] on span "3 per pack" at bounding box center [906, 104] width 56 height 13
click at [1316, 664] on p "Feeding Guidelines" at bounding box center [1059, 662] width 530 height 37
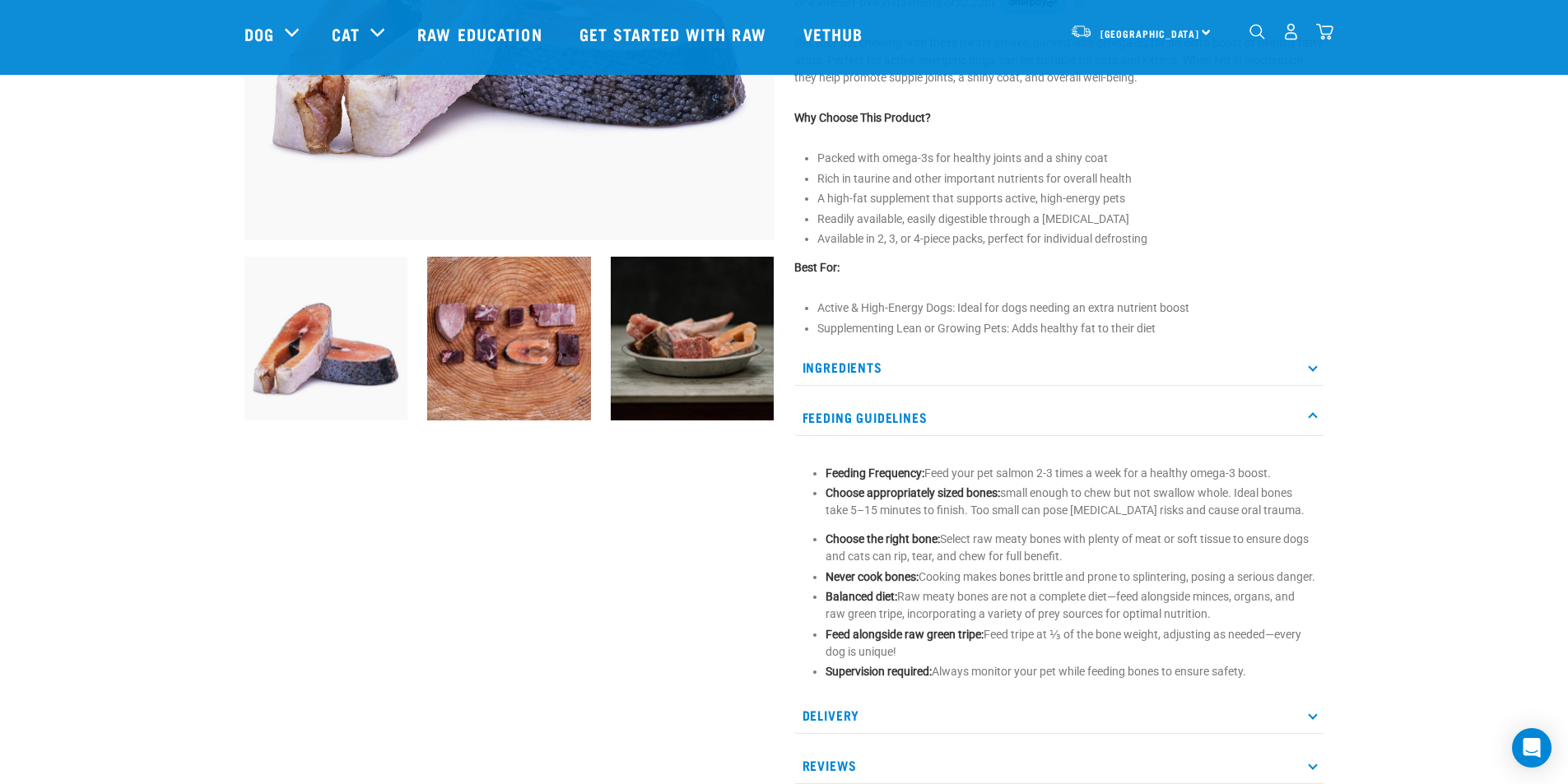
scroll to position [411, 0]
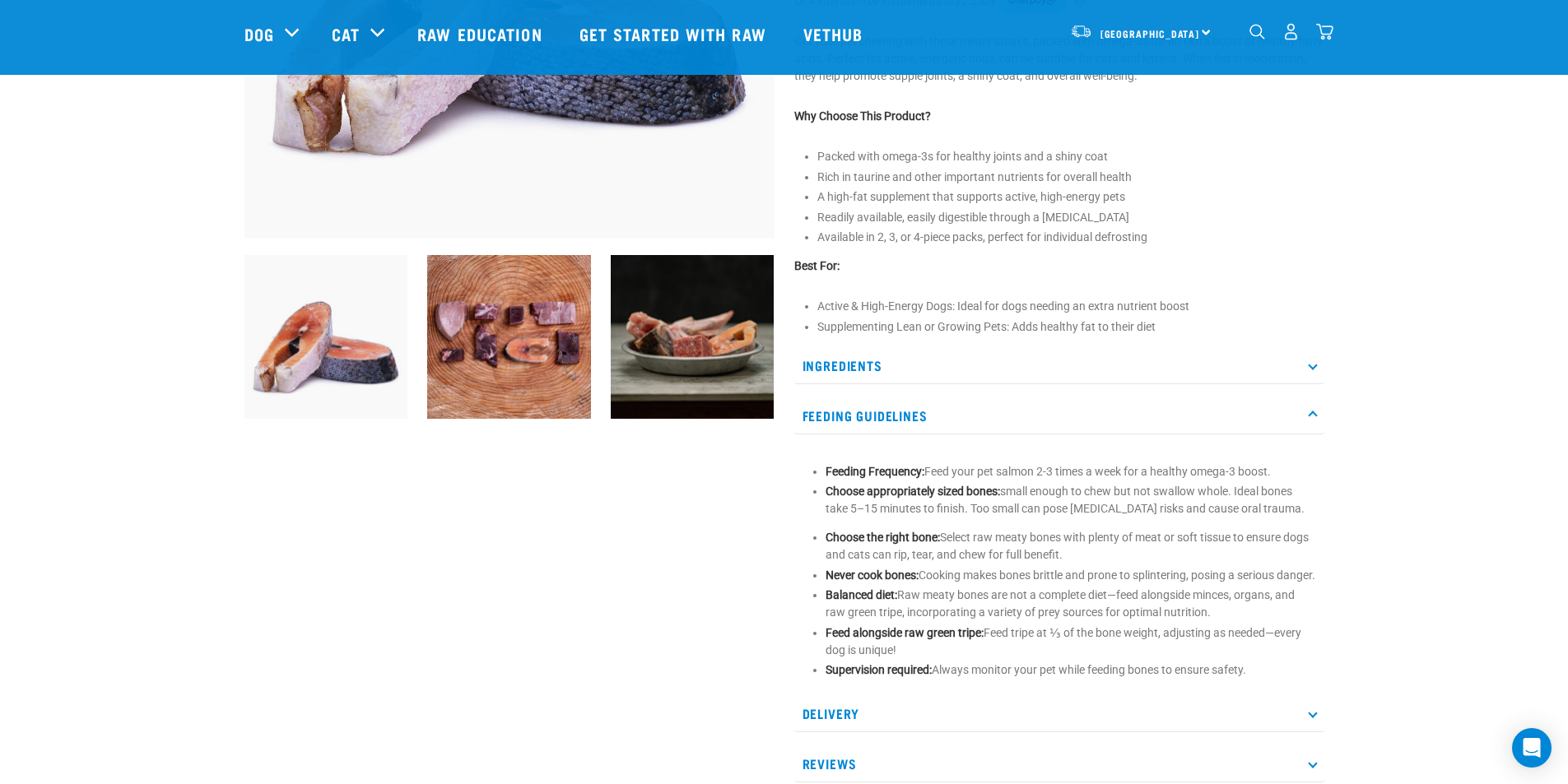
click at [1308, 409] on p "Feeding Guidelines" at bounding box center [1059, 415] width 530 height 37
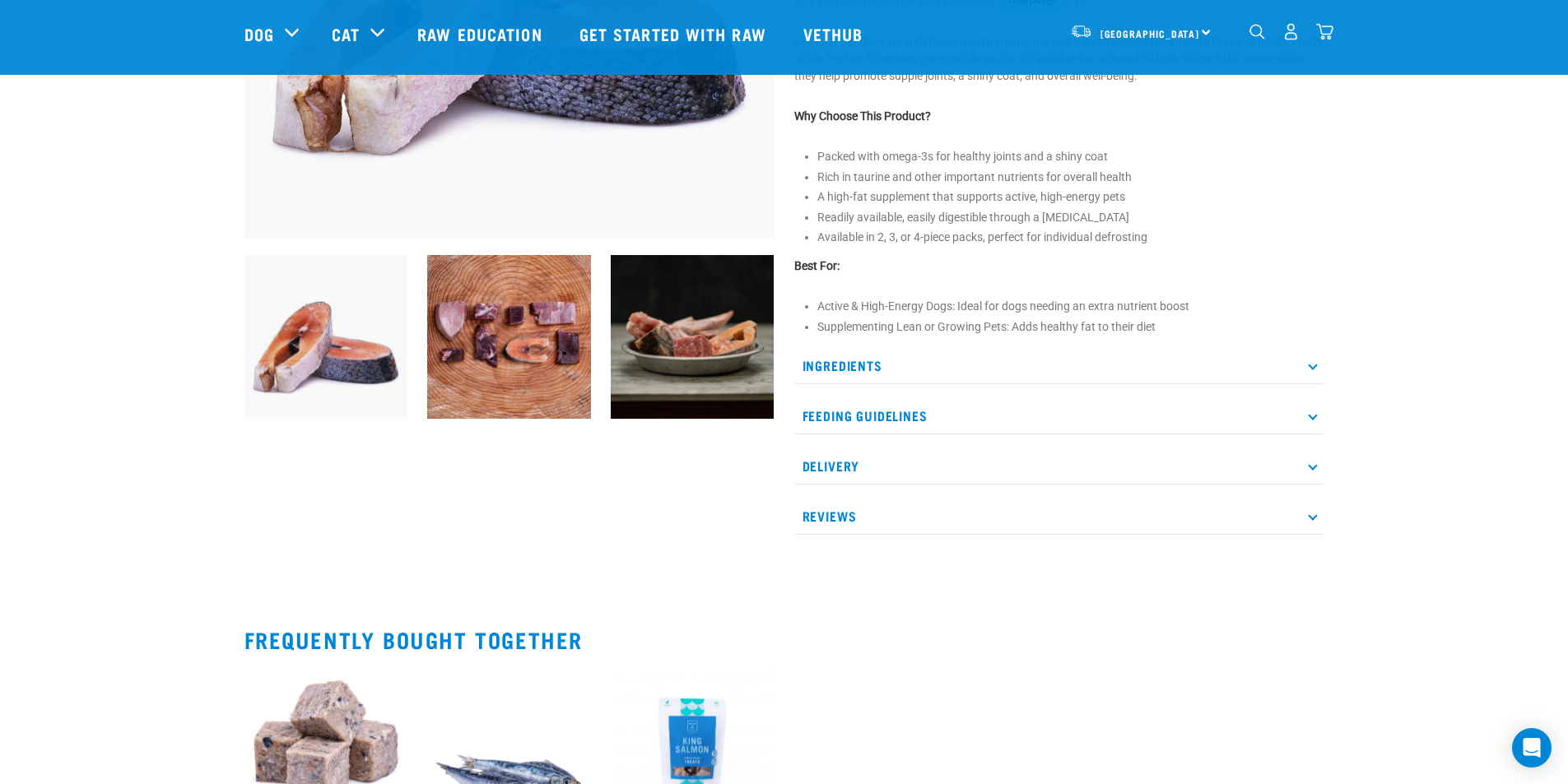
click at [1308, 409] on p "Feeding Guidelines" at bounding box center [1059, 415] width 530 height 37
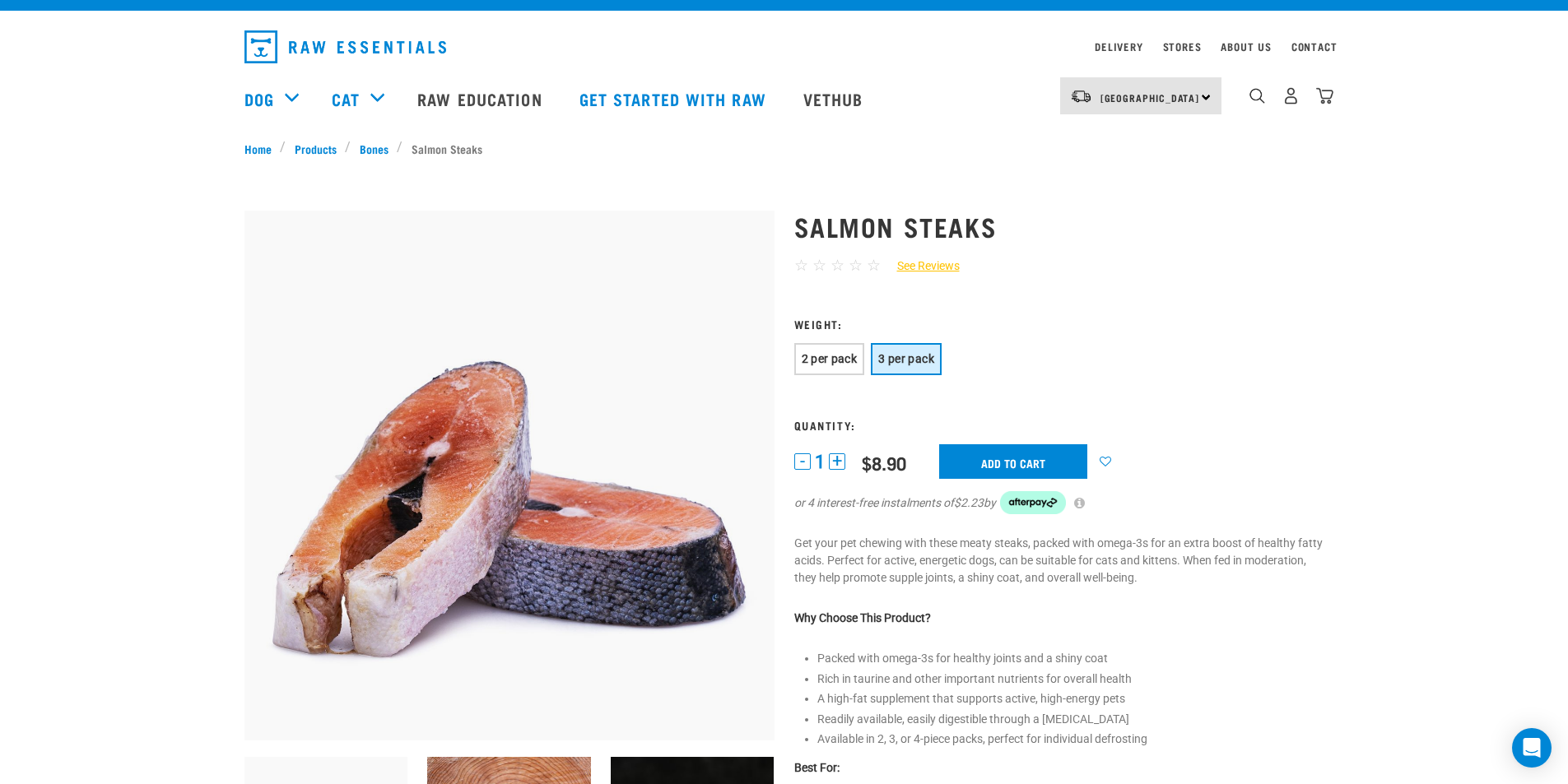
scroll to position [0, 0]
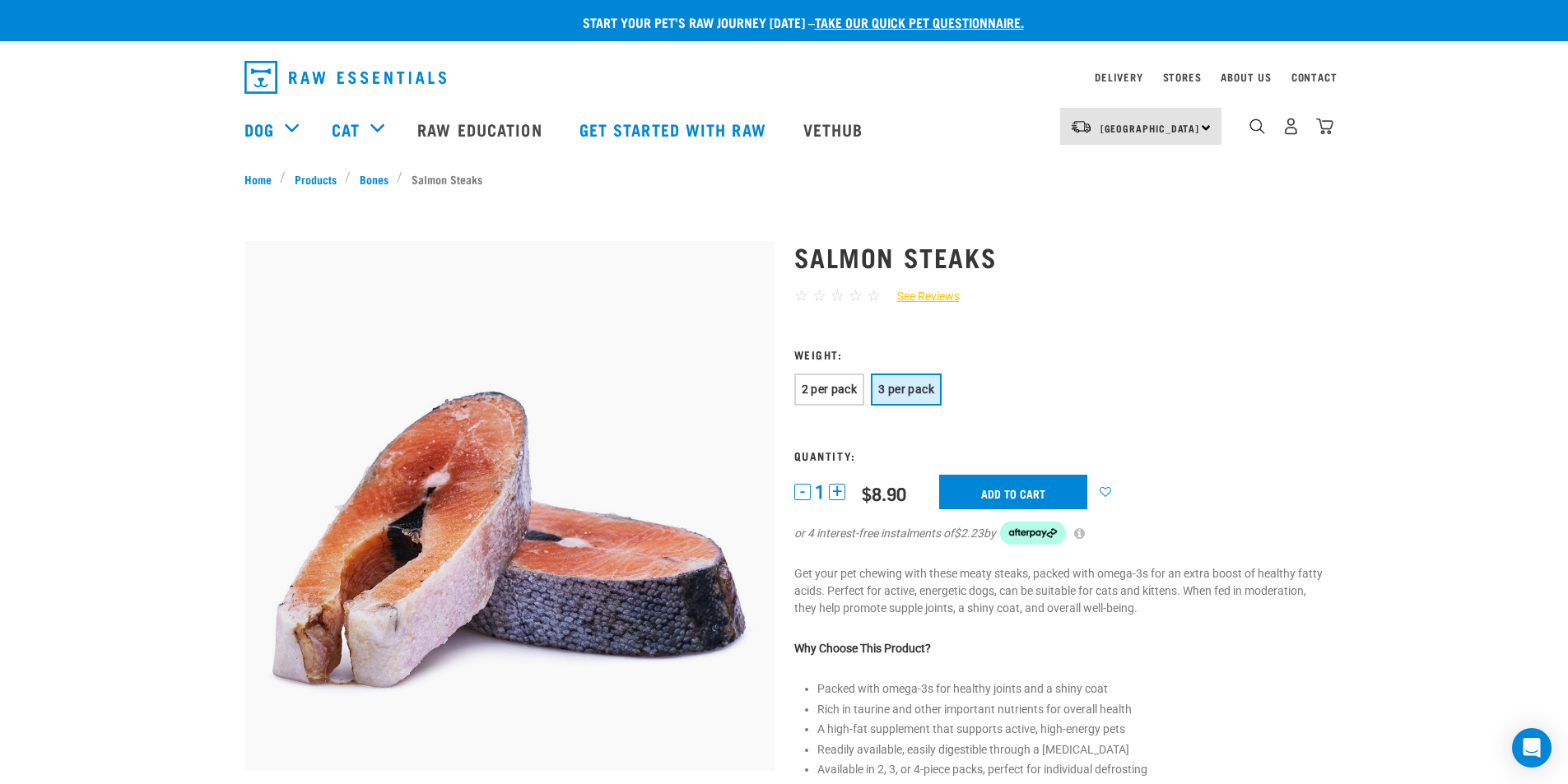
click at [839, 490] on button "+" at bounding box center [837, 492] width 16 height 16
click at [839, 491] on button "+" at bounding box center [837, 492] width 16 height 16
click at [839, 492] on button "+" at bounding box center [837, 492] width 16 height 16
click at [839, 493] on button "+" at bounding box center [837, 492] width 16 height 16
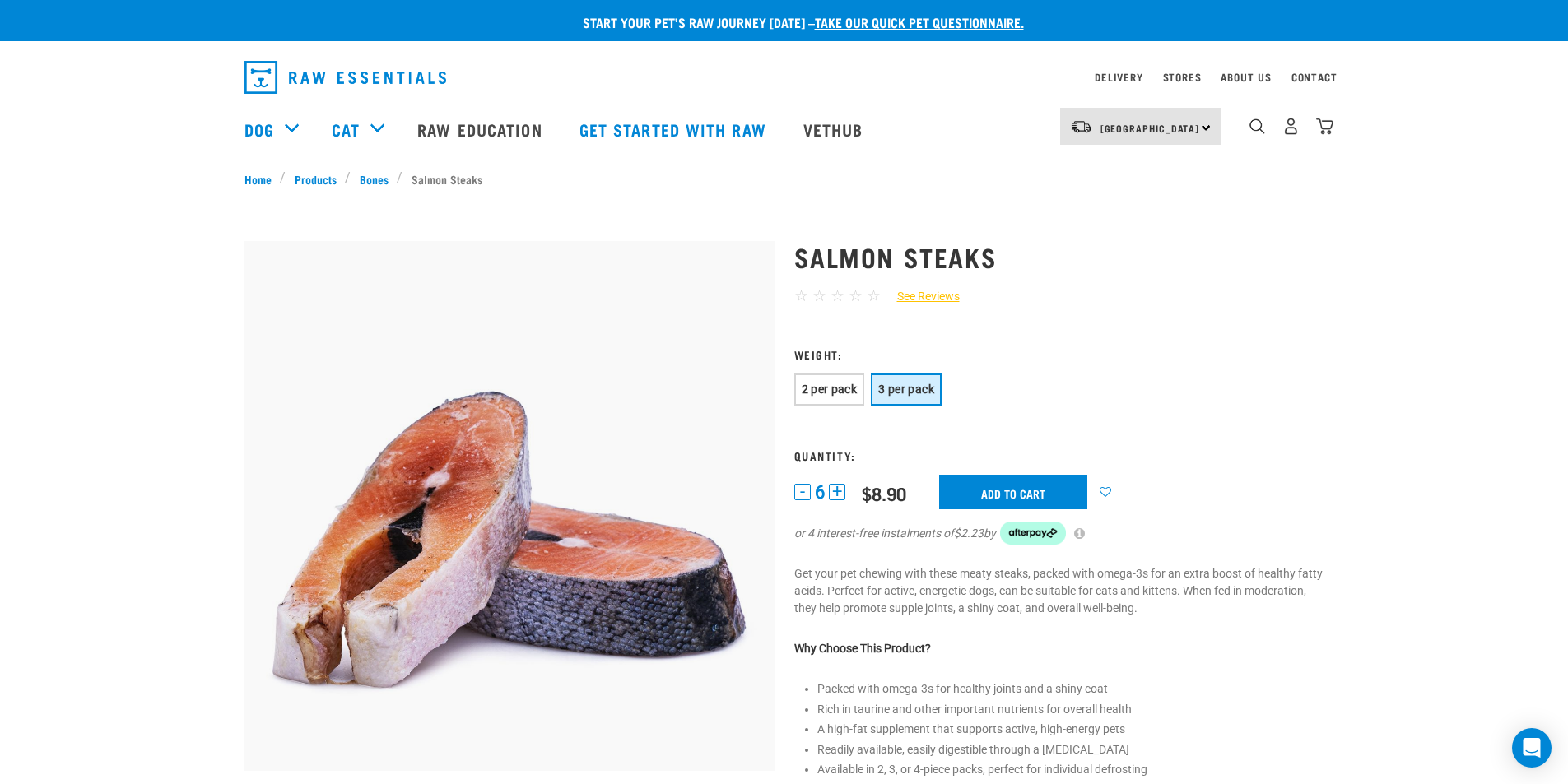
click at [905, 520] on div "6 - 6 + 0 100 0 100 0 100 $5.50 $8.90 Add to cart $2.23 by" at bounding box center [1059, 519] width 530 height 90
click at [851, 567] on p "Get your pet chewing with these meaty steaks, packed with omega-3s for an extra…" at bounding box center [1059, 591] width 530 height 52
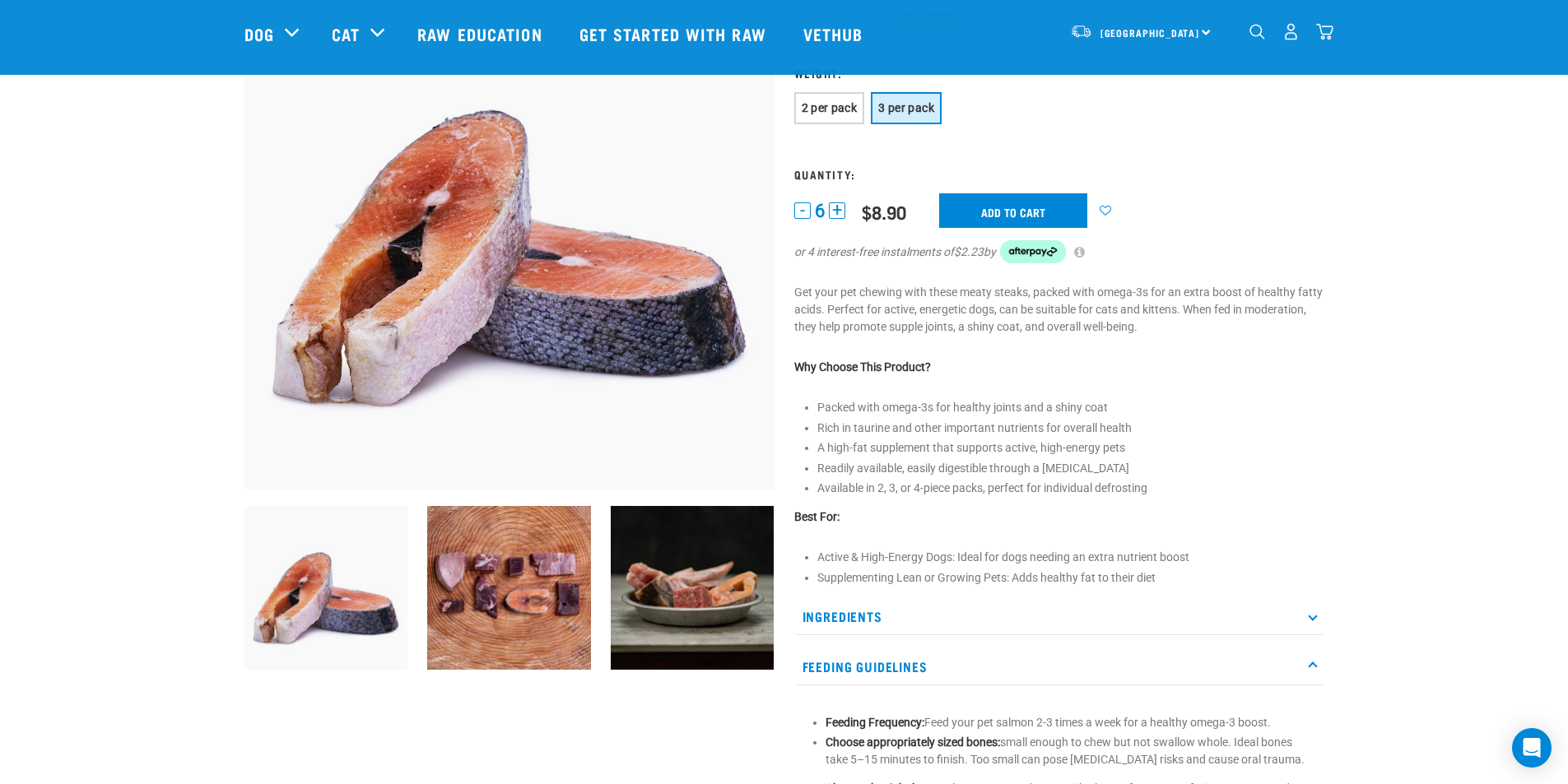
scroll to position [164, 0]
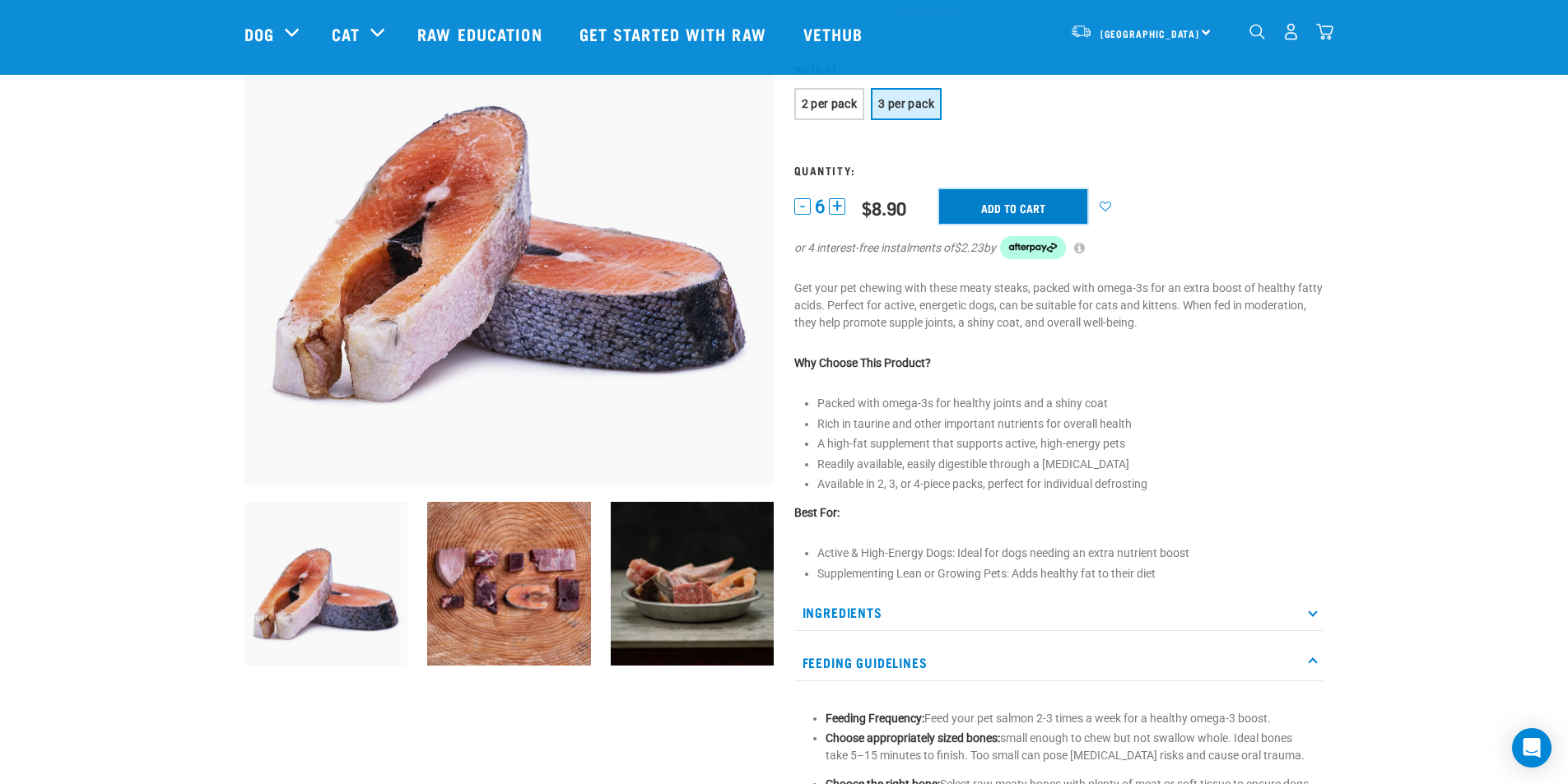
click at [1006, 207] on input "Add to cart" at bounding box center [1013, 207] width 148 height 35
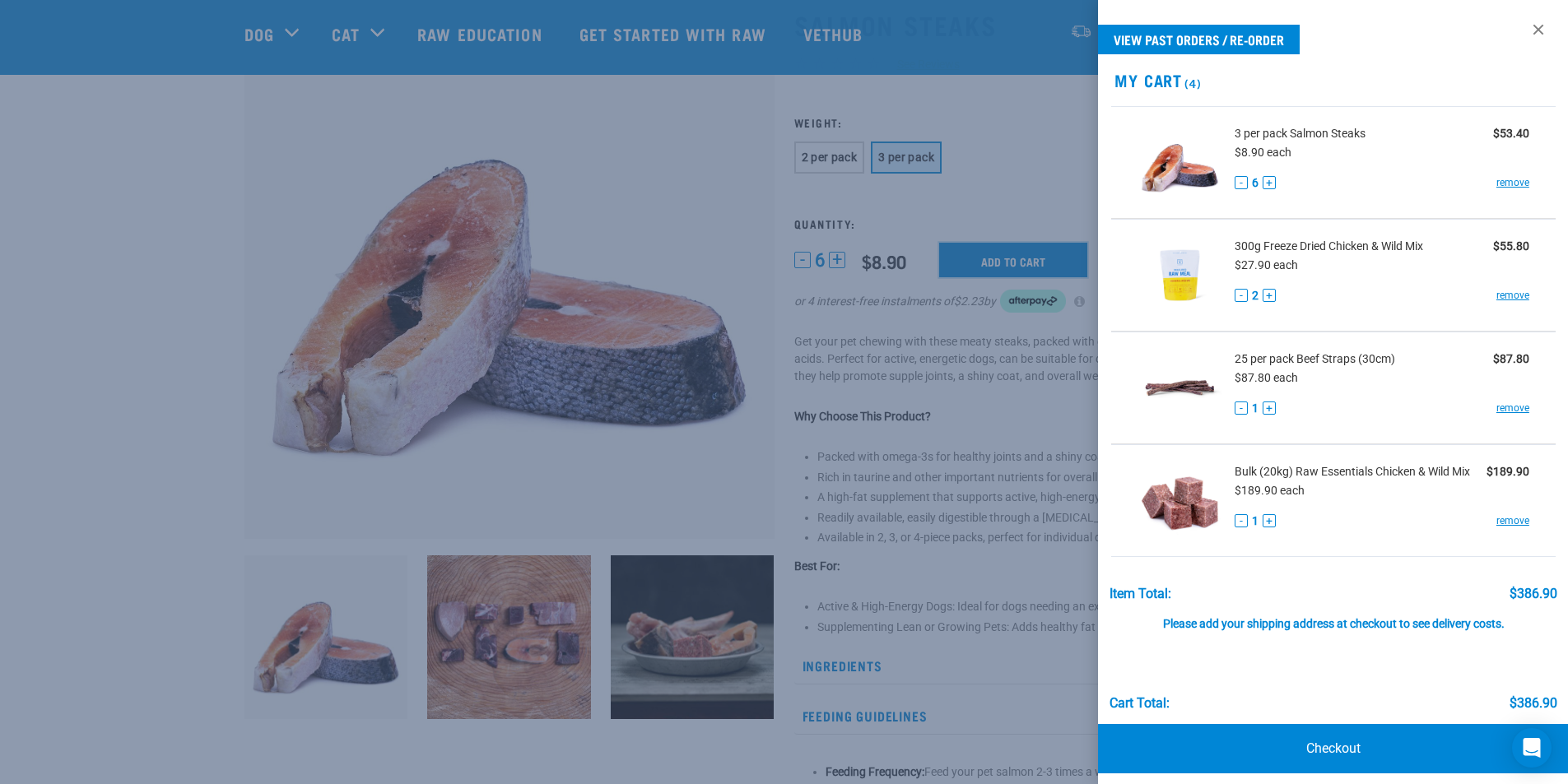
scroll to position [82, 0]
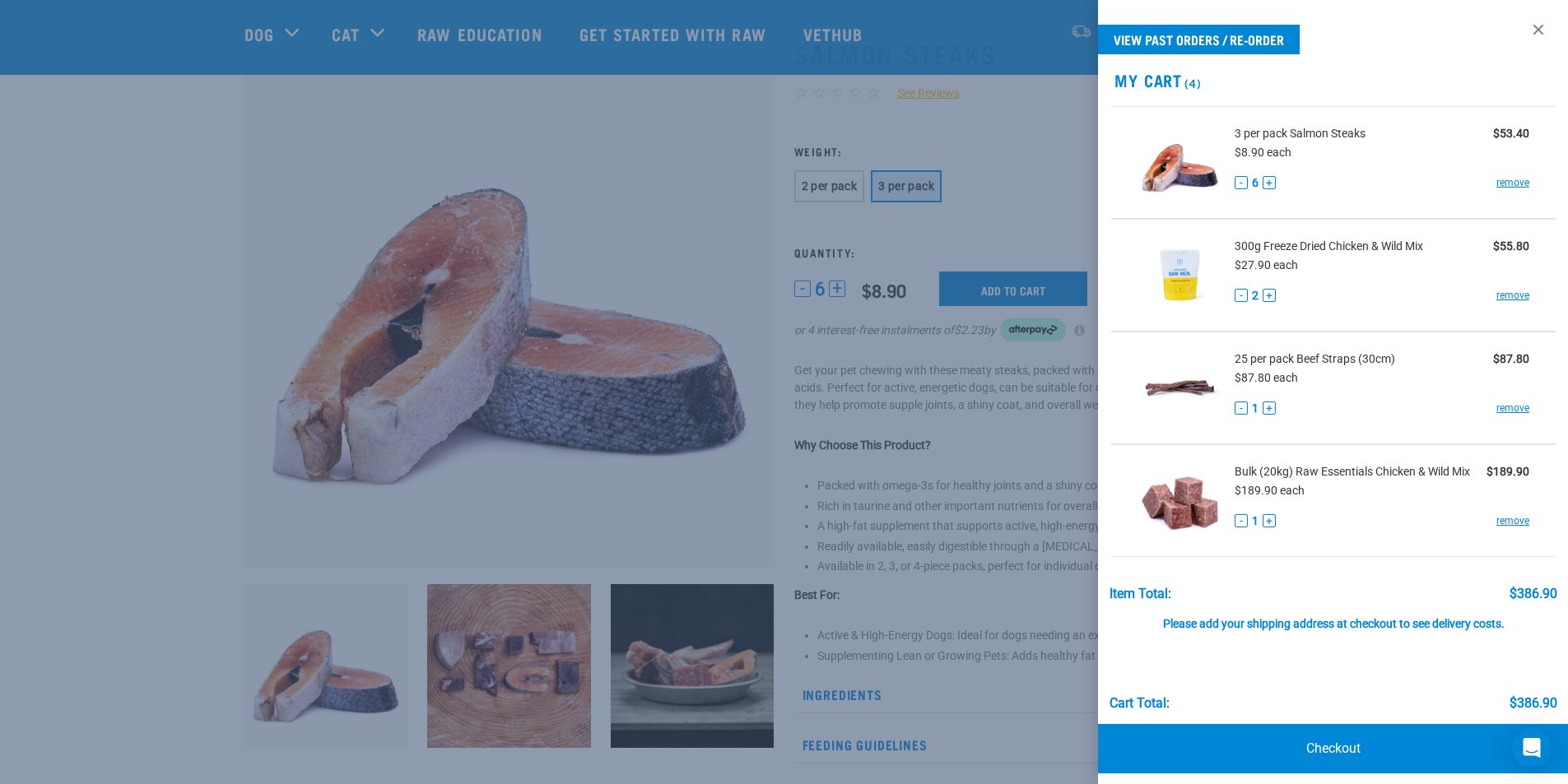
click at [642, 191] on div at bounding box center [784, 392] width 1568 height 784
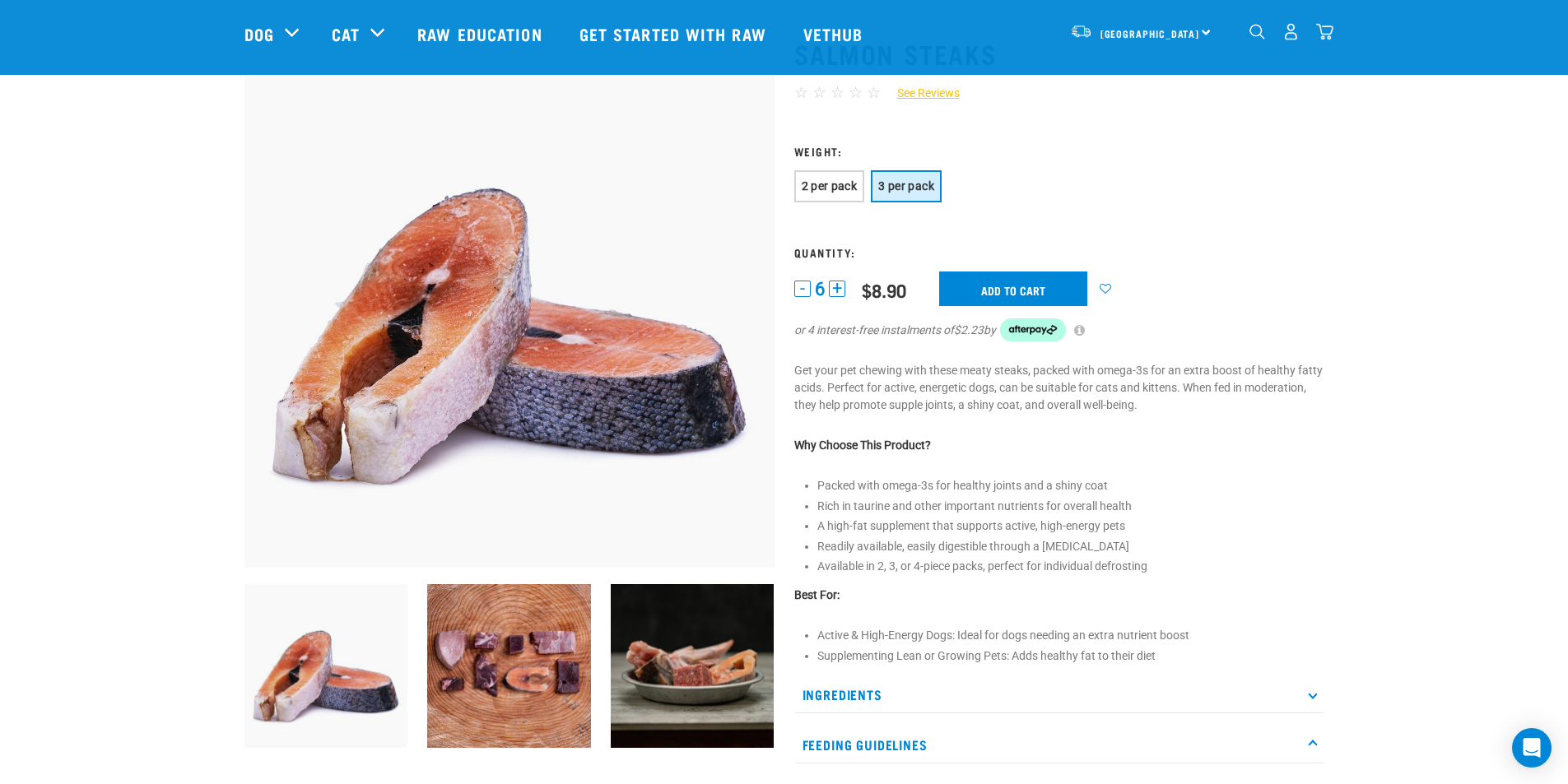
click at [1326, 33] on img "dropdown navigation" at bounding box center [1324, 31] width 17 height 17
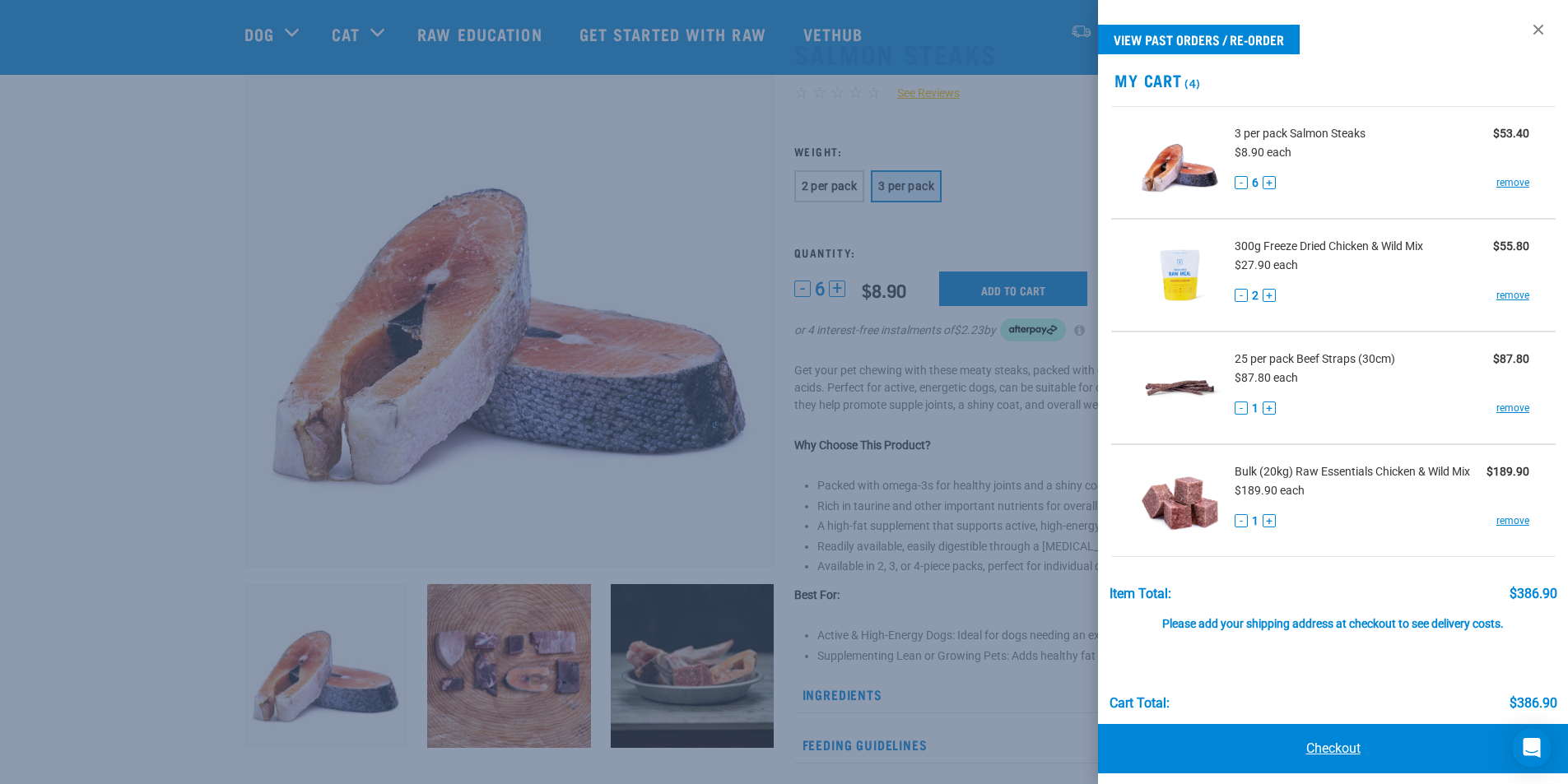
click at [1338, 743] on link "Checkout" at bounding box center [1333, 748] width 470 height 49
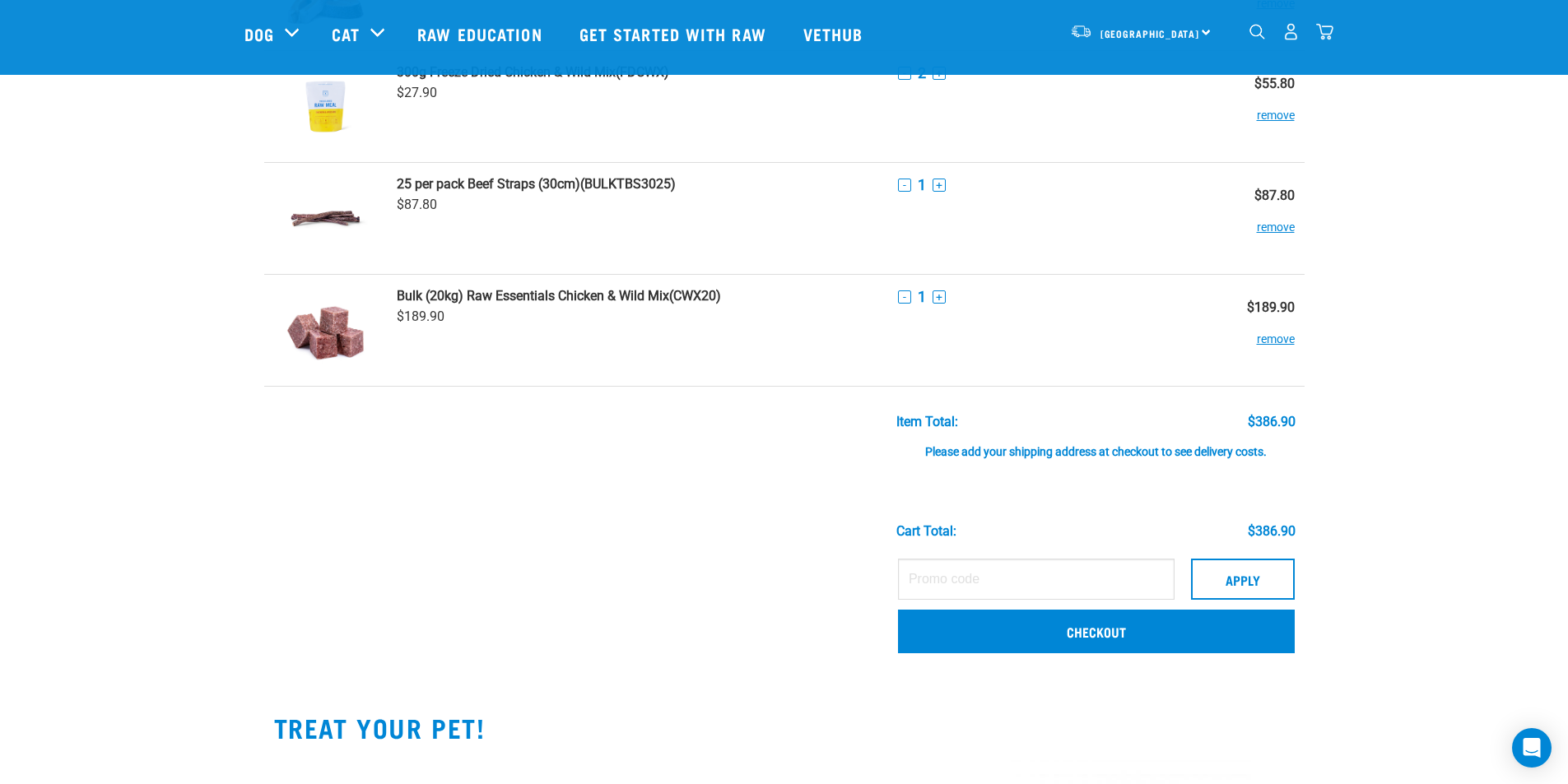
scroll to position [247, 0]
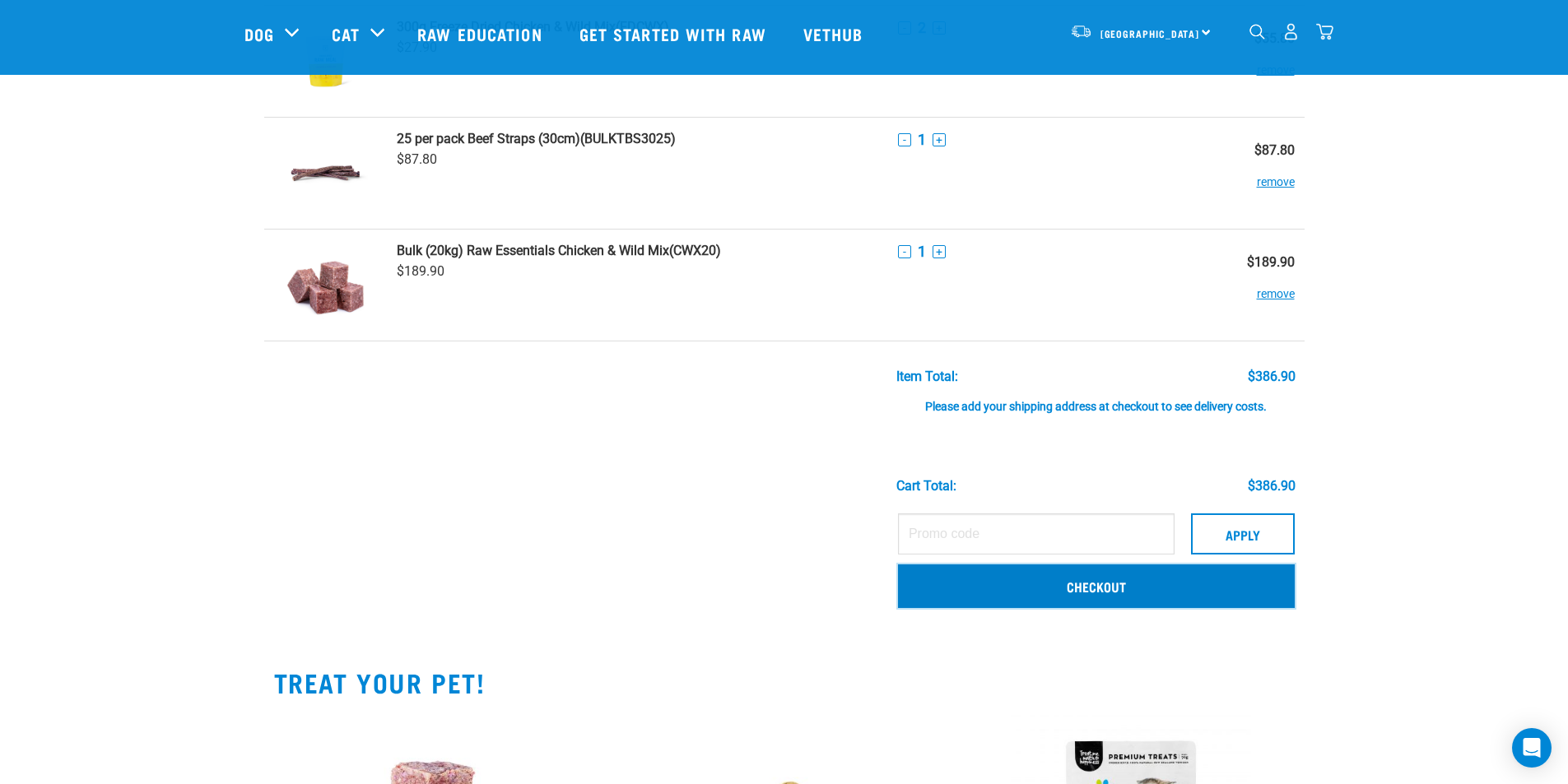
click at [1092, 585] on link "Checkout" at bounding box center [1096, 586] width 396 height 43
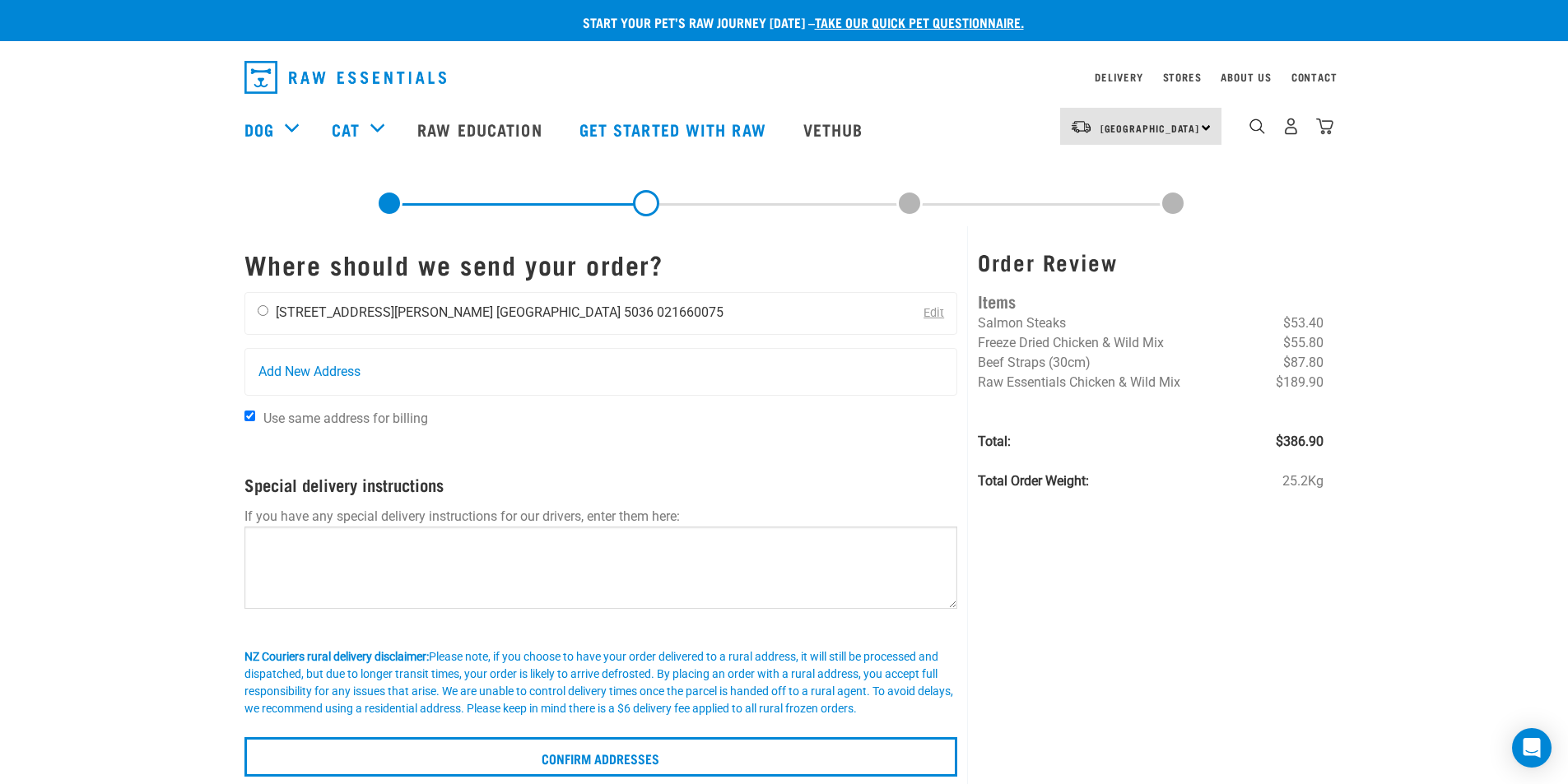
click at [263, 308] on input "radio" at bounding box center [263, 310] width 11 height 11
radio input "true"
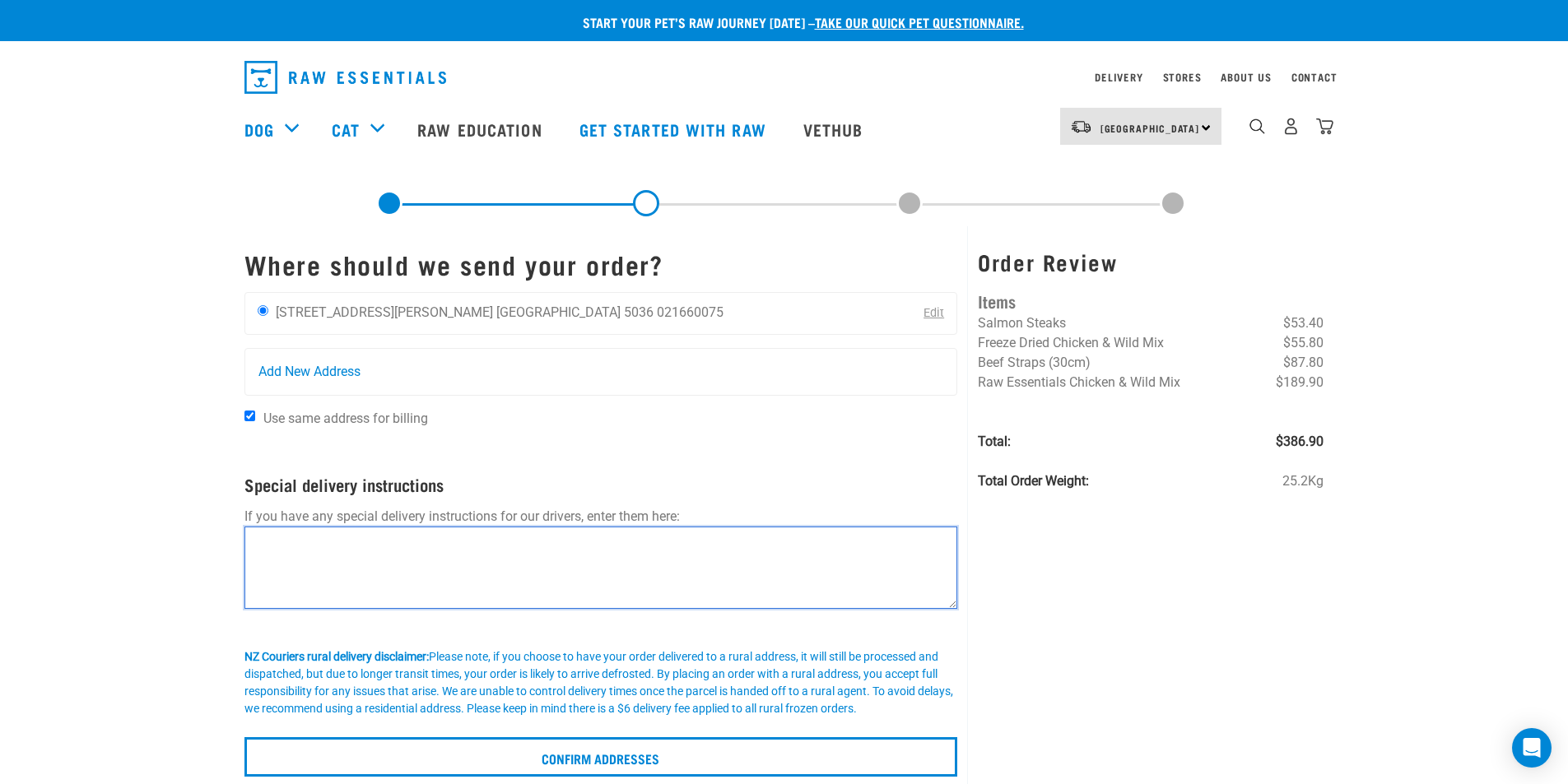
click at [308, 547] on textarea at bounding box center [601, 568] width 714 height 82
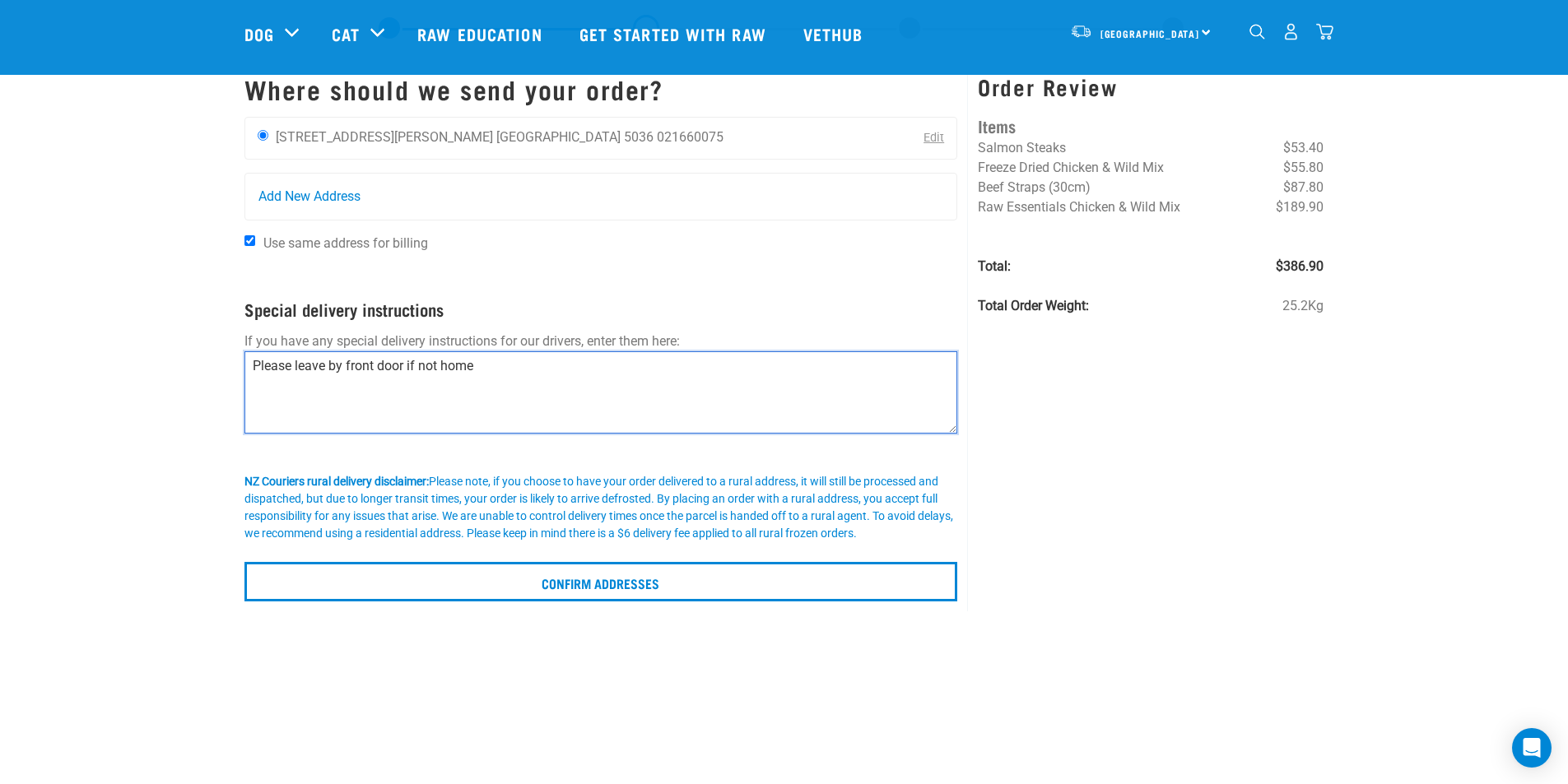
scroll to position [82, 0]
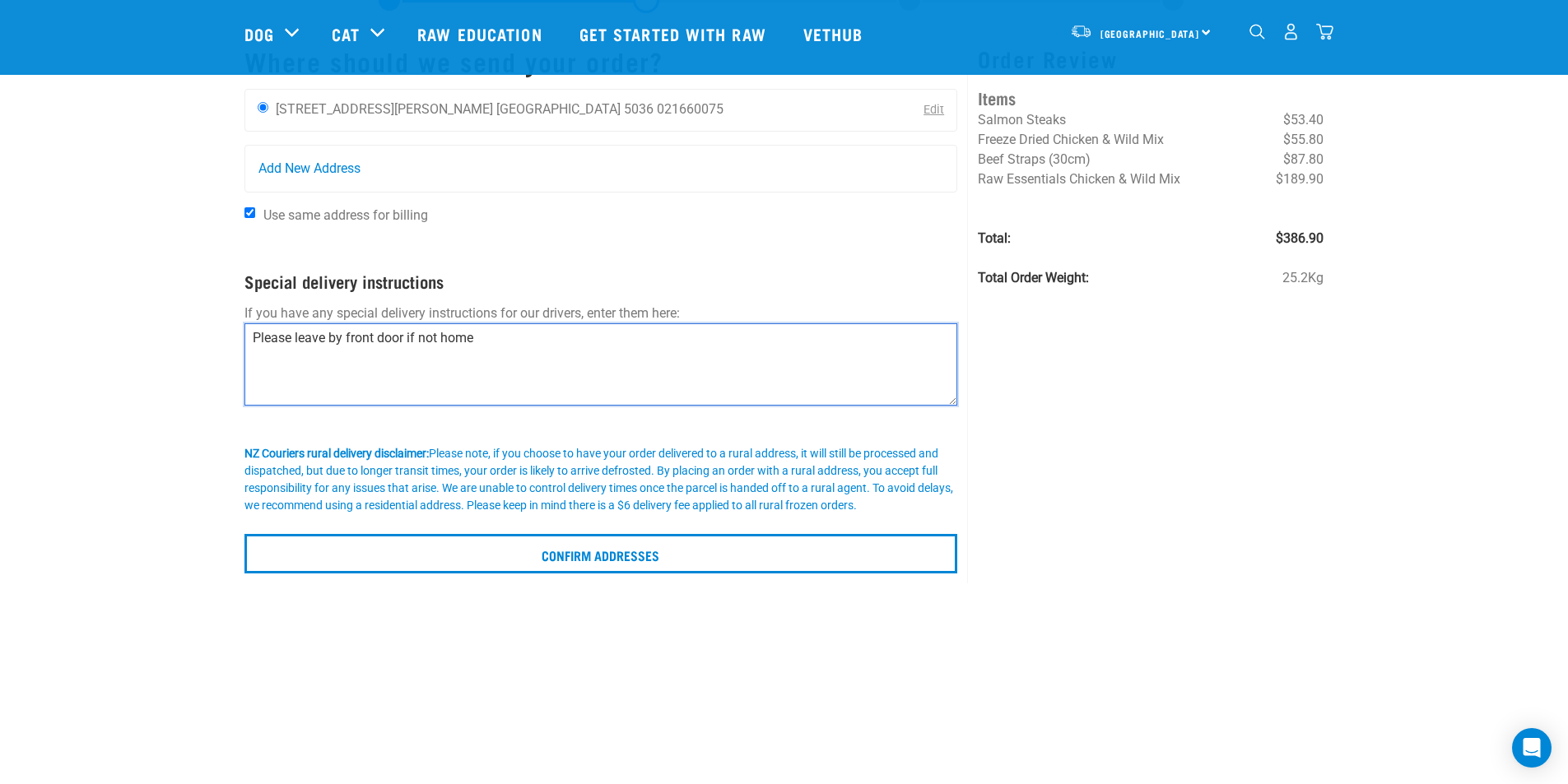
type textarea "Please leave by front door if not home"
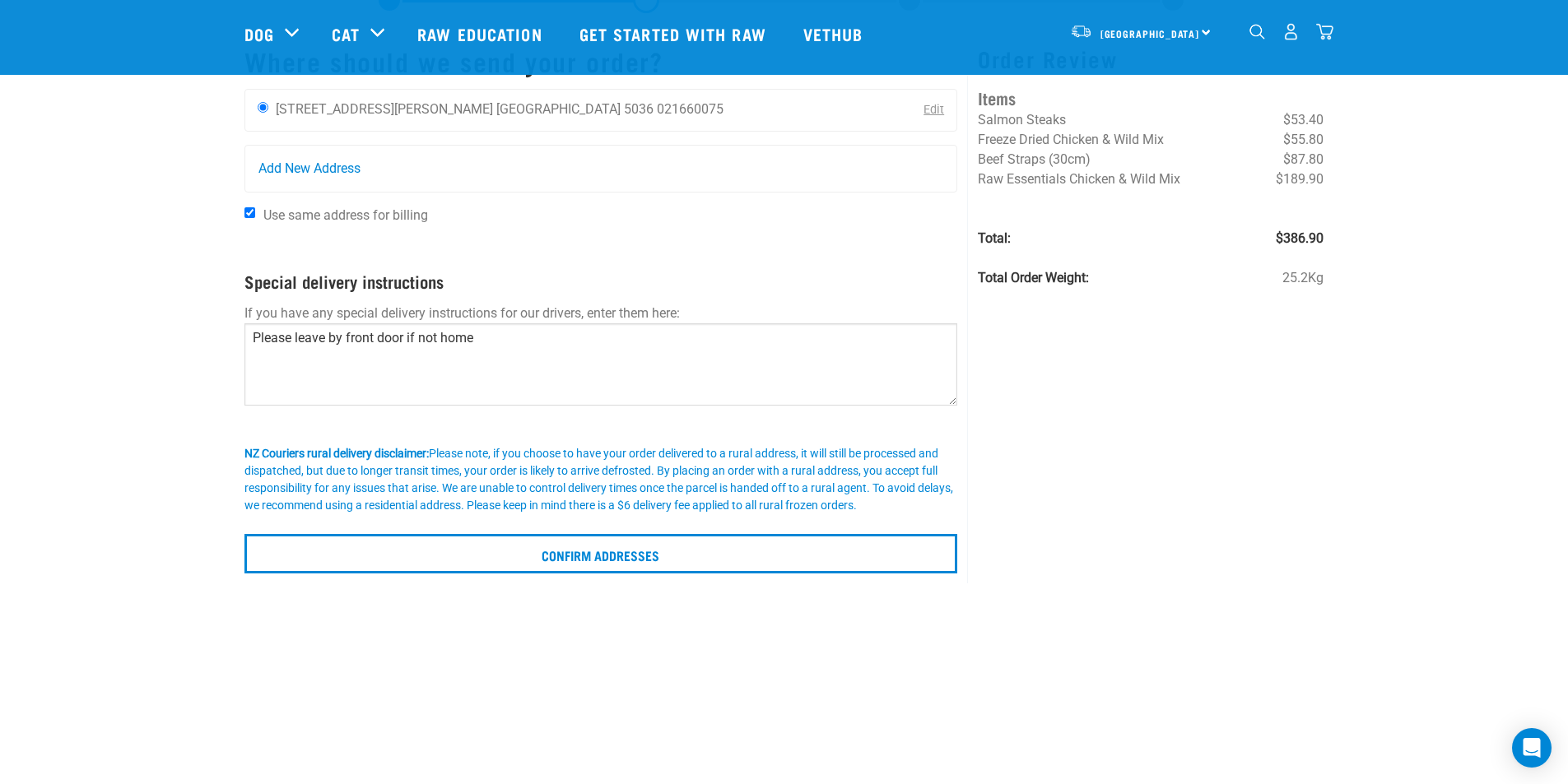
click at [1097, 463] on div "Order Review Items Salmon Steaks $53.40 Freeze Dried Chicken & Wild Mix $55.80 …" at bounding box center [1149, 303] width 366 height 561
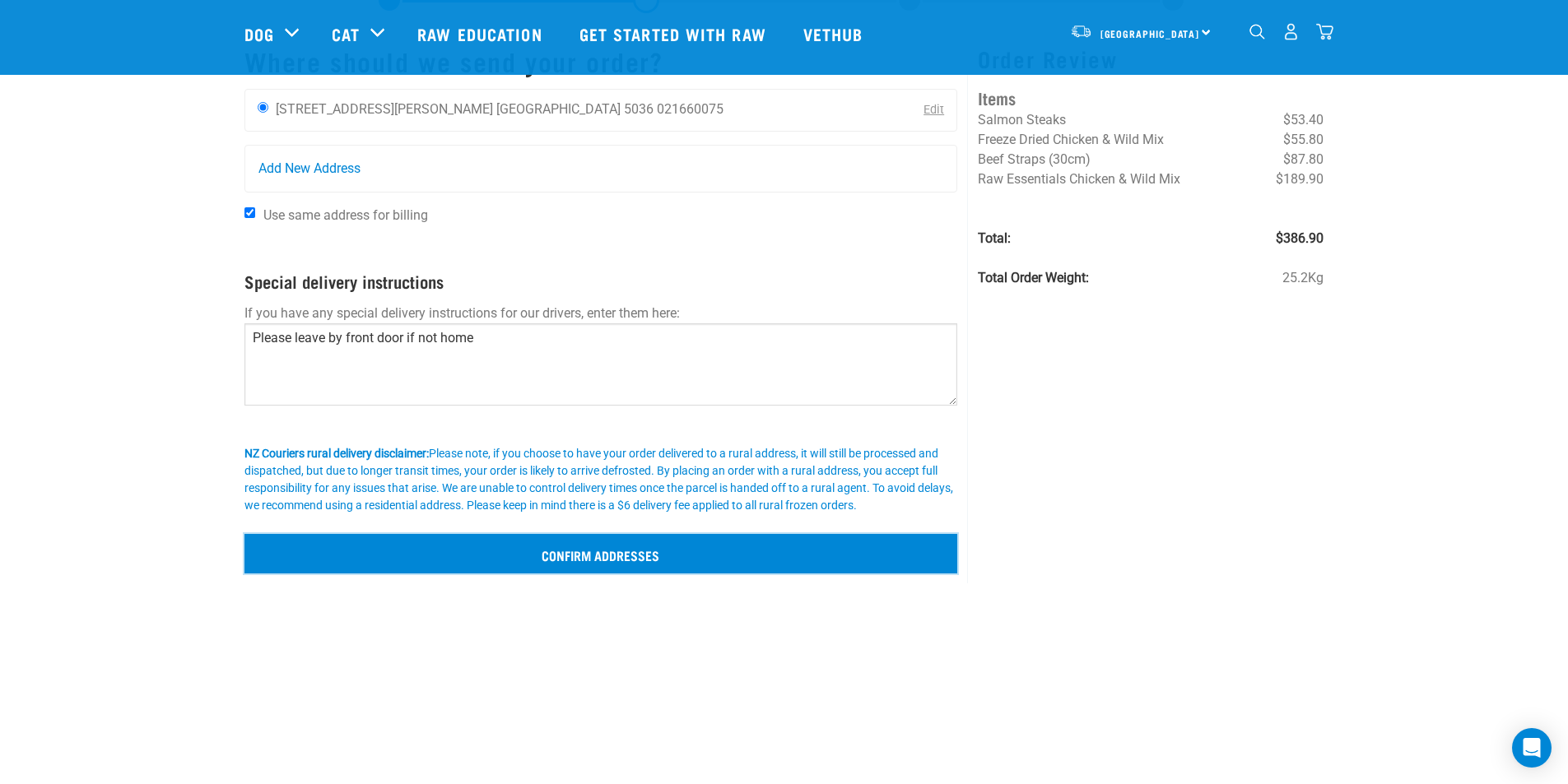
click at [560, 550] on input "Confirm addresses" at bounding box center [601, 553] width 714 height 39
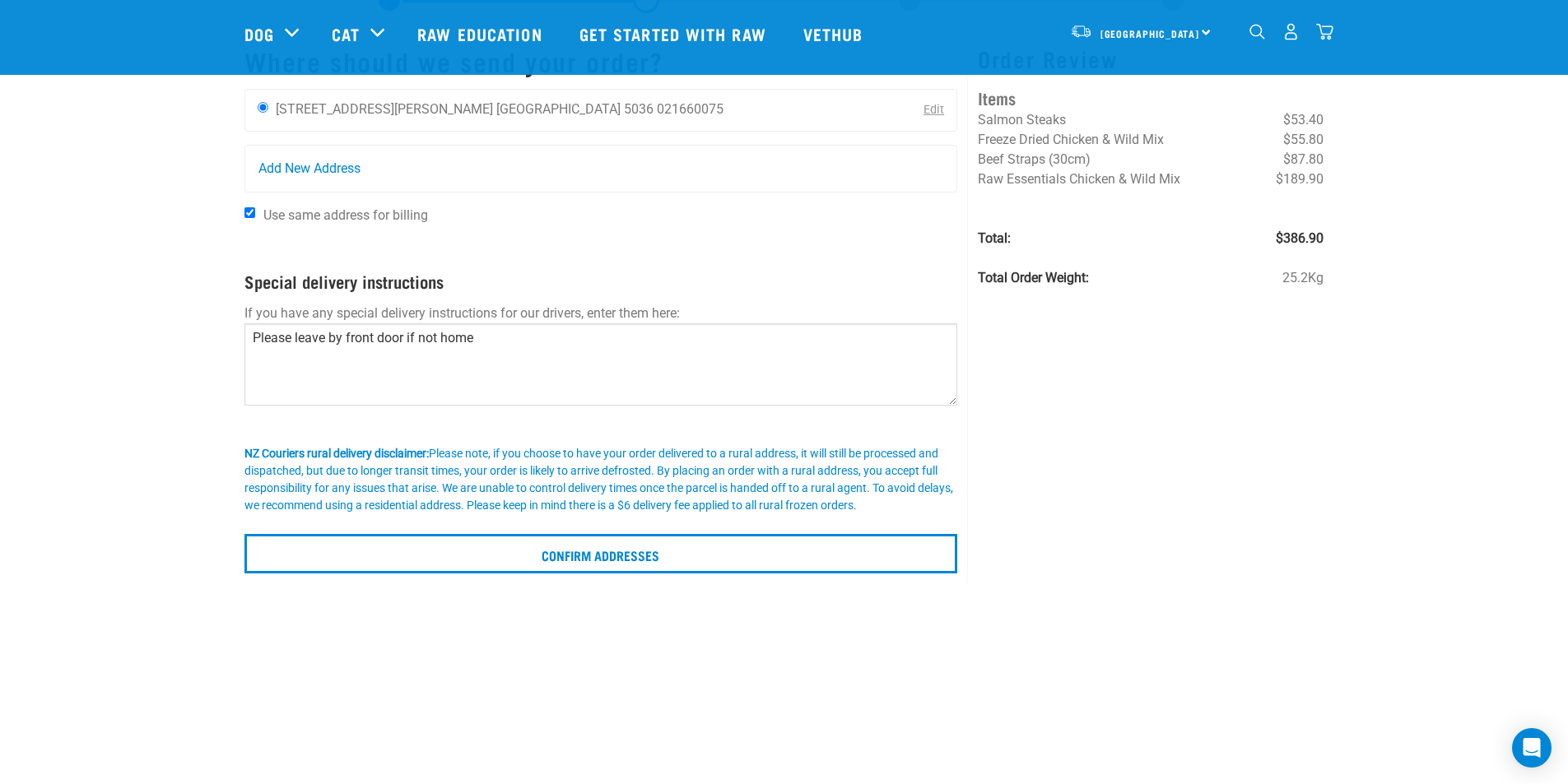
click at [1272, 513] on div "Order Review Items Salmon Steaks $53.40 Freeze Dried Chicken & Wild Mix $55.80 …" at bounding box center [1149, 303] width 366 height 561
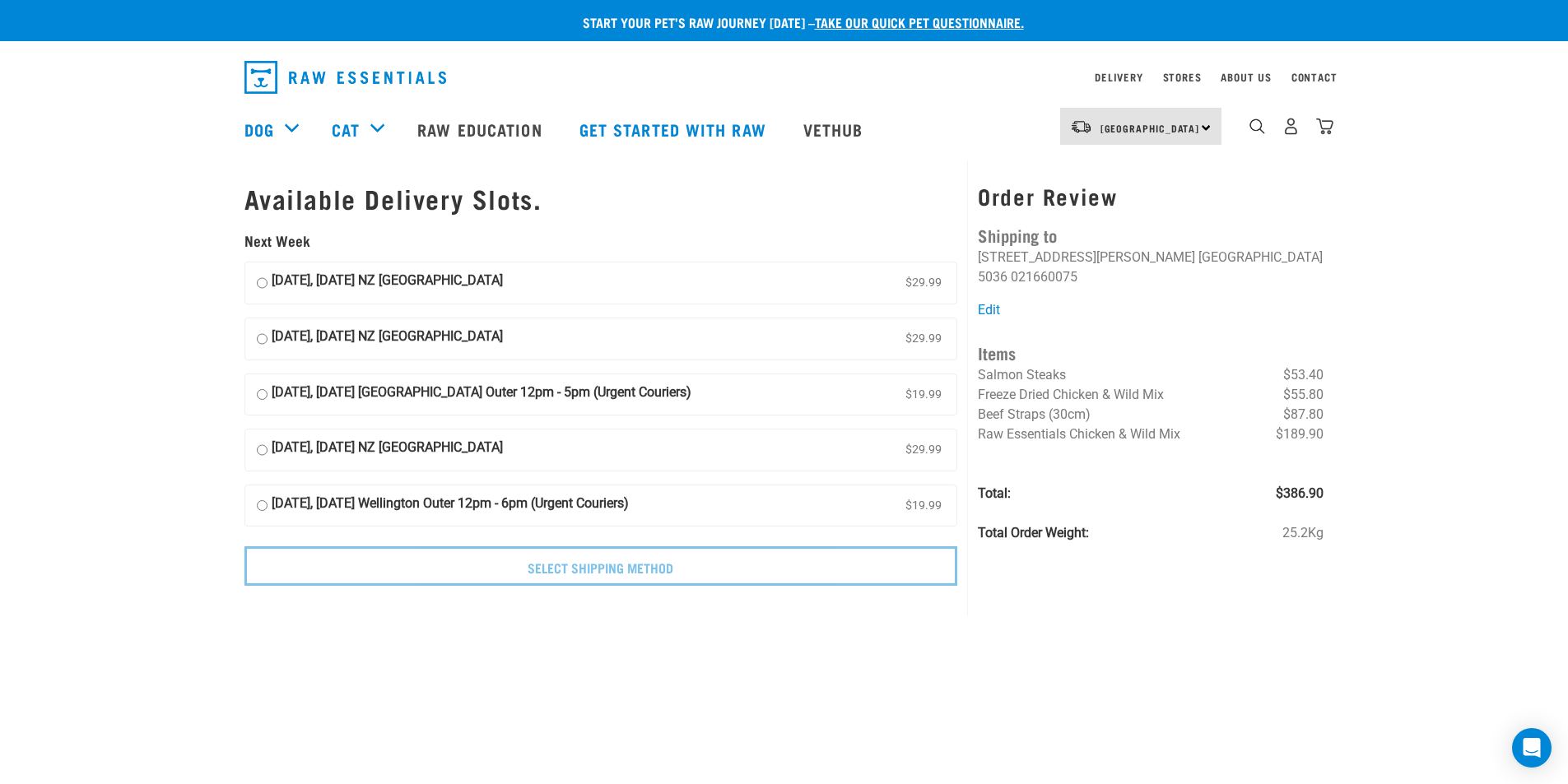
click at [259, 282] on input "[DATE], [DATE] NZ [GEOGRAPHIC_DATA] $29.99" at bounding box center [262, 283] width 11 height 25
radio input "true"
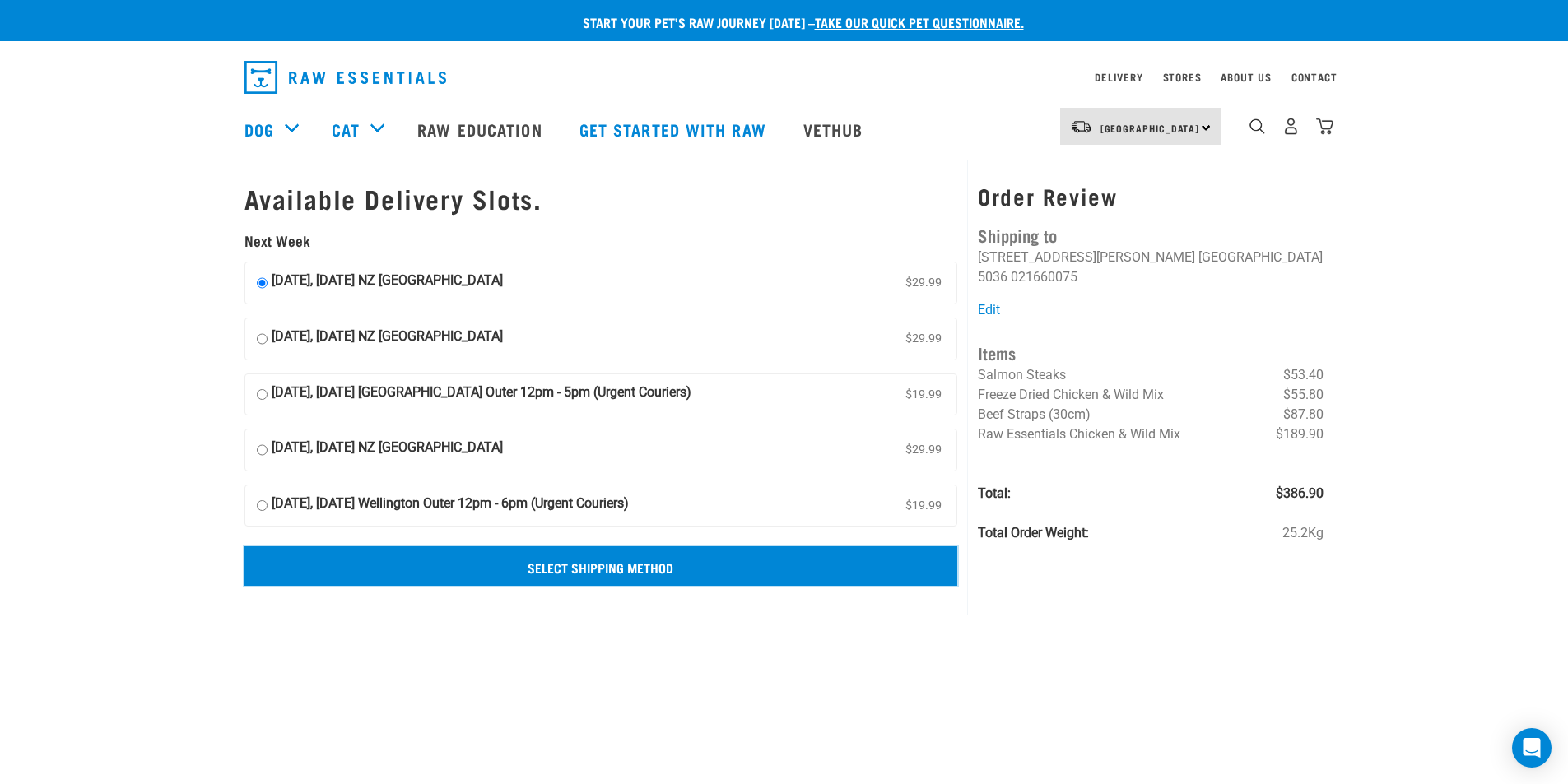
click at [618, 562] on input "Select Shipping Method" at bounding box center [601, 566] width 714 height 39
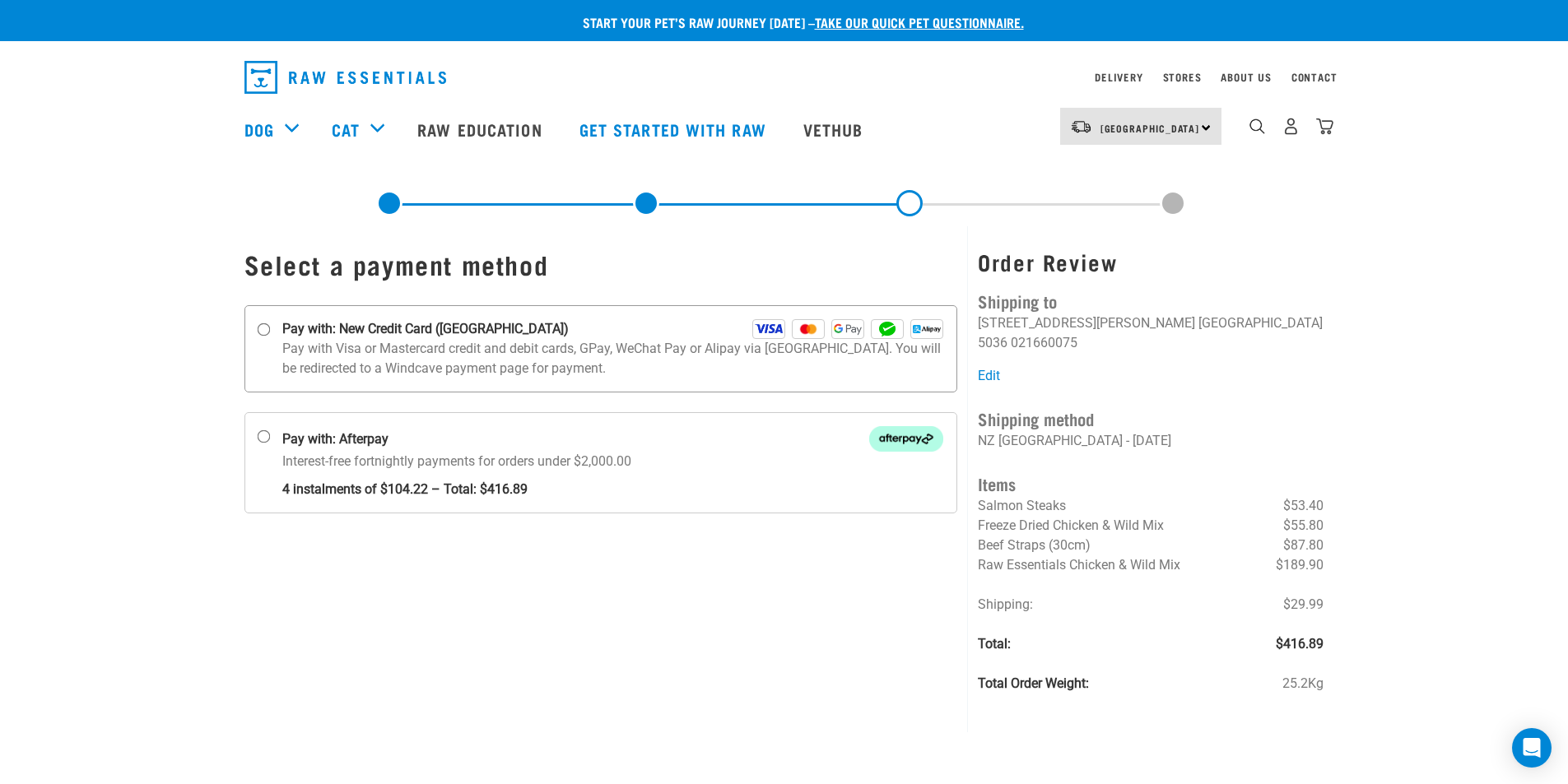
click at [266, 329] on input "Pay with: New Credit Card (Windcave)" at bounding box center [263, 330] width 13 height 13
radio input "true"
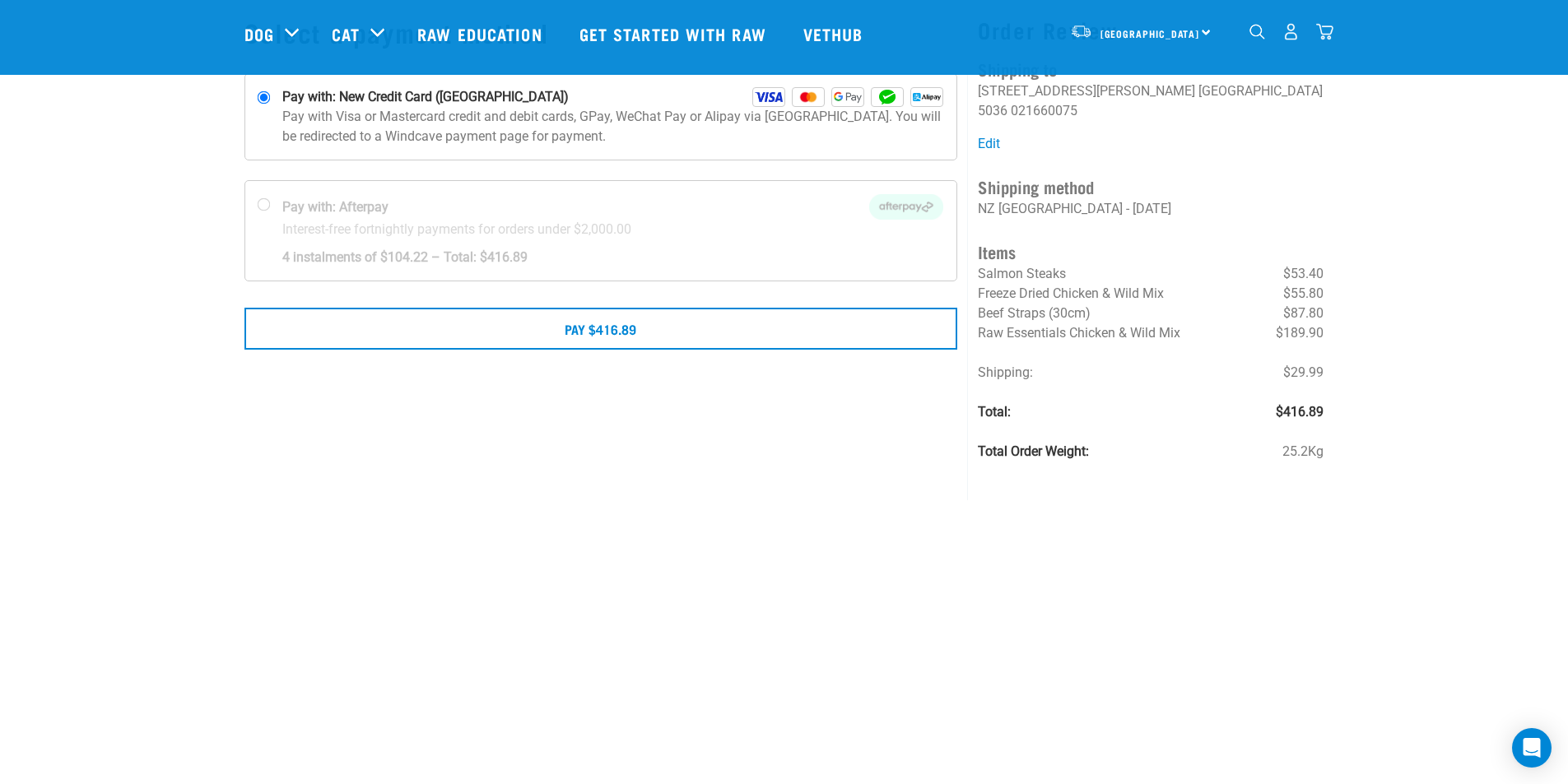
scroll to position [82, 0]
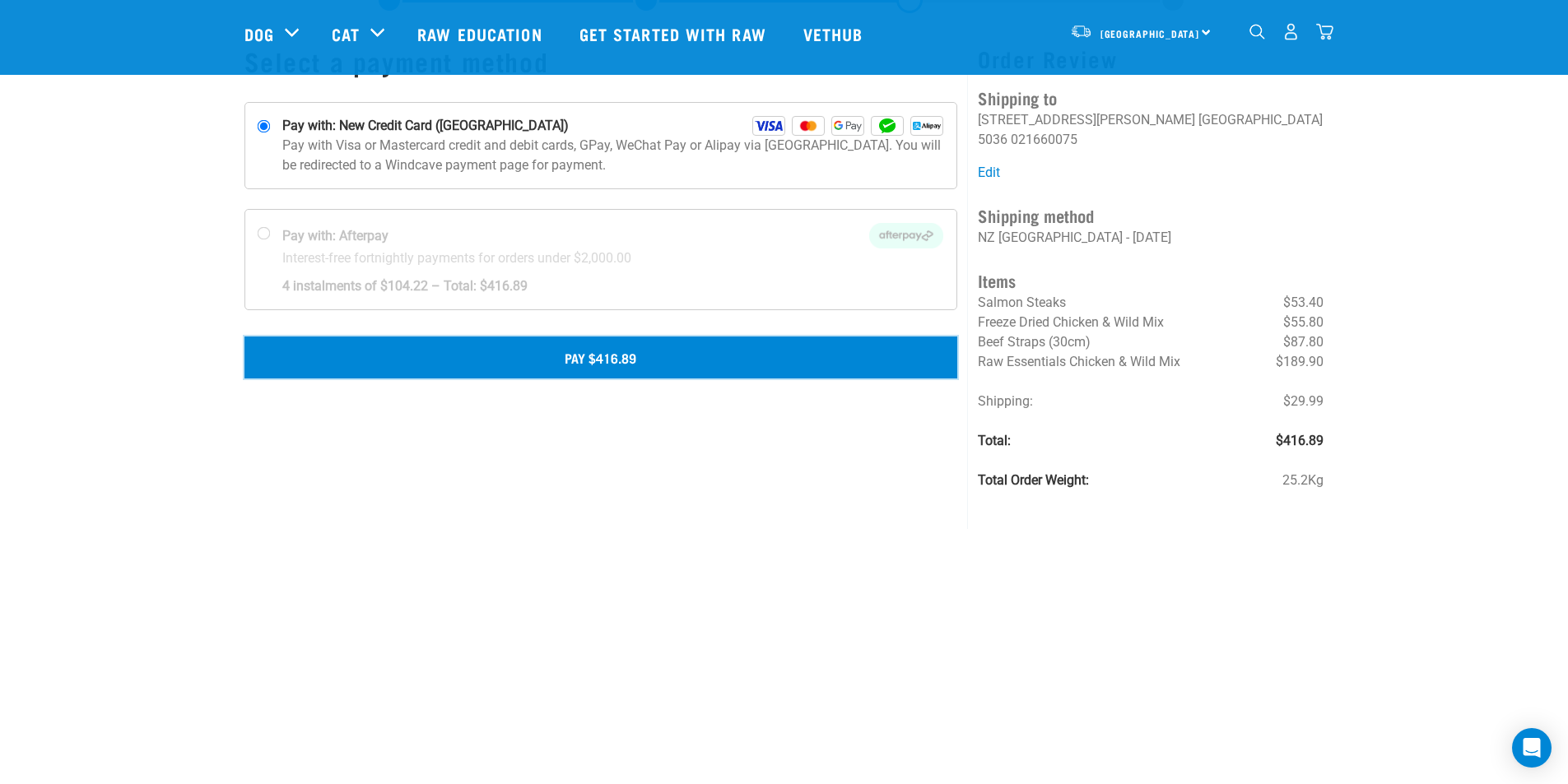
click at [590, 354] on button "Pay $416.89" at bounding box center [601, 357] width 714 height 41
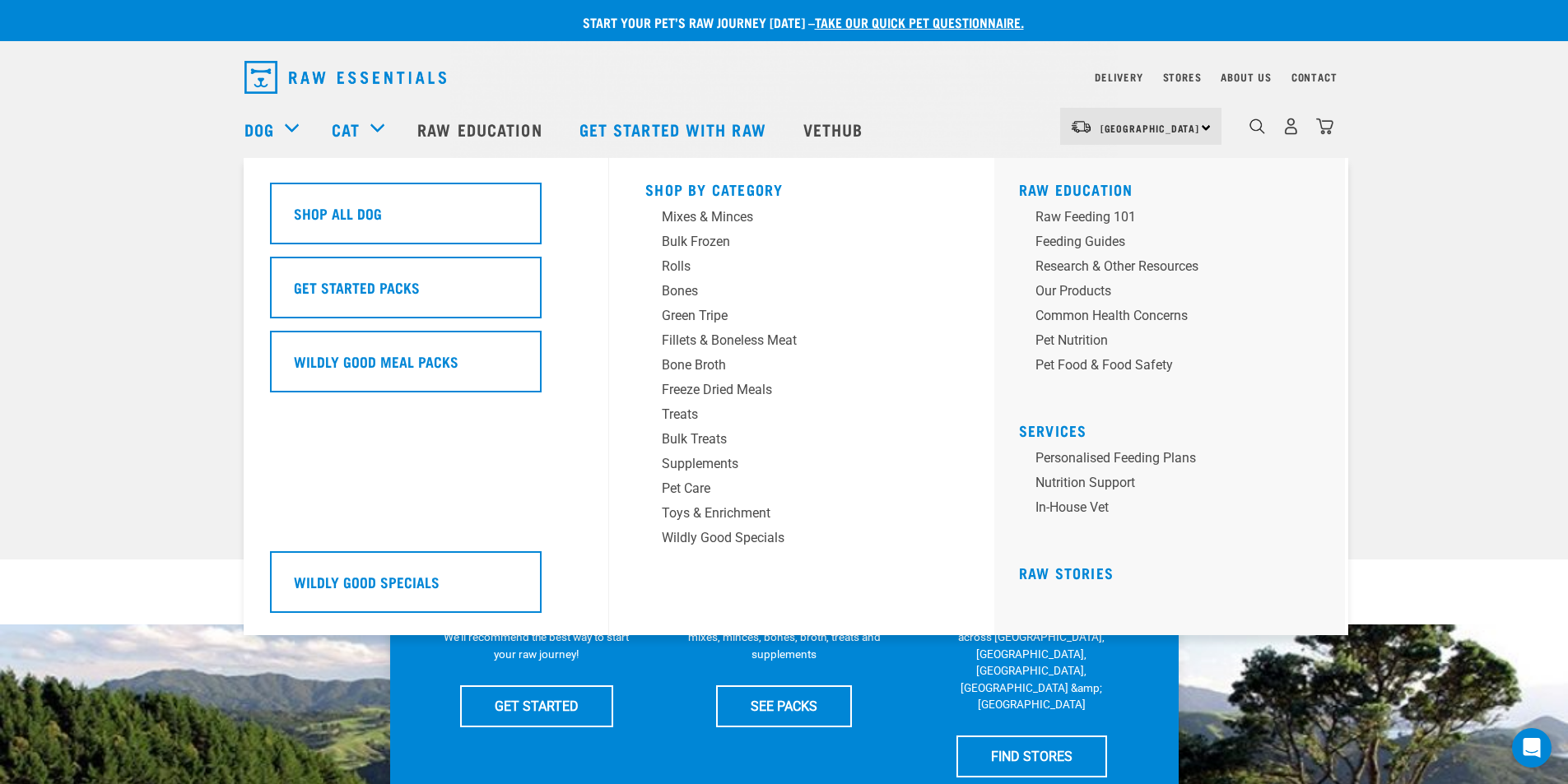
click at [288, 122] on div "Dog" at bounding box center [279, 130] width 71 height 66
click at [284, 127] on div "Dog" at bounding box center [279, 130] width 71 height 66
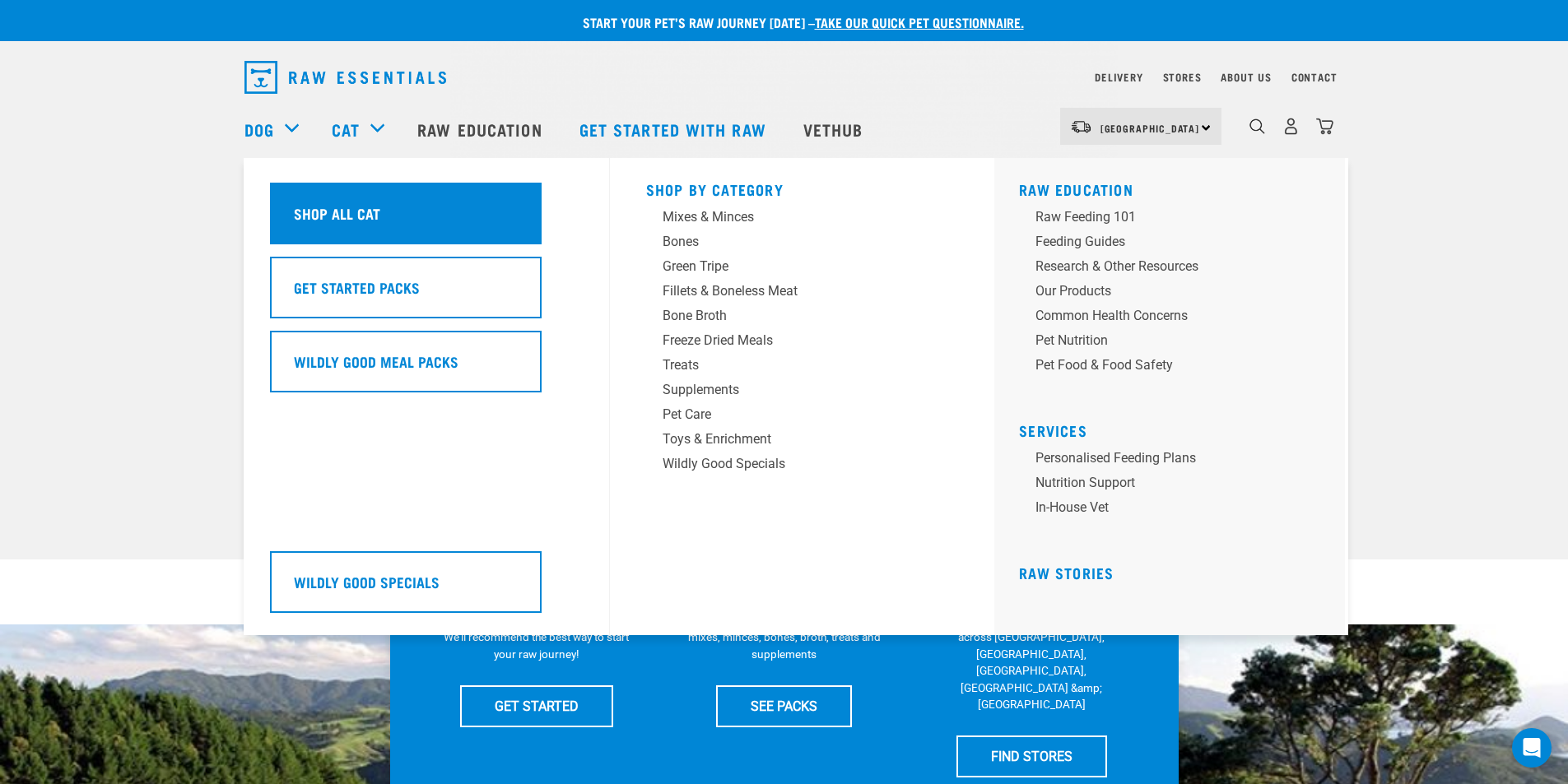
click at [366, 210] on h5 "Shop All Cat" at bounding box center [336, 213] width 87 height 21
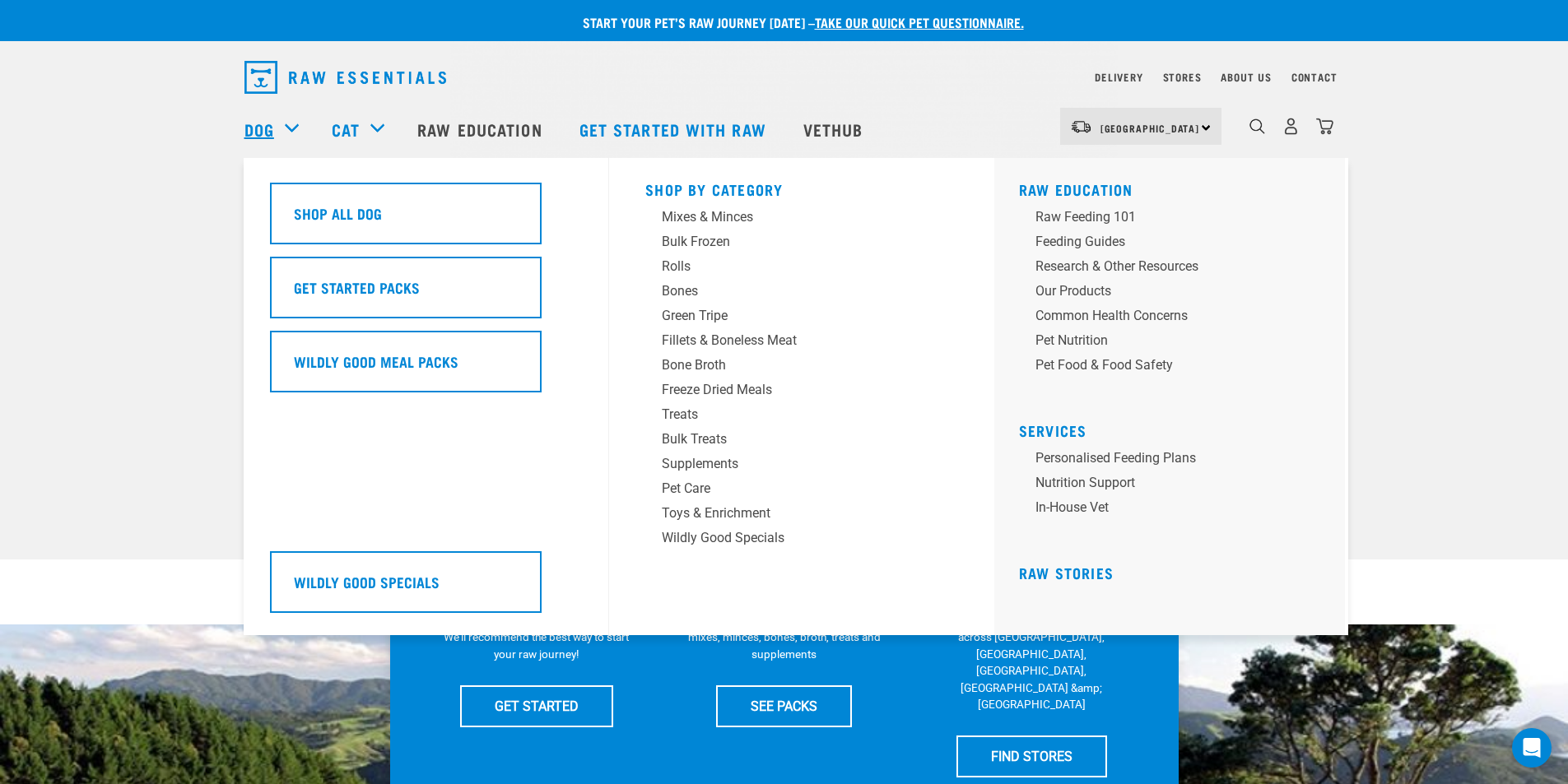
click at [269, 121] on link "Dog" at bounding box center [259, 130] width 30 height 25
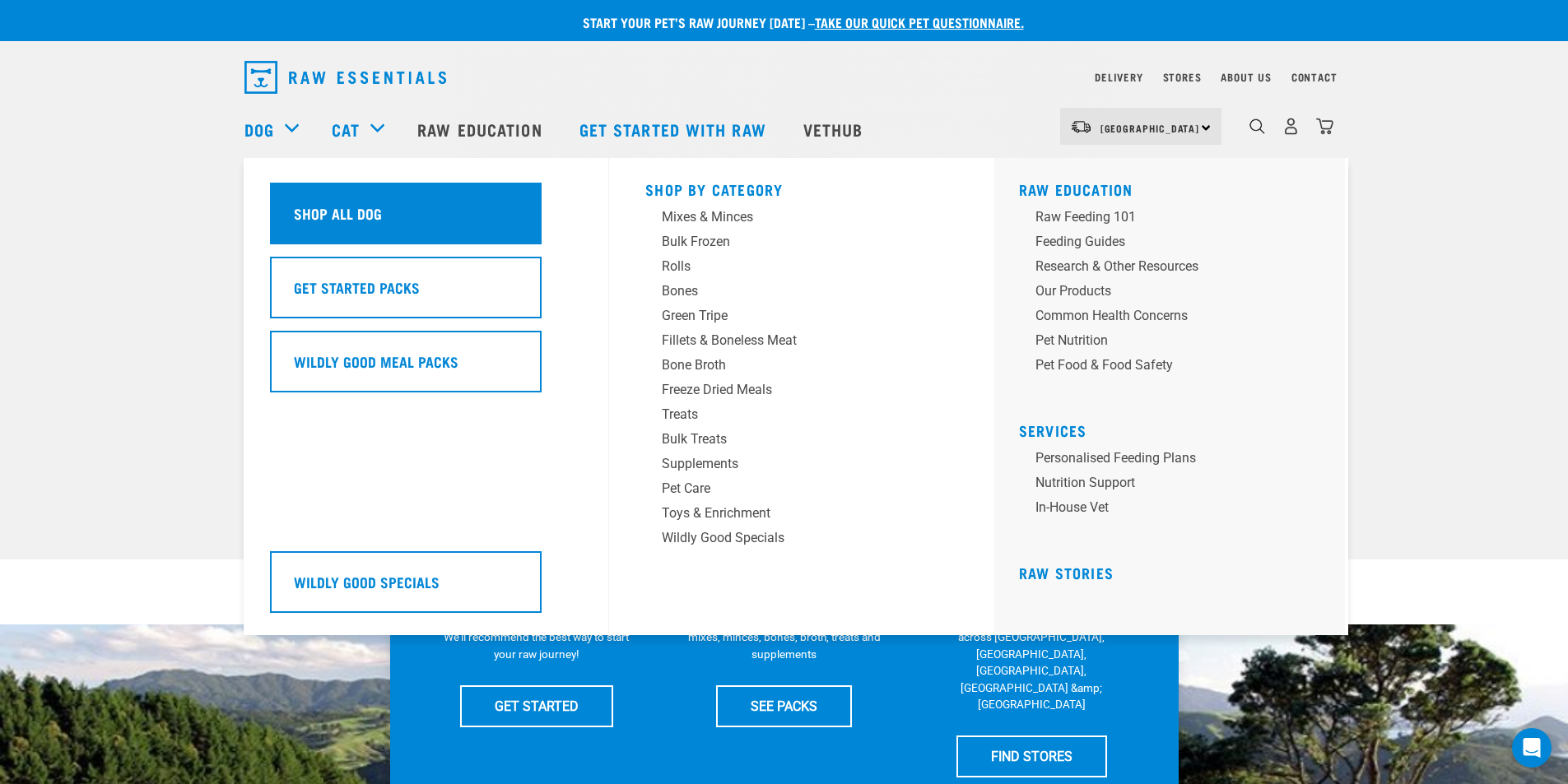
click at [366, 209] on h5 "Shop All Dog" at bounding box center [337, 213] width 88 height 21
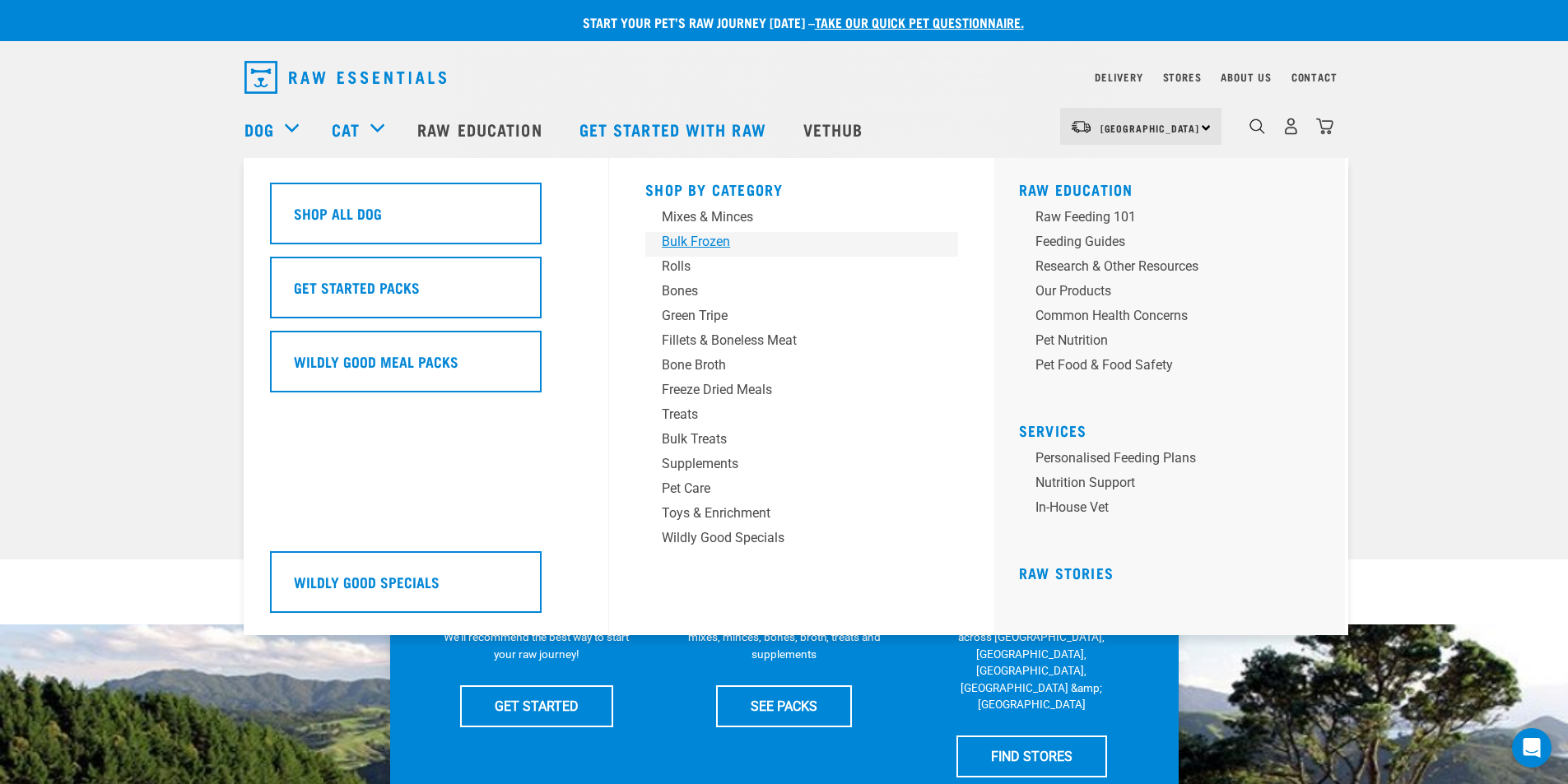
click at [706, 241] on div "Bulk Frozen" at bounding box center [790, 241] width 257 height 20
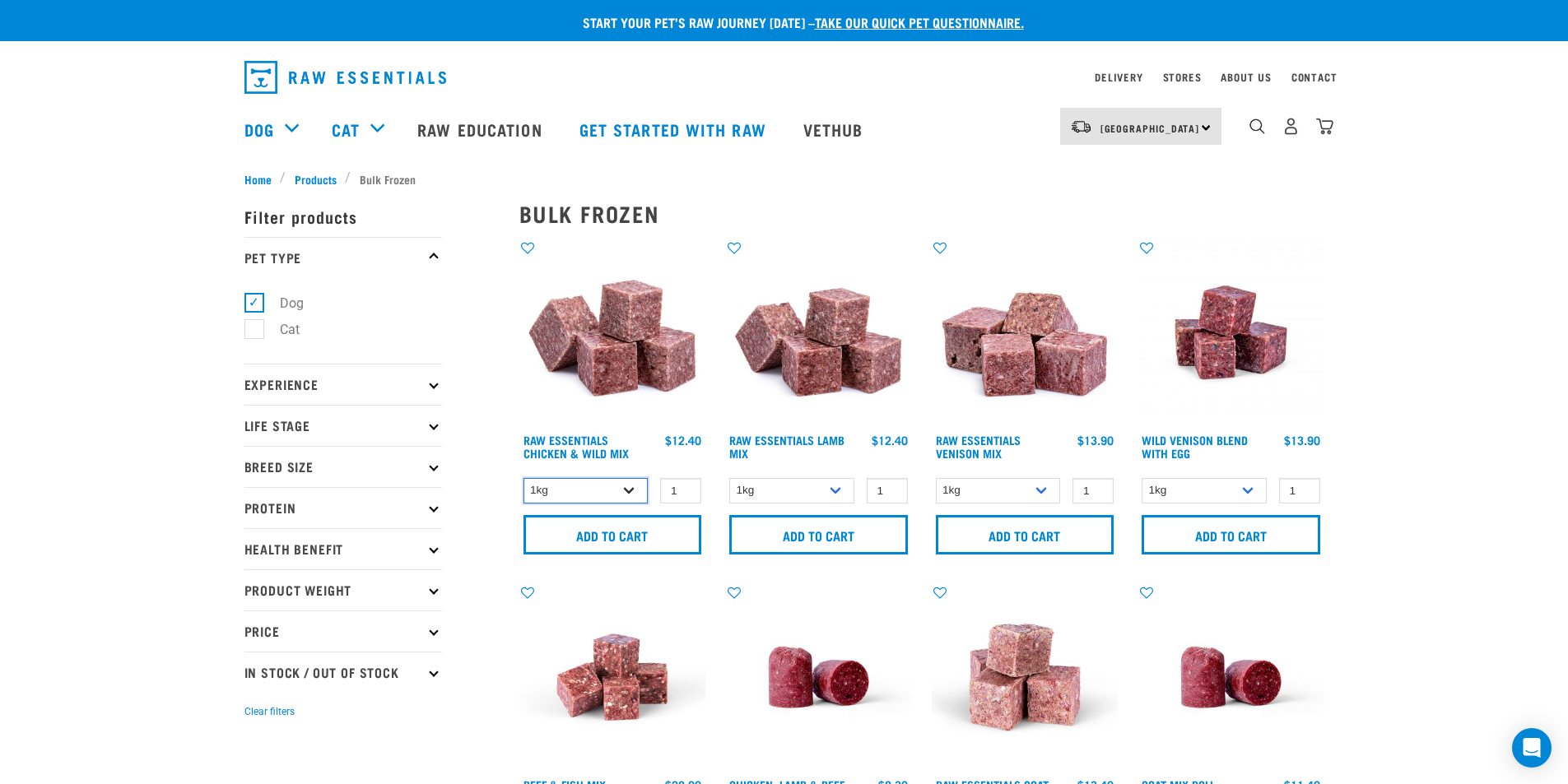
click at [627, 486] on select "1kg 3kg Bulk (10kg)" at bounding box center [586, 491] width 125 height 26
select select "709"
click at [523, 478] on select "1kg 3kg Bulk (10kg)" at bounding box center [586, 491] width 125 height 26
